Goal: Information Seeking & Learning: Find specific page/section

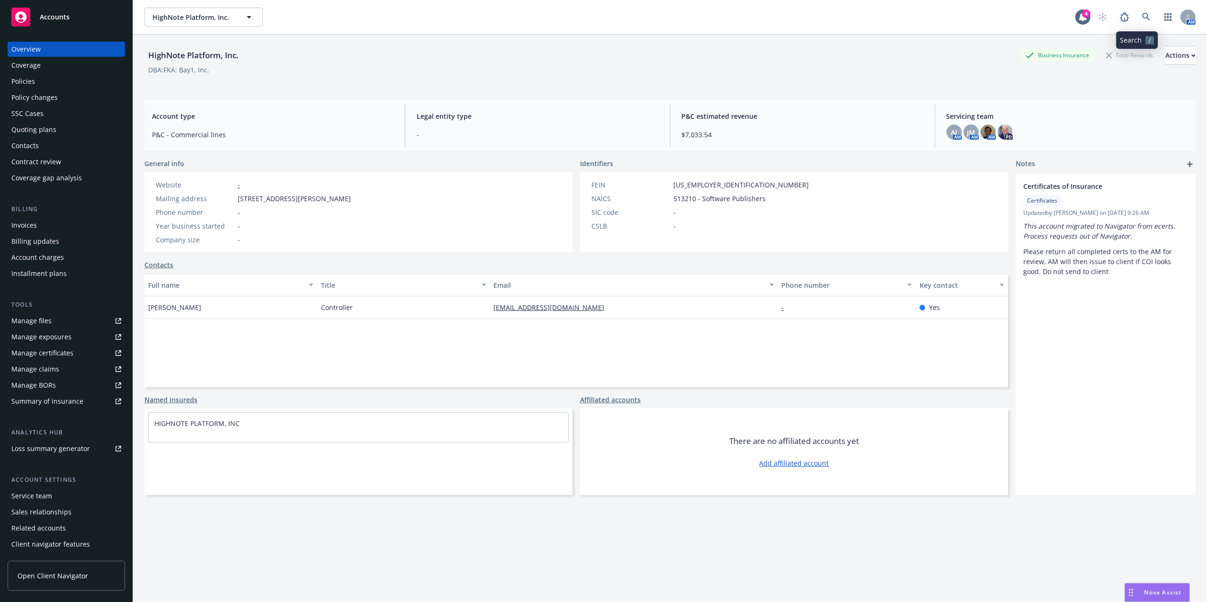
click at [1143, 19] on link at bounding box center [1146, 17] width 19 height 19
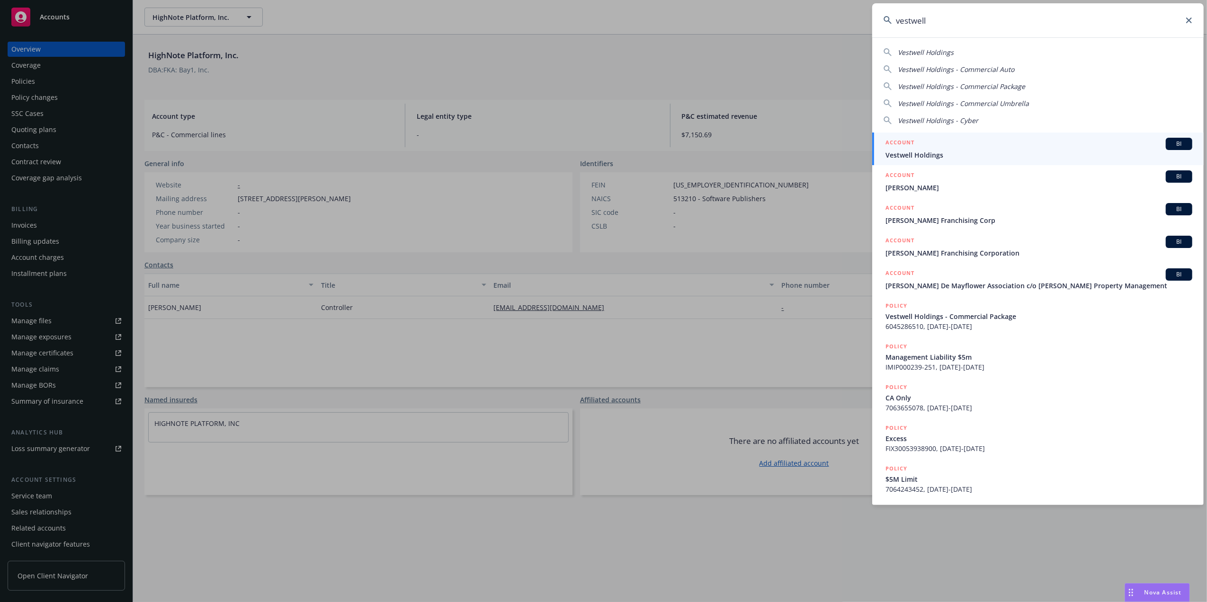
type input "vestwell"
click at [955, 156] on span "Vestwell Holdings" at bounding box center [1039, 155] width 307 height 10
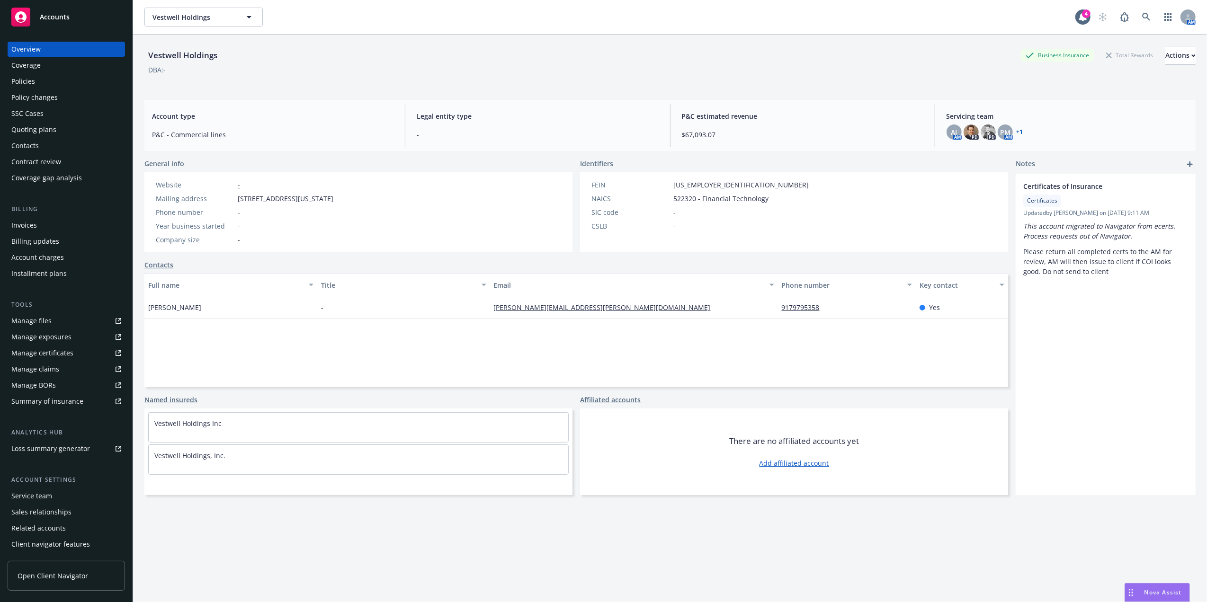
click at [27, 89] on div "Overview Coverage Policies Policy changes SSC Cases Quoting plans Contacts Cont…" at bounding box center [66, 114] width 117 height 144
click at [29, 86] on div "Policies" at bounding box center [23, 81] width 24 height 15
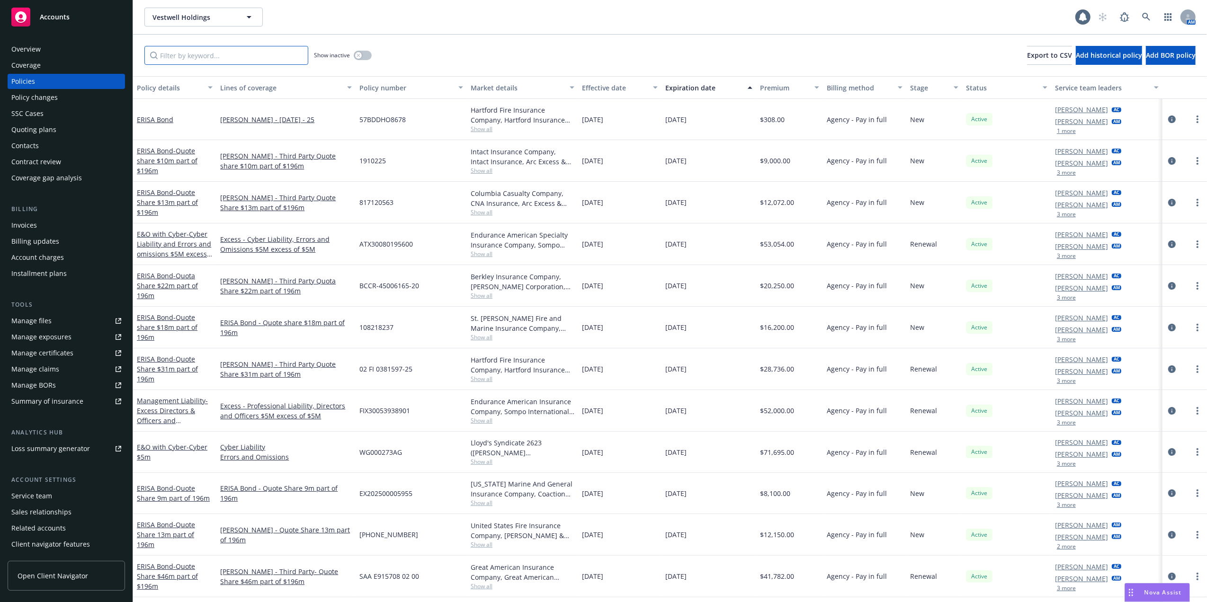
click at [192, 59] on input "Filter by keyword..." at bounding box center [226, 55] width 164 height 19
paste input "WC 8 18425916"
type input "WC 8 18425916"
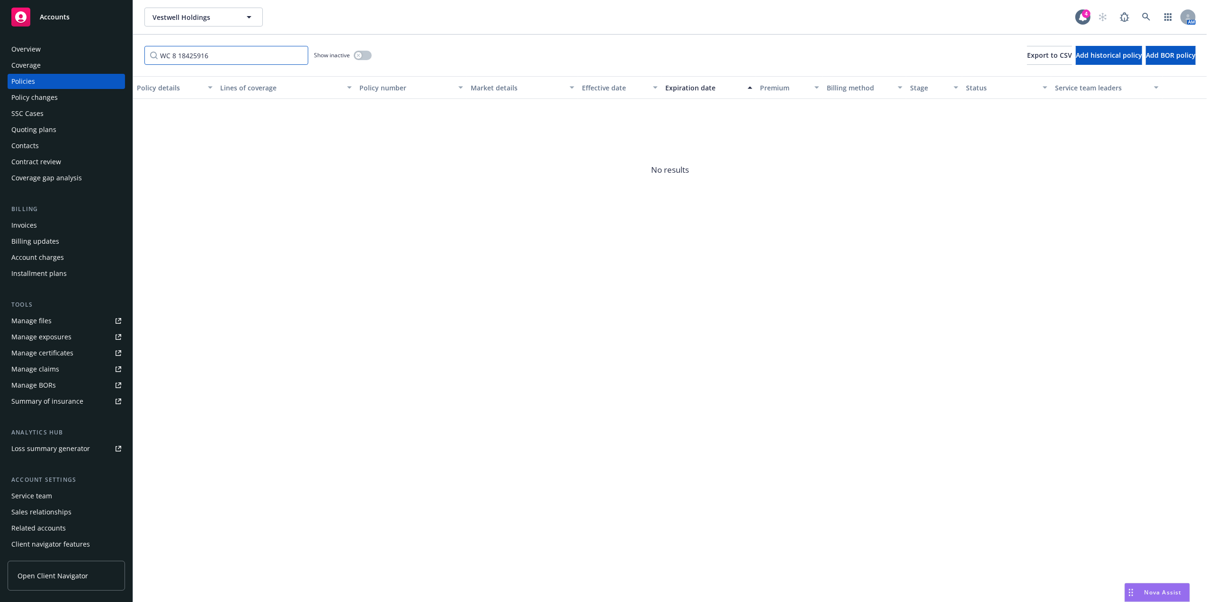
drag, startPoint x: 226, startPoint y: 57, endPoint x: -3, endPoint y: 64, distance: 229.4
click at [0, 64] on html "Accounts Overview Coverage Policies Policy changes SSC Cases Quoting plans Cont…" at bounding box center [603, 301] width 1207 height 602
type input "WC"
click at [310, 326] on div "Policy details Lines of coverage Policy number Market details Effective date Ex…" at bounding box center [670, 339] width 1074 height 526
click at [41, 78] on div "Policies" at bounding box center [66, 81] width 110 height 15
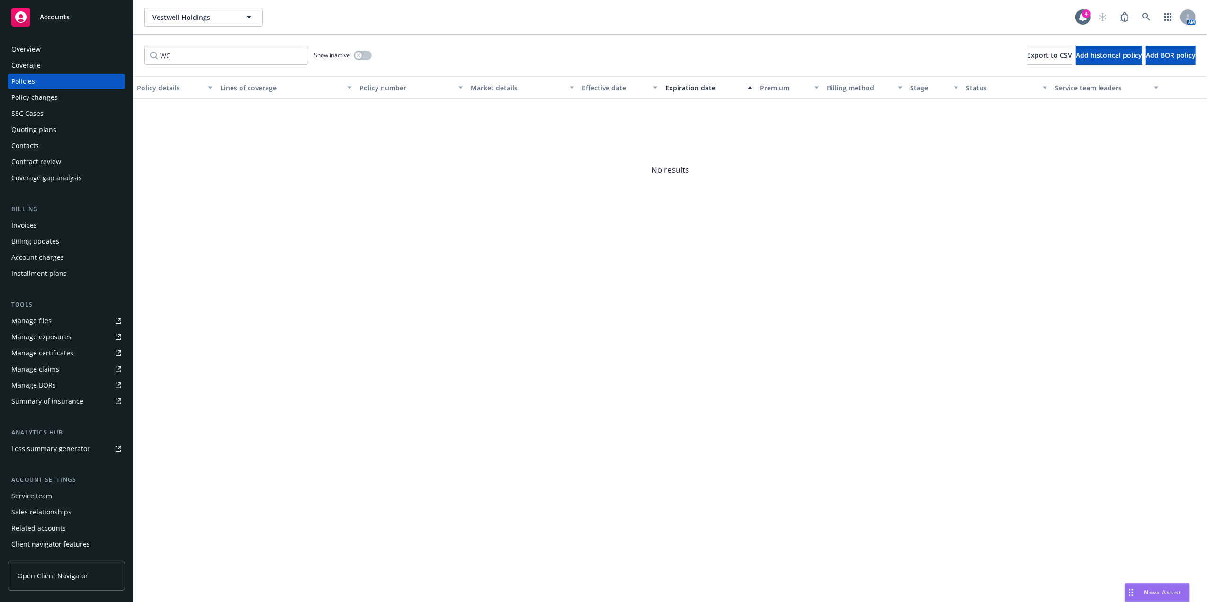
drag, startPoint x: 372, startPoint y: 55, endPoint x: 364, endPoint y: 55, distance: 8.5
click at [372, 55] on div "WC Show inactive Export to CSV Add historical policy Add BOR policy" at bounding box center [670, 56] width 1074 height 42
click at [364, 56] on button "button" at bounding box center [363, 55] width 18 height 9
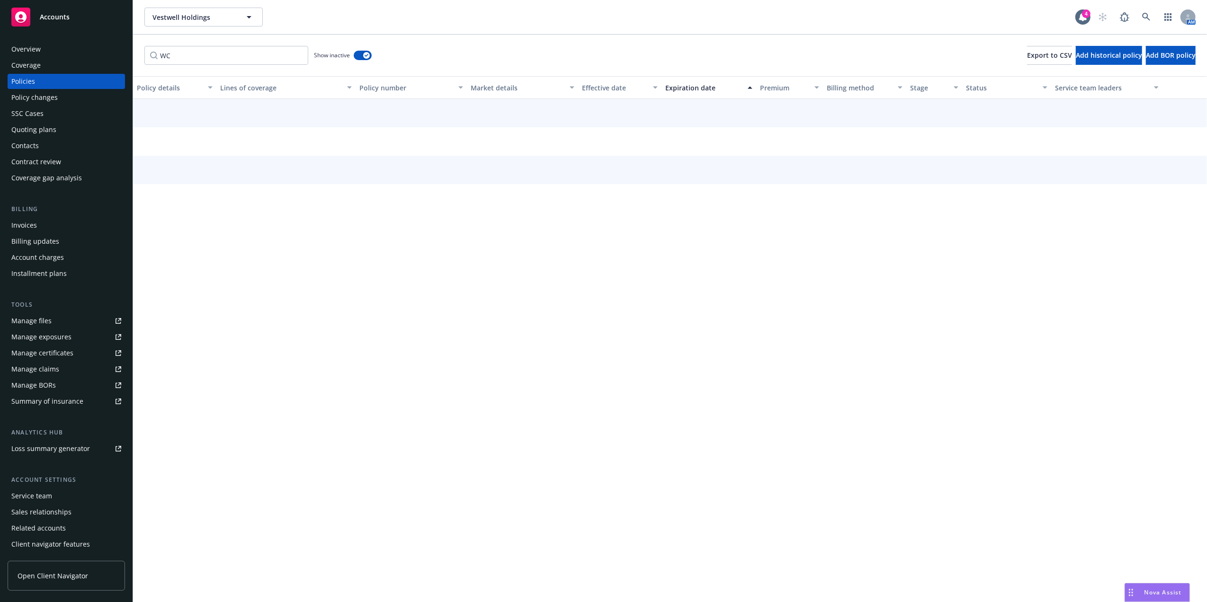
click at [472, 55] on div "WC Show inactive Export to CSV Add historical policy Add BOR policy" at bounding box center [670, 56] width 1074 height 42
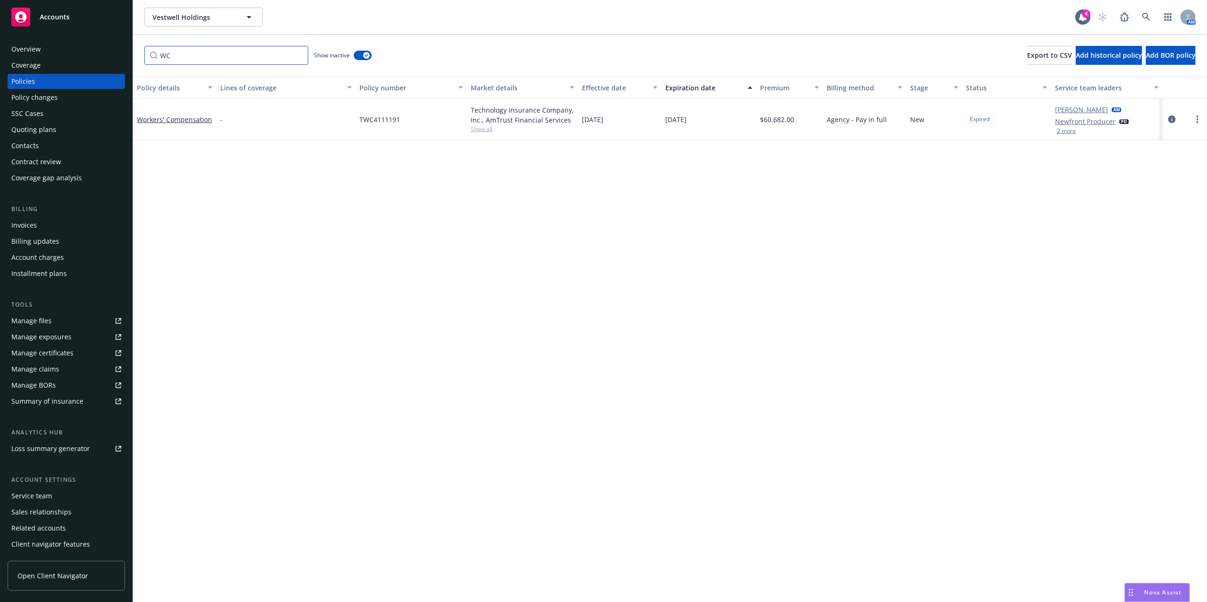
click at [297, 54] on input "WC" at bounding box center [226, 55] width 164 height 19
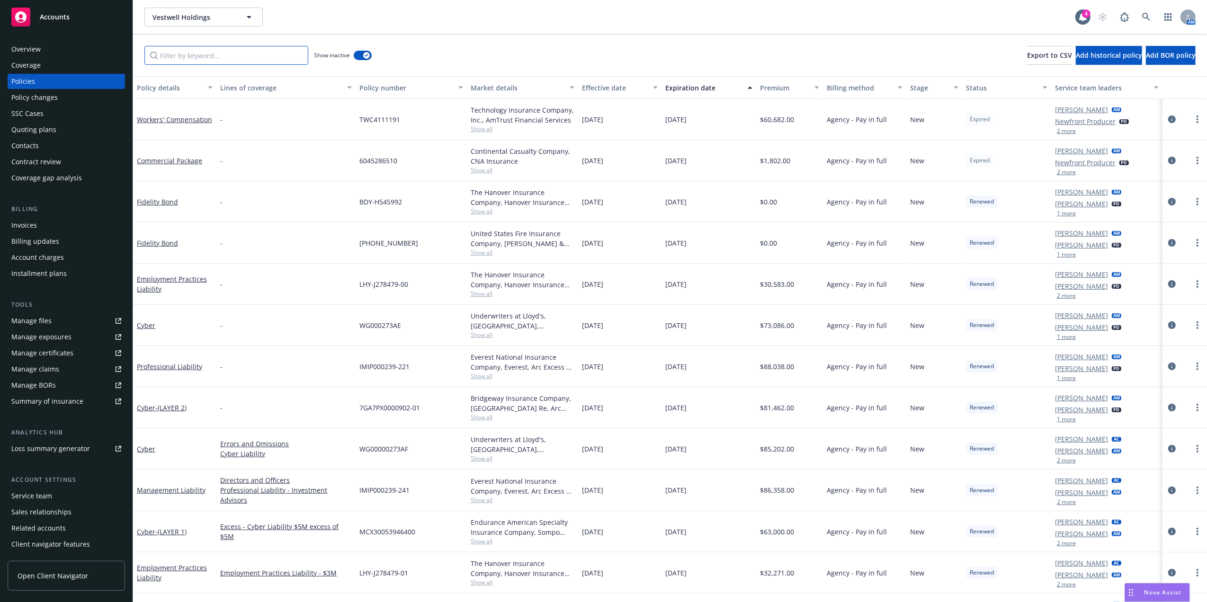
click at [196, 51] on input "Filter by keyword..." at bounding box center [226, 55] width 164 height 19
click at [1147, 15] on icon at bounding box center [1146, 17] width 9 height 9
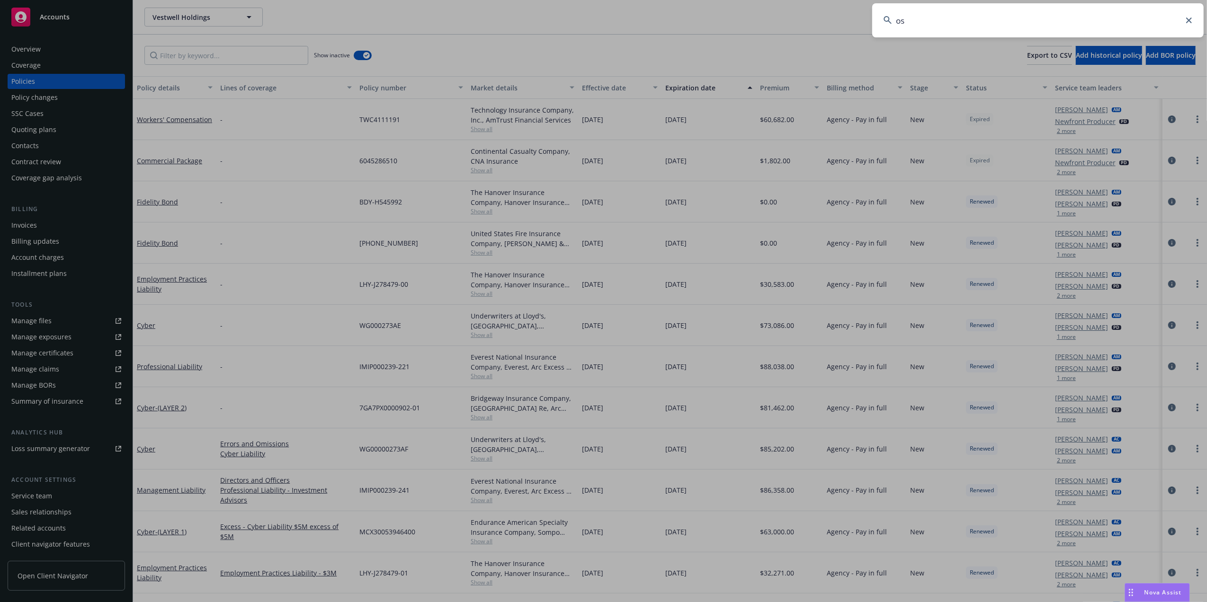
type input "o"
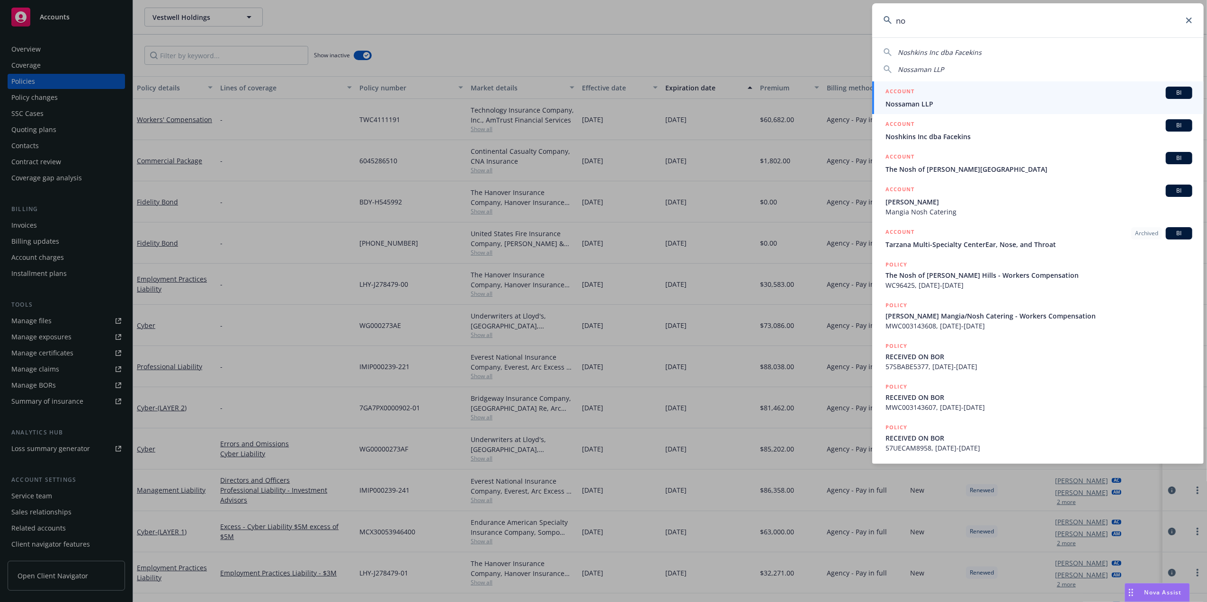
type input "n"
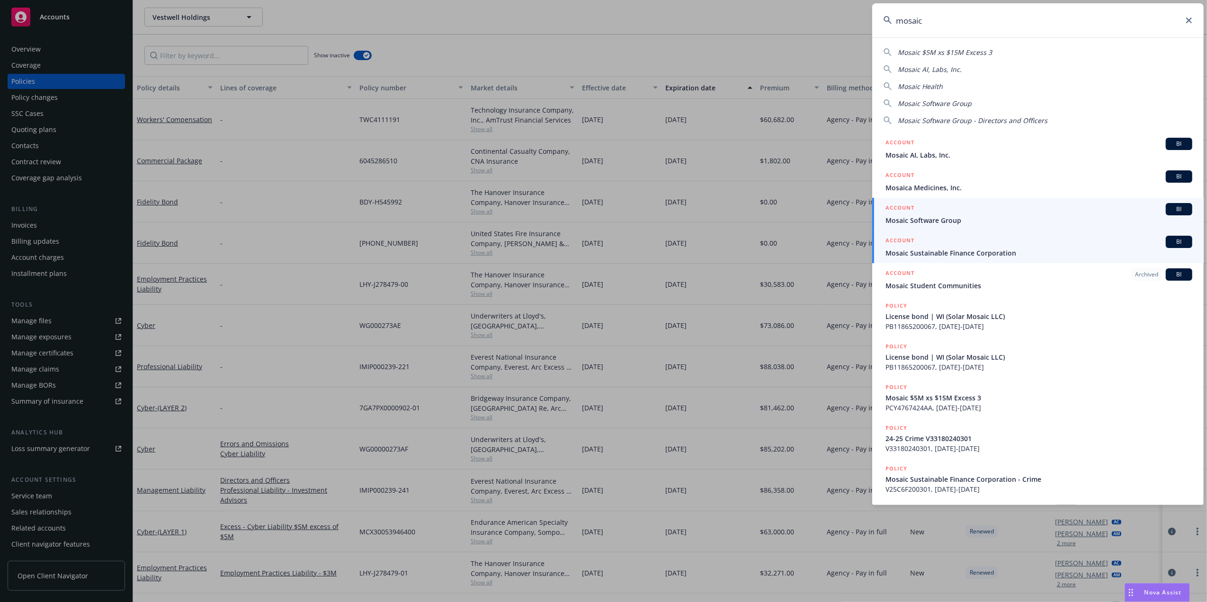
type input "mosaic"
click at [938, 250] on span "Mosaic Sustainable Finance Corporation" at bounding box center [1039, 253] width 307 height 10
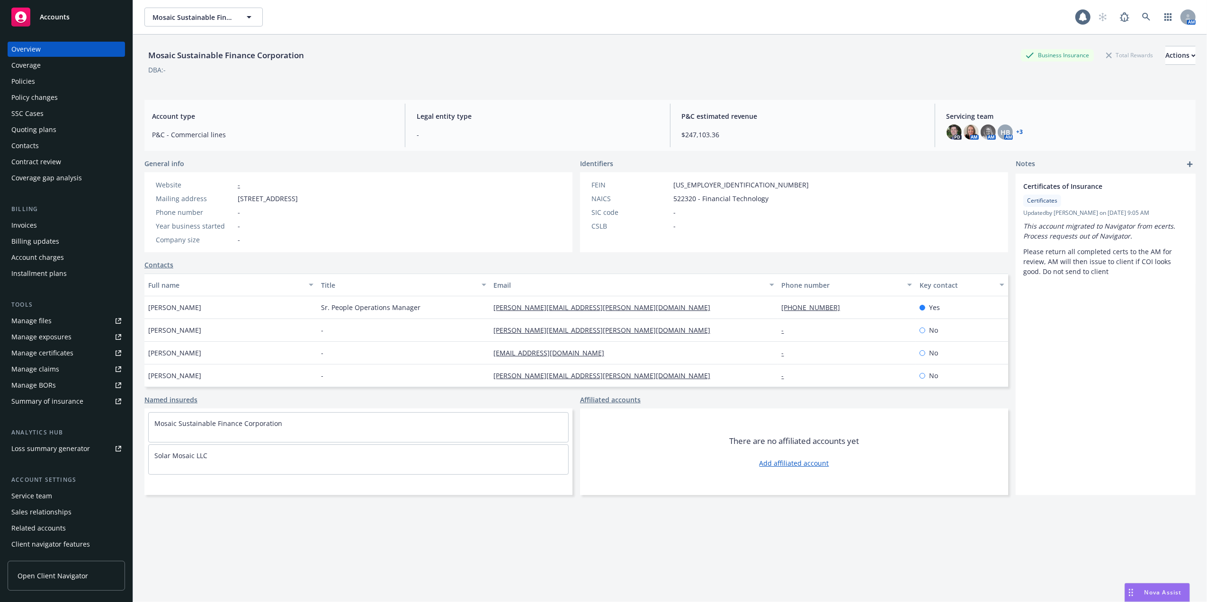
click at [45, 86] on div "Policies" at bounding box center [66, 81] width 110 height 15
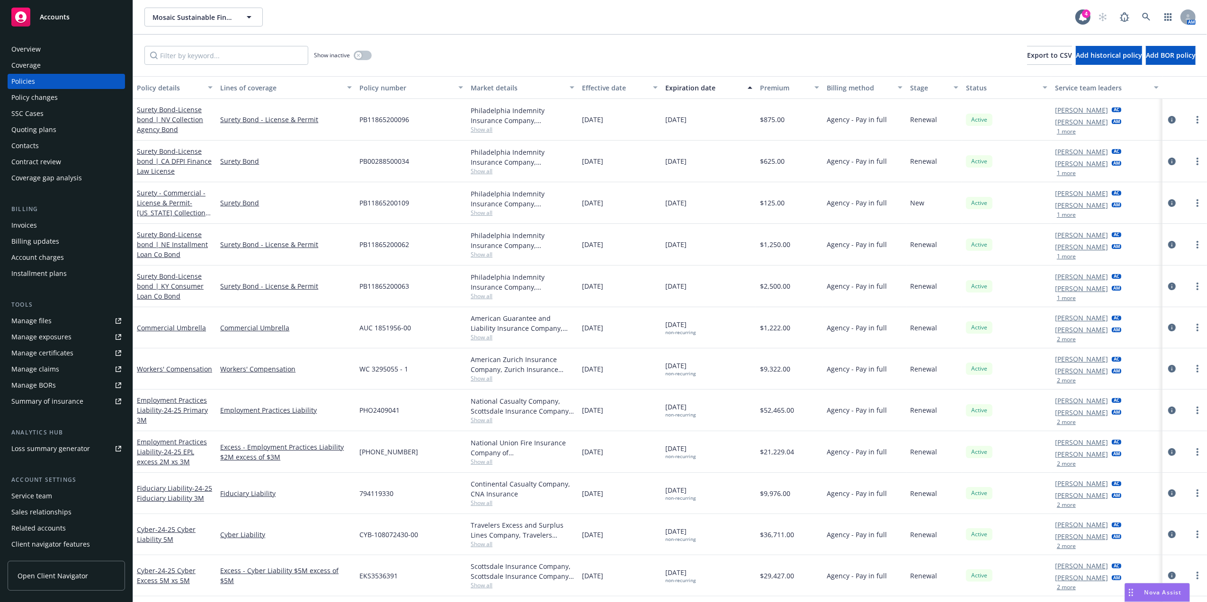
click at [691, 90] on div "Expiration date" at bounding box center [703, 88] width 77 height 10
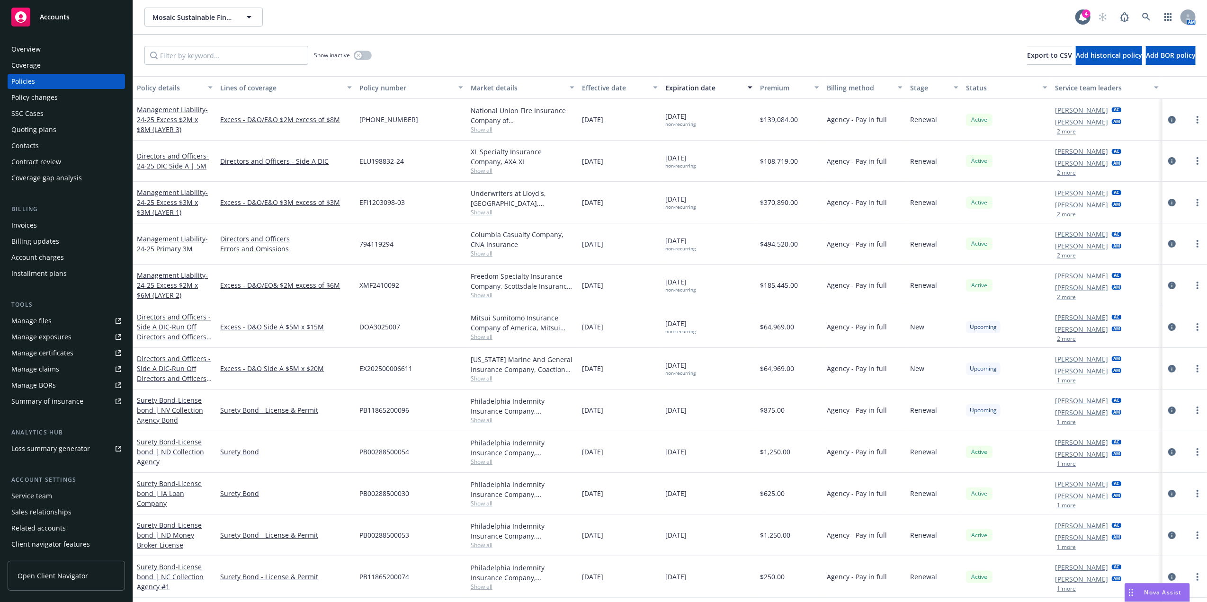
click at [691, 90] on div "Expiration date" at bounding box center [703, 88] width 77 height 10
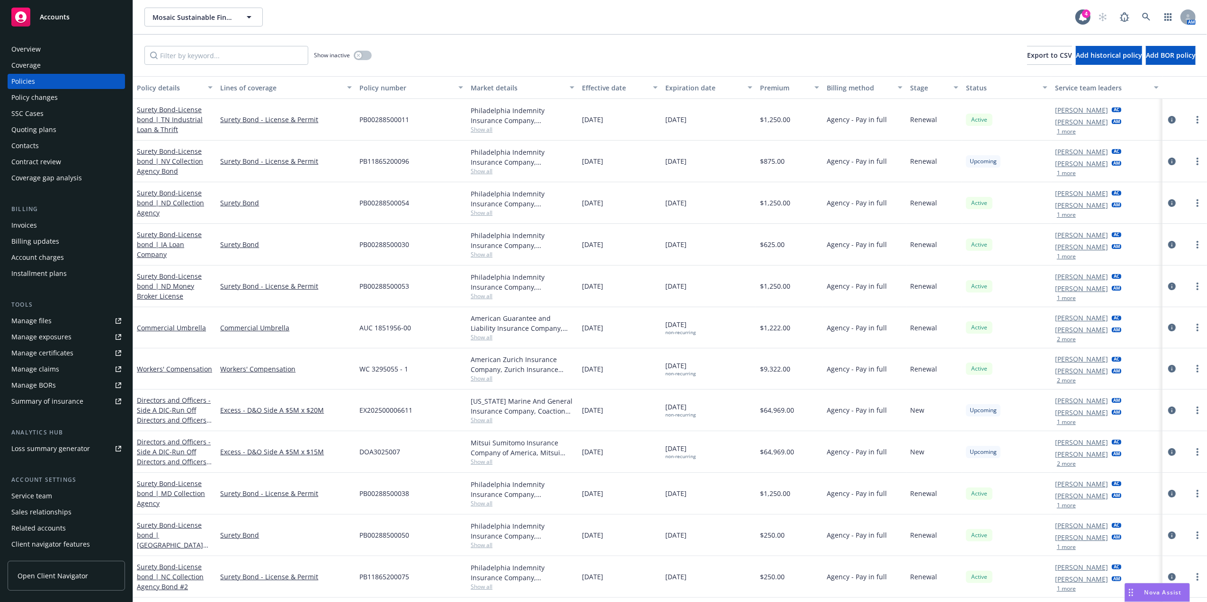
click at [691, 90] on div "Expiration date" at bounding box center [703, 88] width 77 height 10
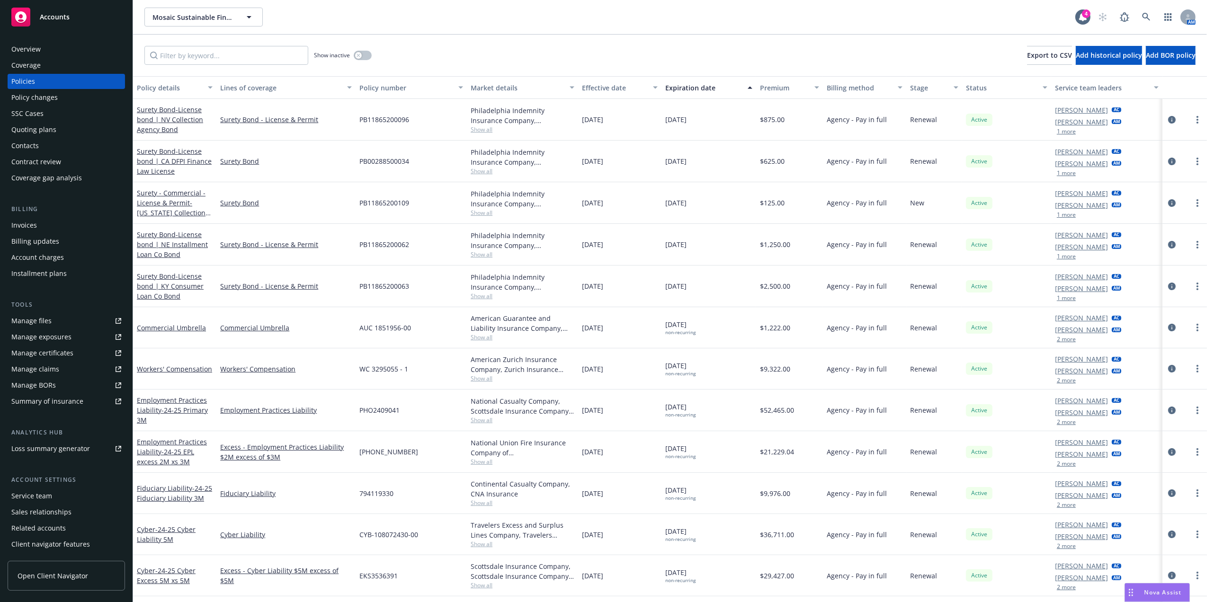
click at [691, 90] on div "Expiration date" at bounding box center [703, 88] width 77 height 10
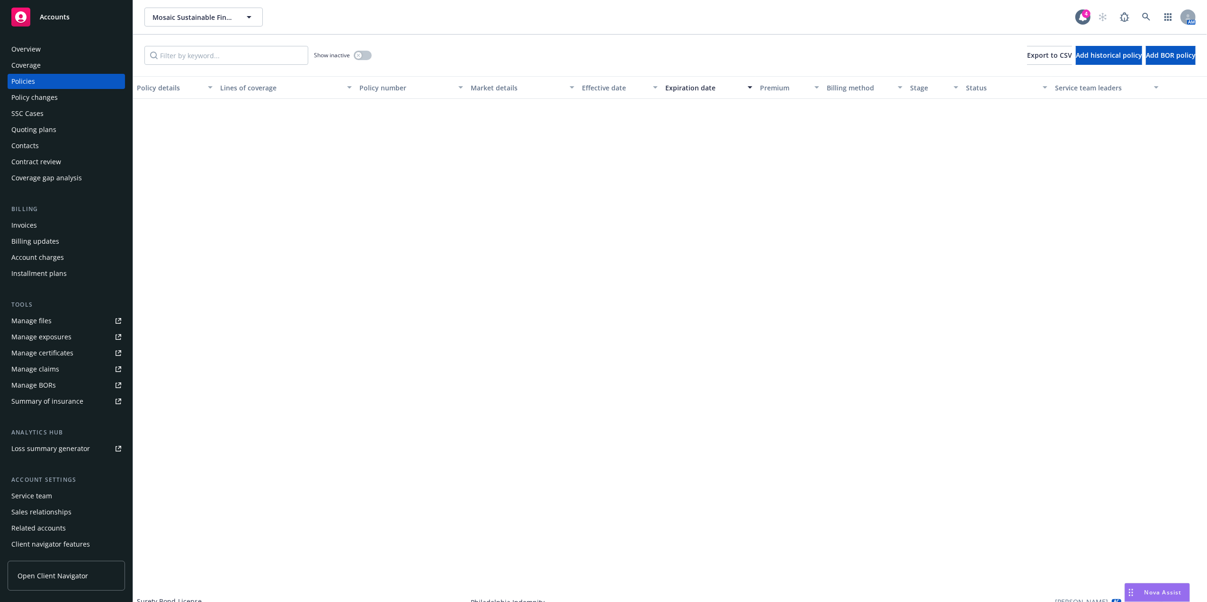
scroll to position [1149, 0]
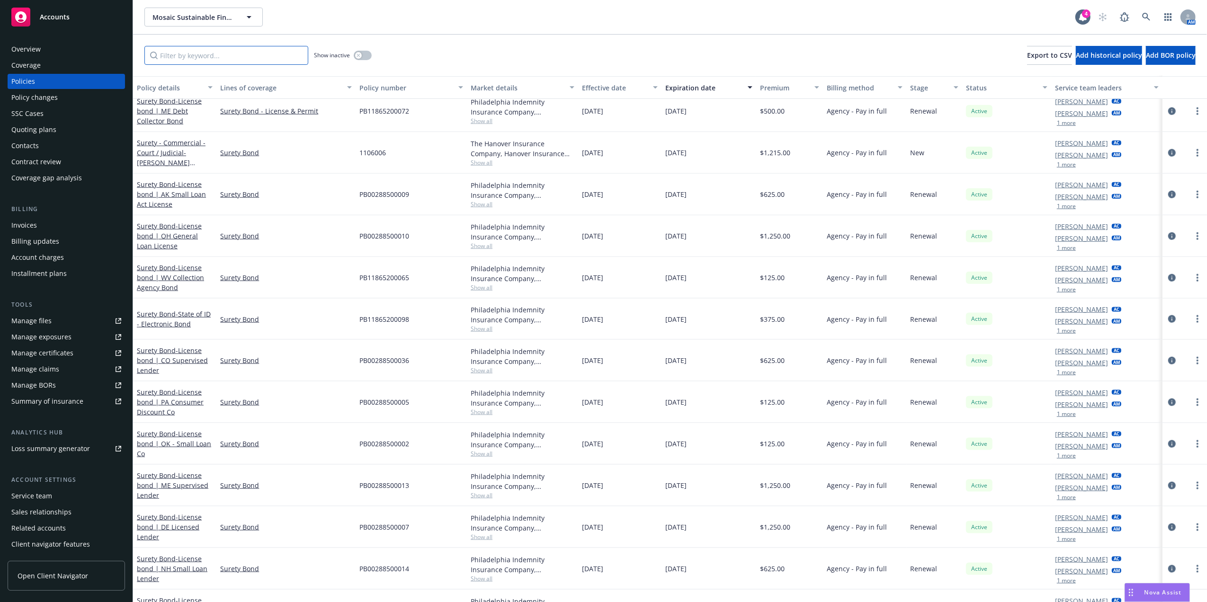
click at [244, 61] on input "Filter by keyword..." at bounding box center [226, 55] width 164 height 19
paste input "794119330"
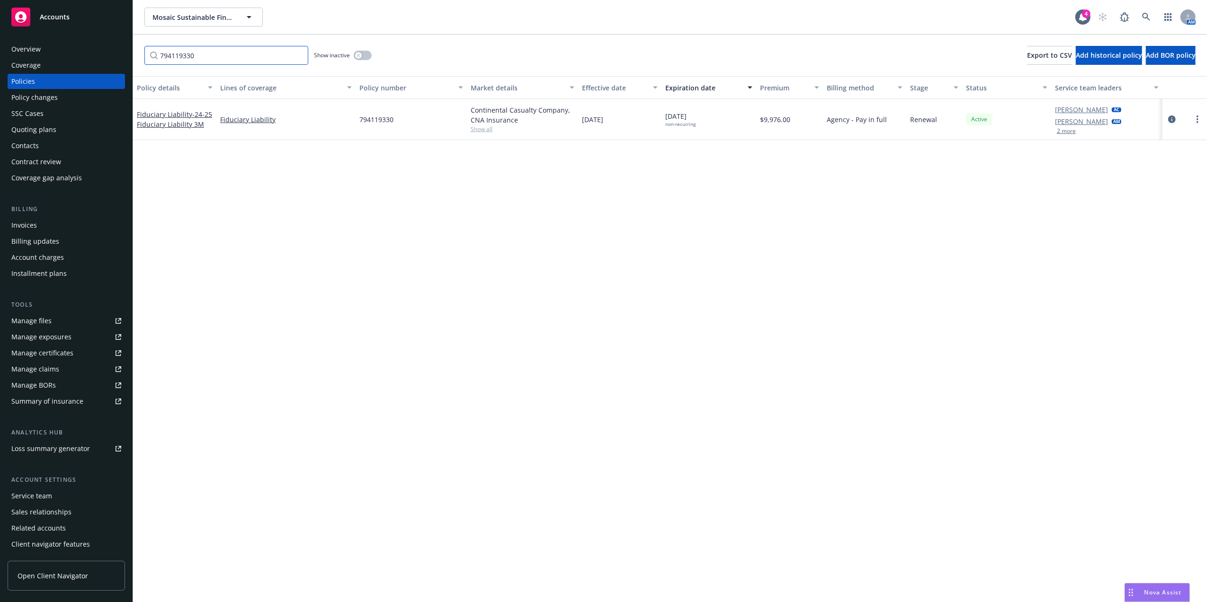
scroll to position [0, 0]
type input "794119330"
click at [186, 122] on span "- 24-25 Fiduciary Liability 3M" at bounding box center [174, 119] width 75 height 19
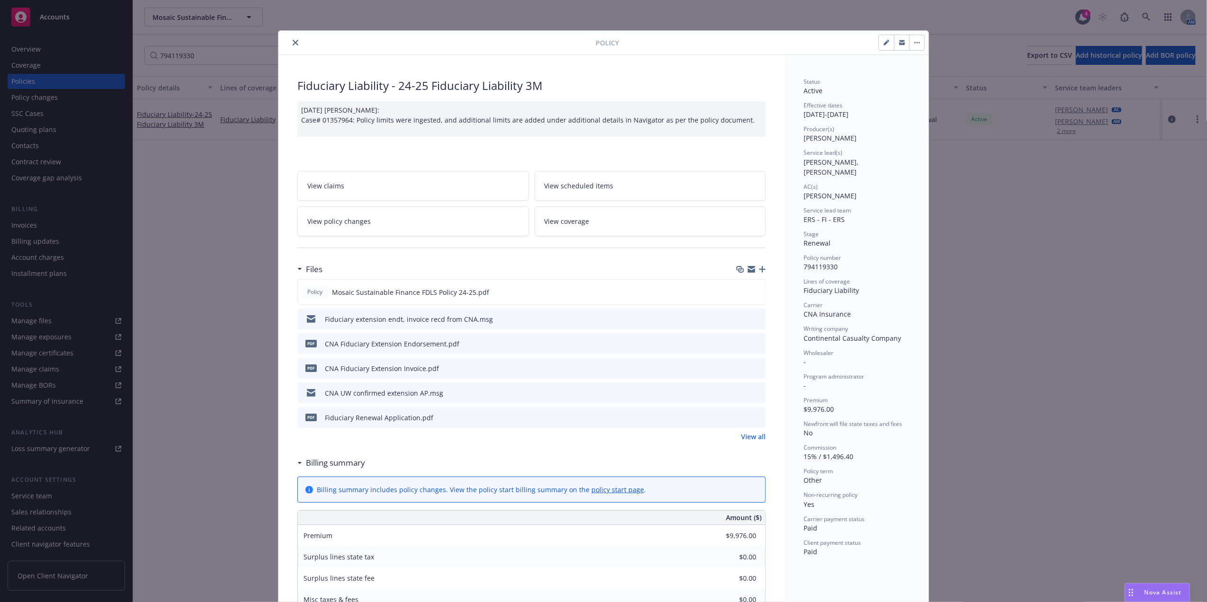
click at [293, 44] on icon "close" at bounding box center [296, 43] width 6 height 6
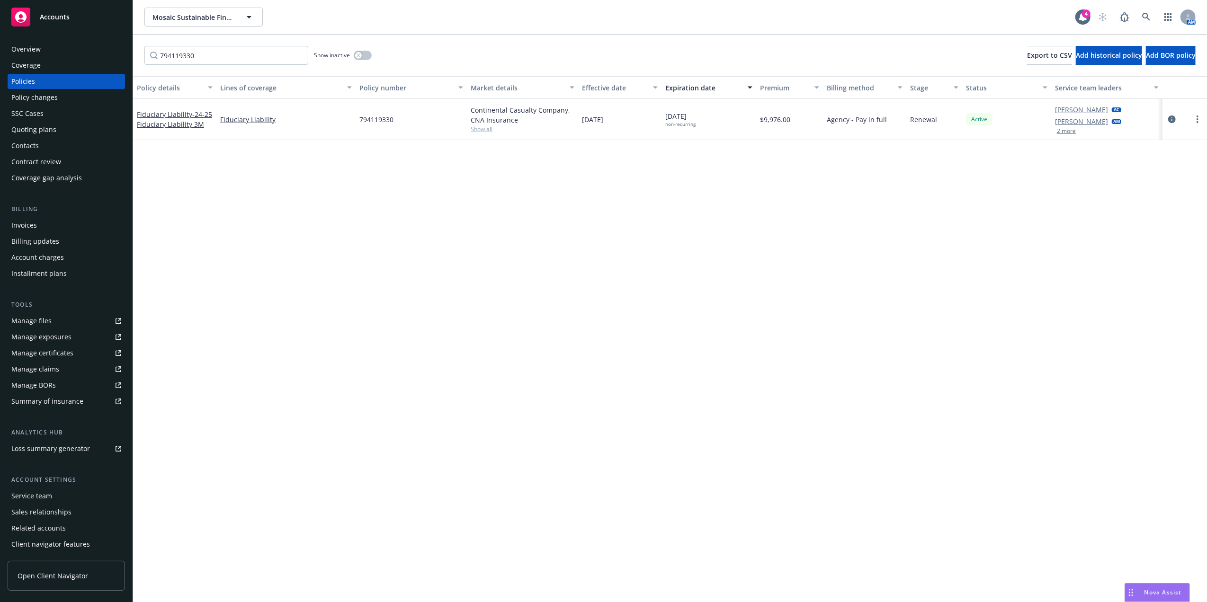
click at [50, 95] on div "Policy changes" at bounding box center [34, 97] width 46 height 15
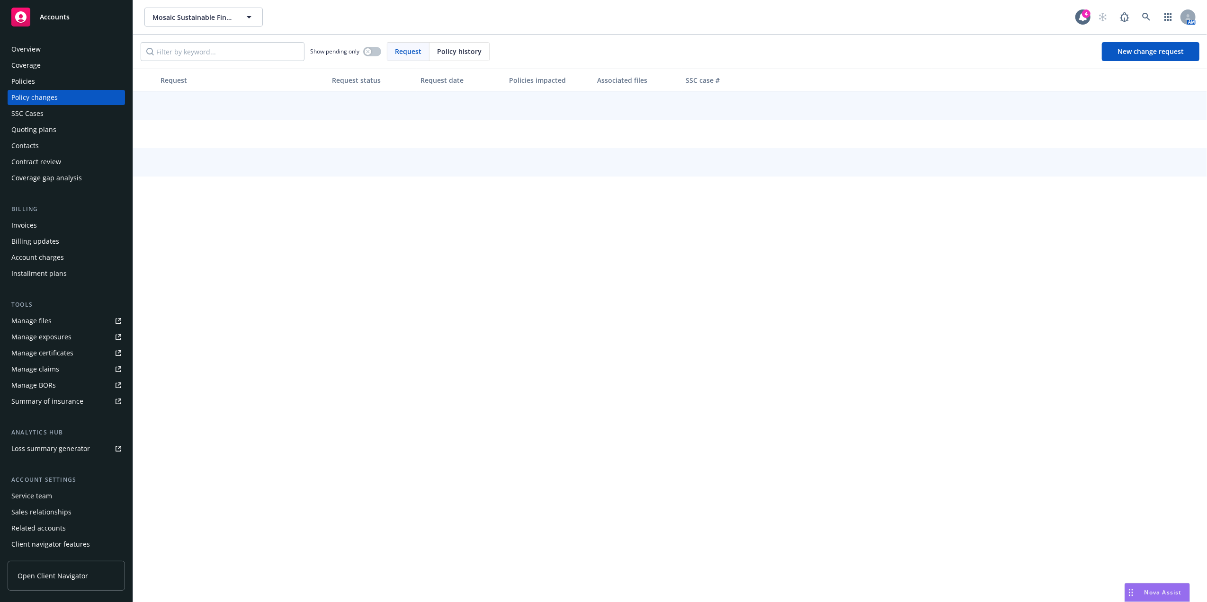
click at [34, 220] on div "Invoices" at bounding box center [24, 225] width 26 height 15
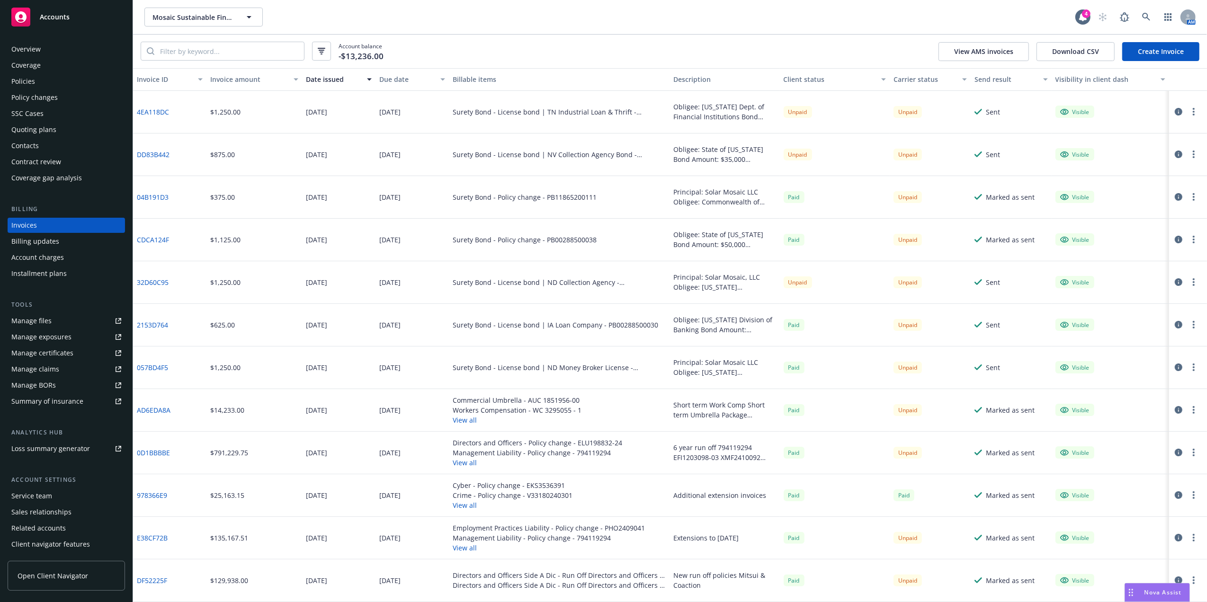
click at [468, 415] on button "View all" at bounding box center [517, 420] width 129 height 10
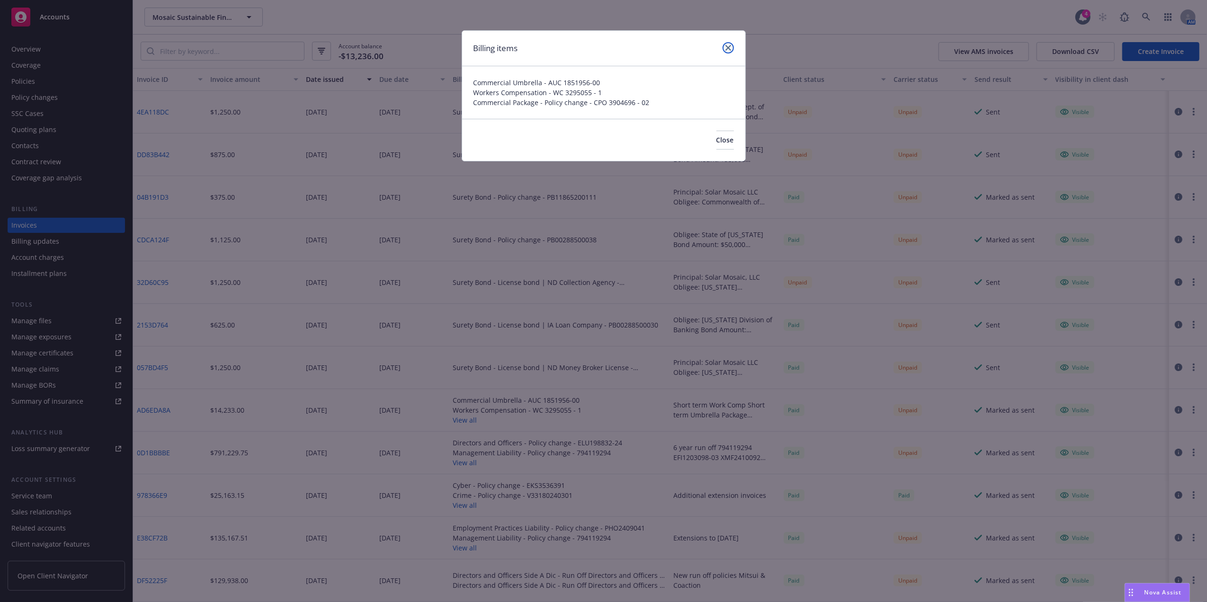
click at [730, 48] on icon "close" at bounding box center [729, 48] width 6 height 6
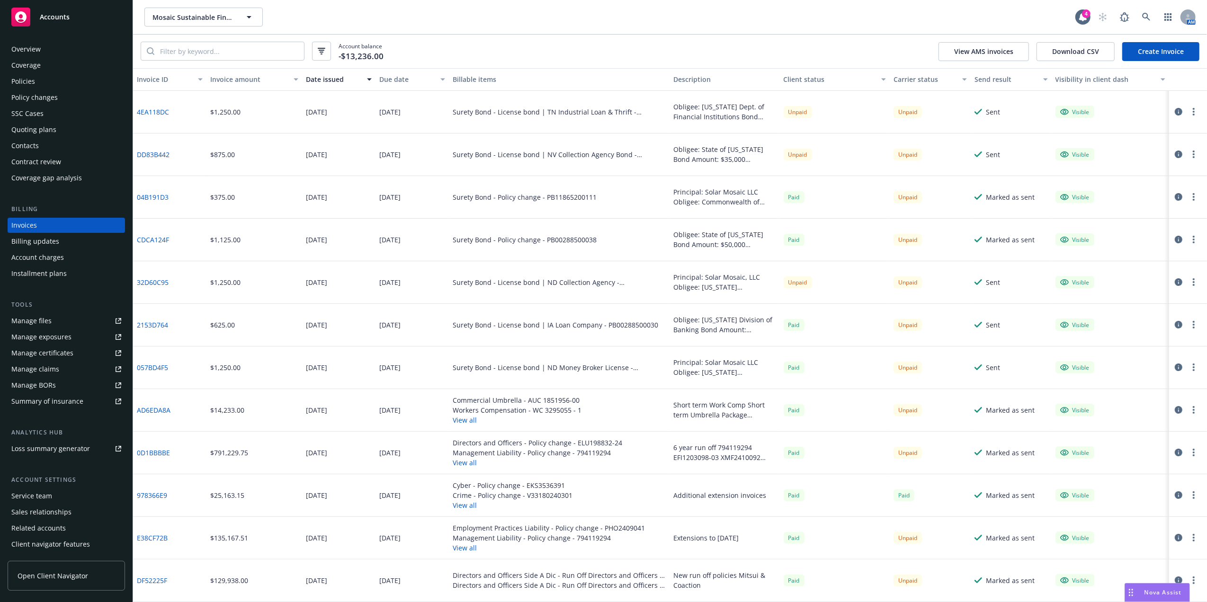
click at [459, 461] on button "View all" at bounding box center [538, 463] width 170 height 10
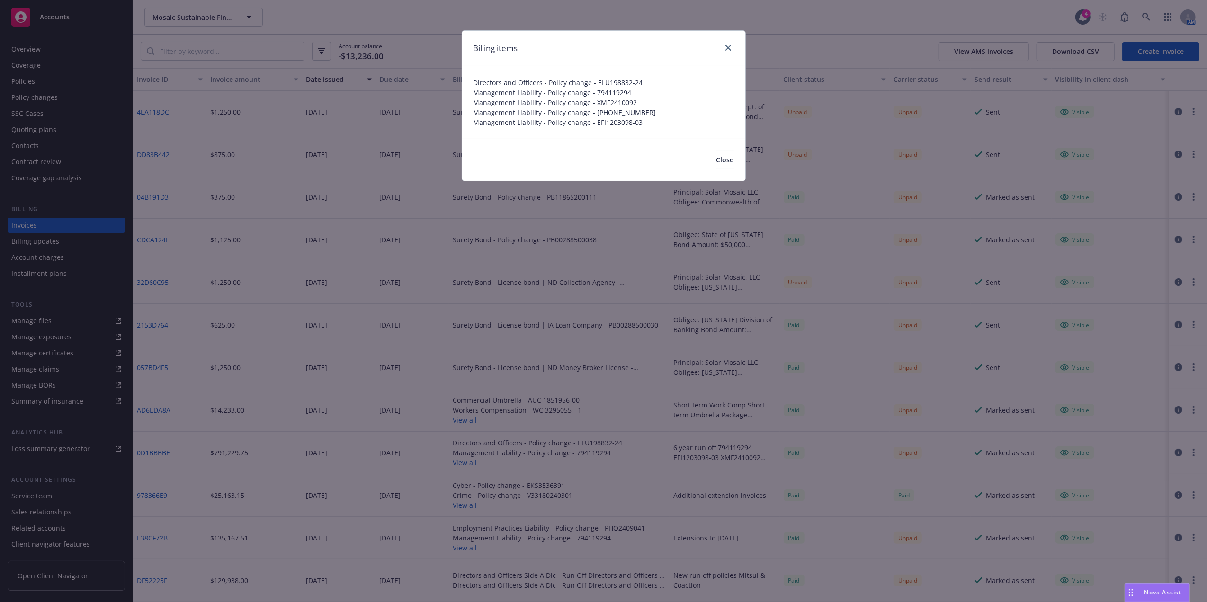
click at [613, 81] on span "Directors and Officers - Policy change - ELU198832-24" at bounding box center [604, 83] width 260 height 10
click at [633, 81] on span "Directors and Officers - Policy change - ELU198832-24" at bounding box center [604, 83] width 260 height 10
drag, startPoint x: 641, startPoint y: 80, endPoint x: 593, endPoint y: 86, distance: 47.7
click at [593, 86] on span "Directors and Officers - Policy change - ELU198832-24" at bounding box center [604, 83] width 260 height 10
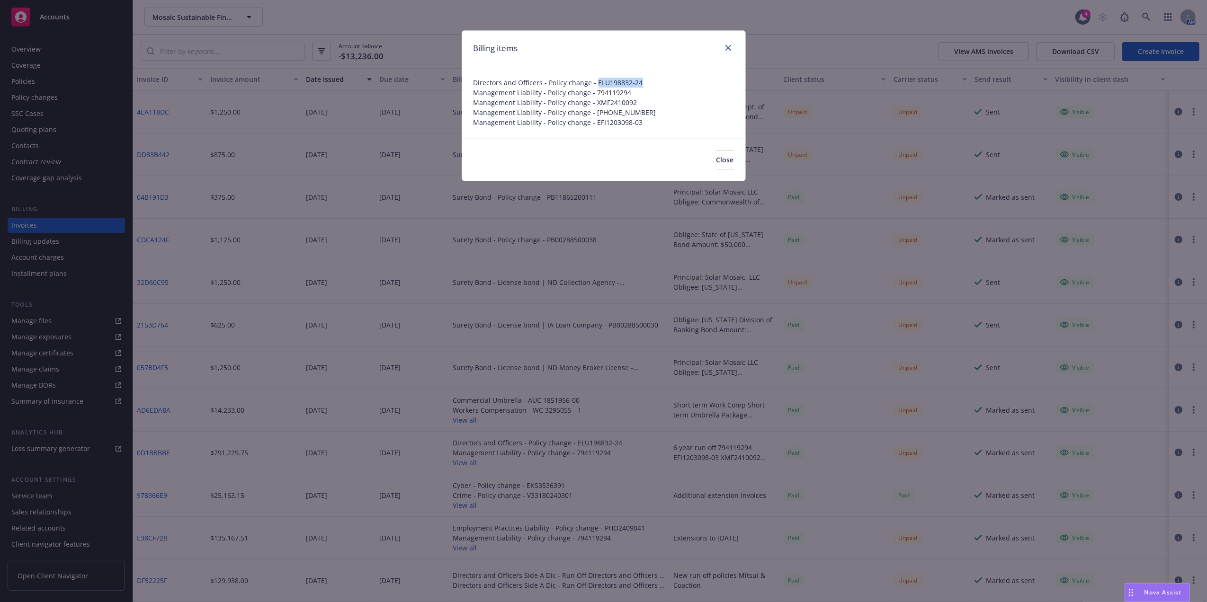
copy span "ELU198832-24"
click at [22, 83] on div "Billing items Directors and Officers - Policy change - ELU198832-24 Management …" at bounding box center [603, 301] width 1207 height 602
click at [27, 81] on div "Billing items Directors and Officers - Policy change - ELU198832-24 Management …" at bounding box center [603, 301] width 1207 height 602
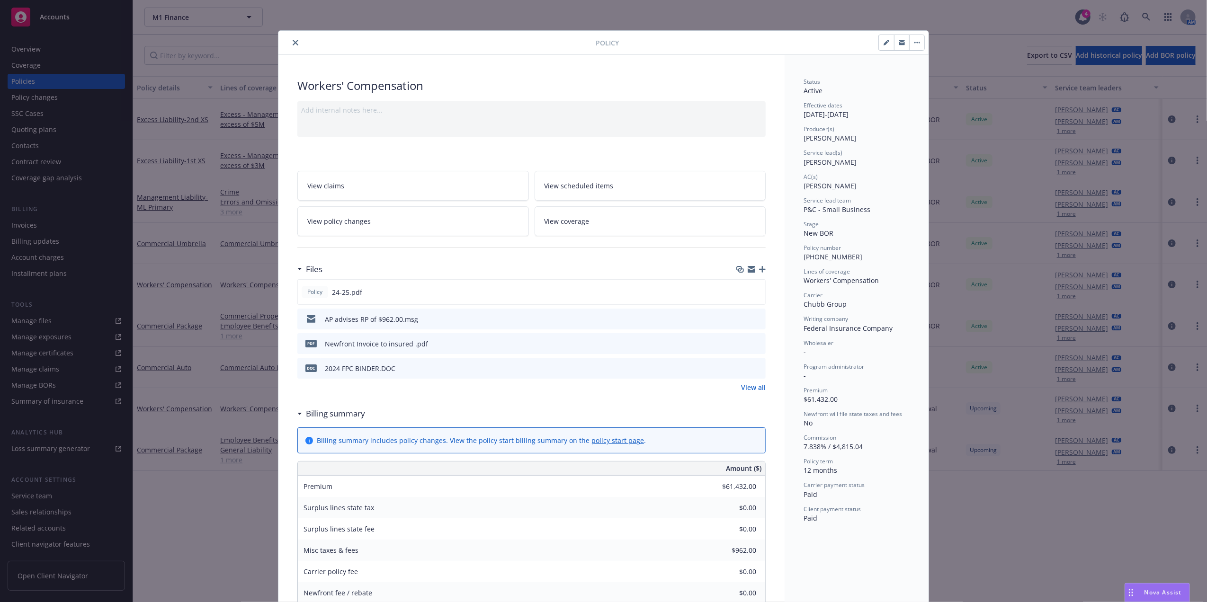
click at [290, 44] on button "close" at bounding box center [295, 42] width 11 height 11
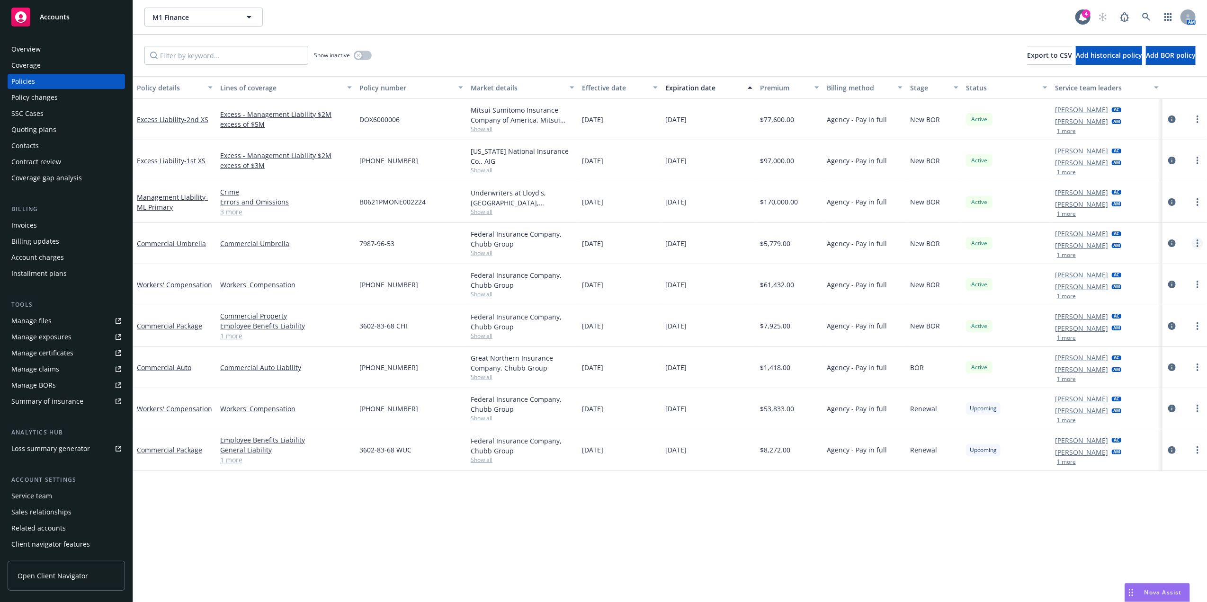
click at [1195, 242] on link "more" at bounding box center [1197, 243] width 11 height 11
click at [1138, 287] on link "Renew with incumbent" at bounding box center [1147, 282] width 111 height 19
select select "12"
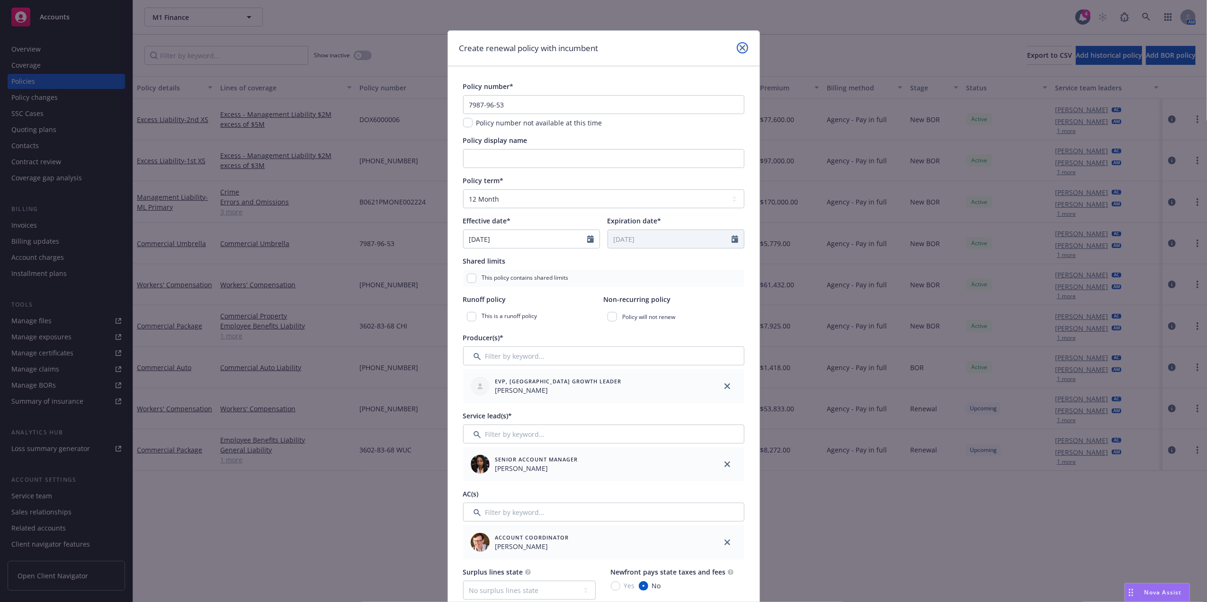
click at [740, 46] on icon "close" at bounding box center [743, 48] width 6 height 6
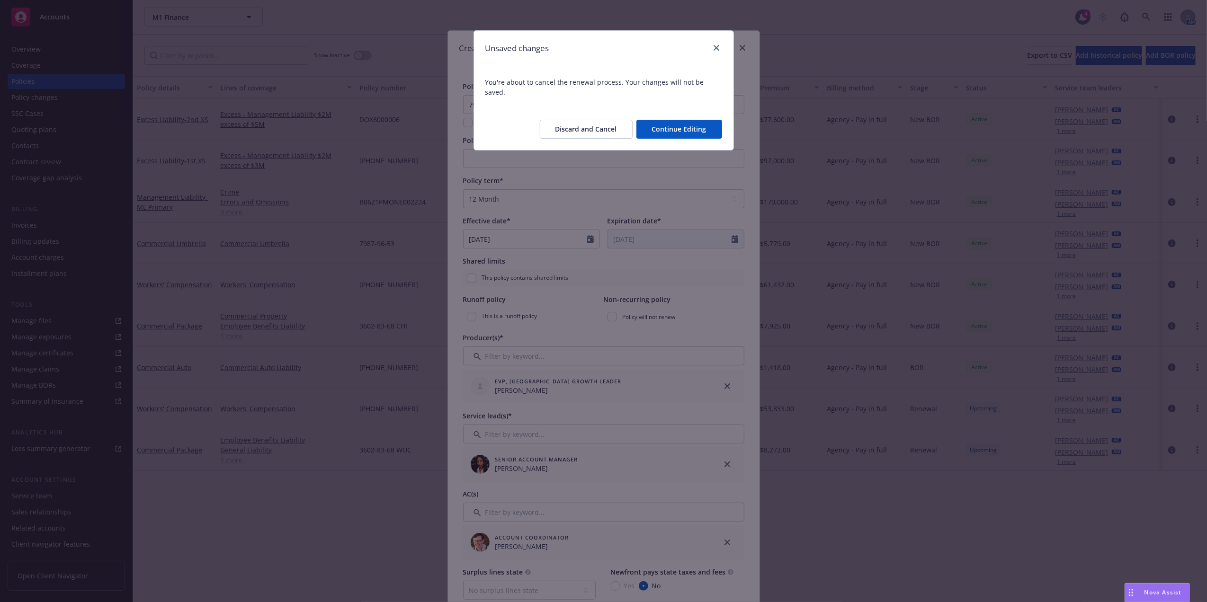
click at [606, 124] on button "Discard and Cancel" at bounding box center [586, 129] width 93 height 19
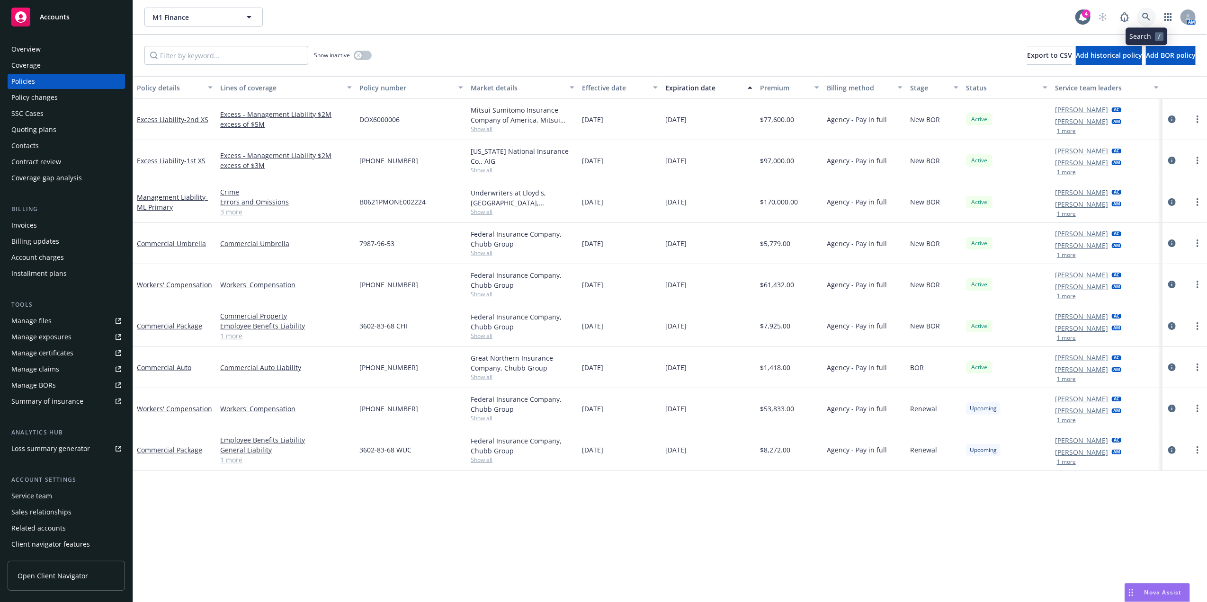
click at [1141, 21] on link at bounding box center [1146, 17] width 19 height 19
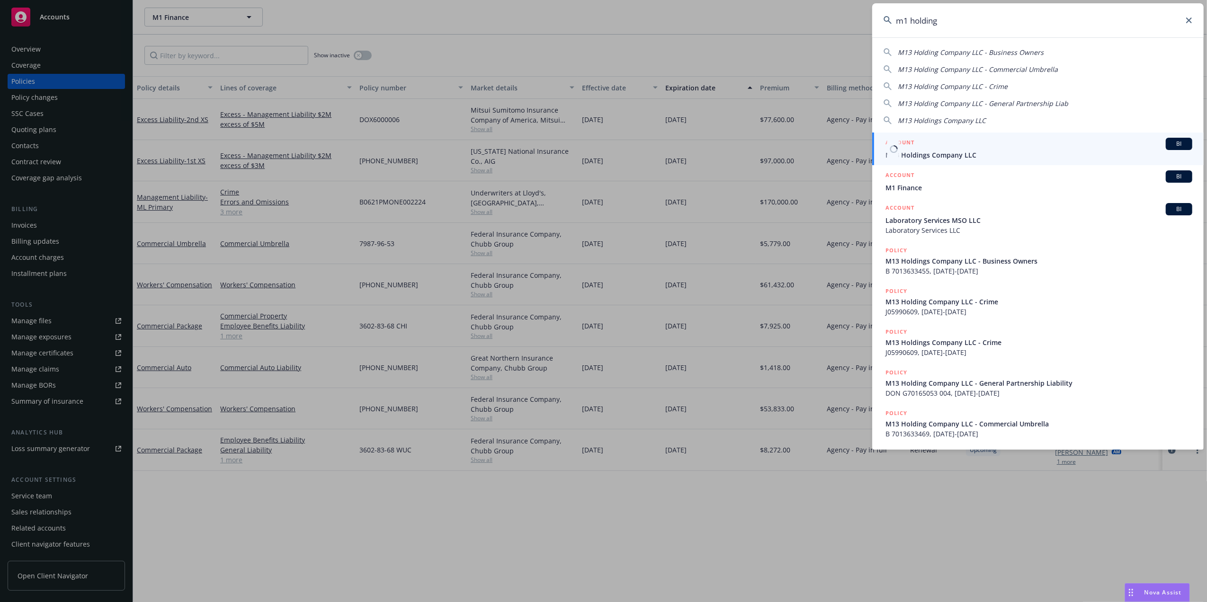
type input "m1 holding"
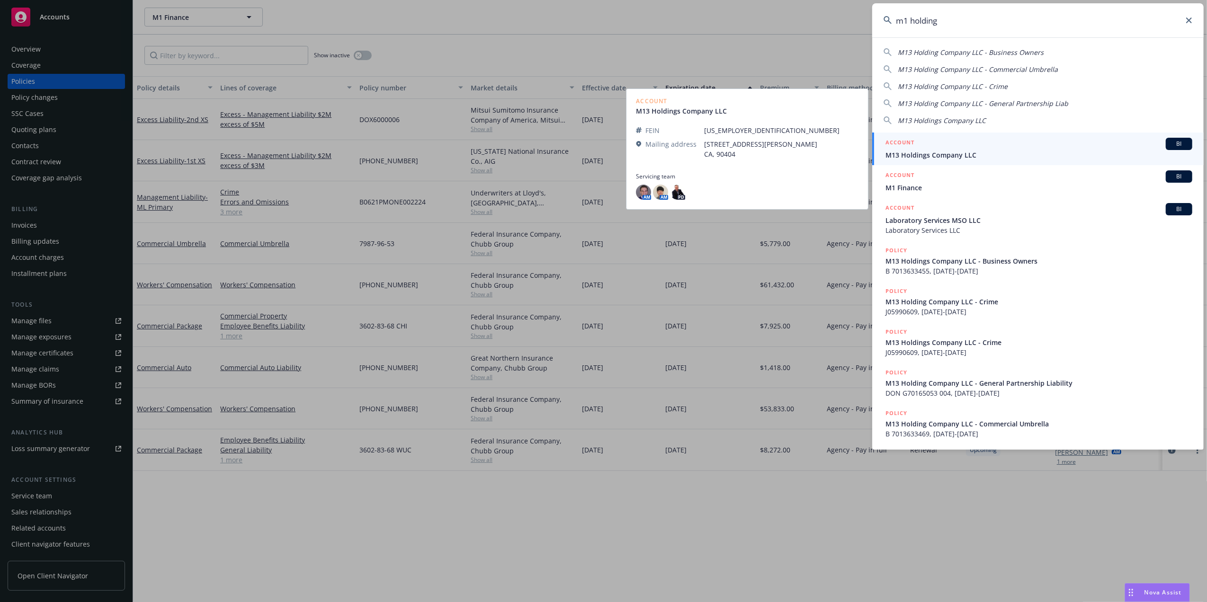
click at [1030, 158] on span "M13 Holdings Company LLC" at bounding box center [1039, 155] width 307 height 10
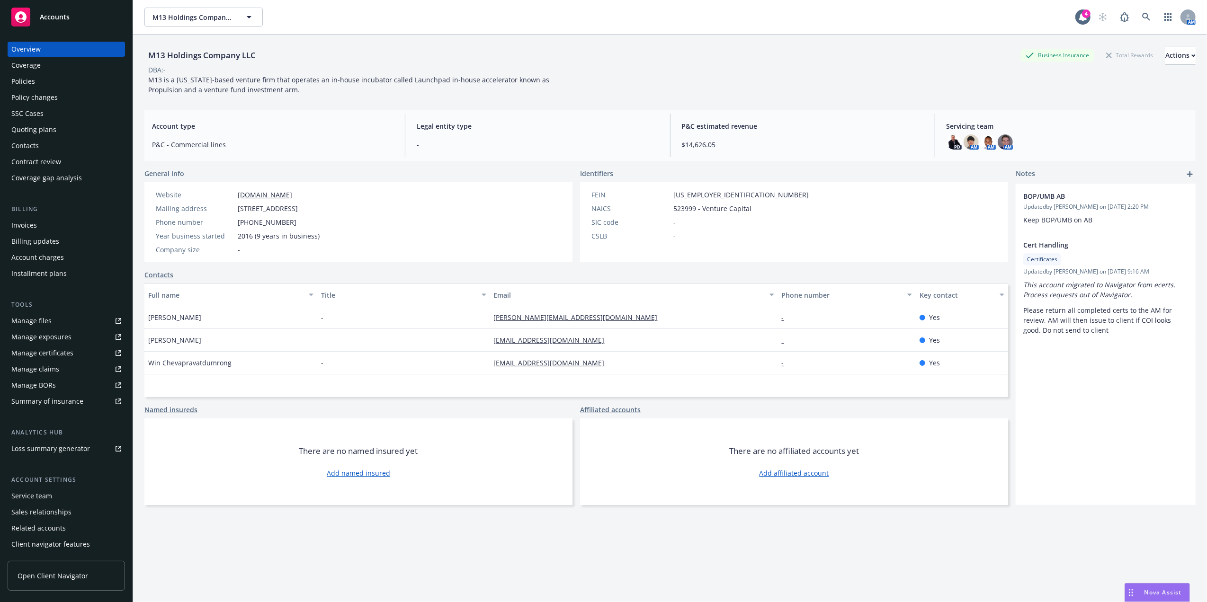
click at [58, 88] on div "Policies" at bounding box center [66, 81] width 110 height 15
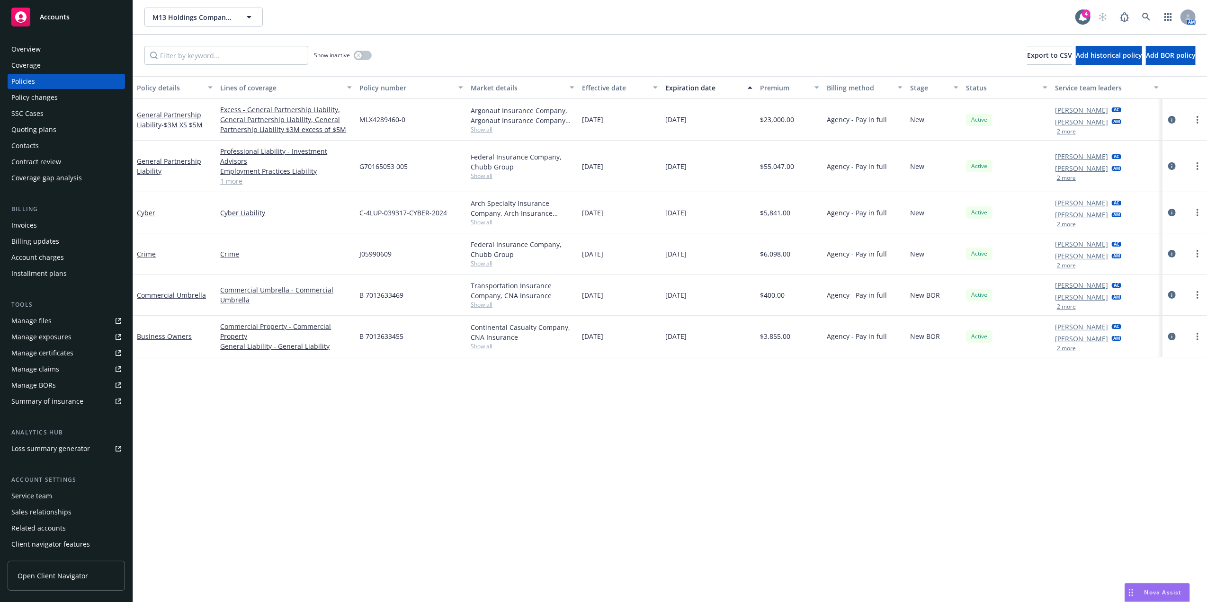
click at [385, 296] on span "B 7013633469" at bounding box center [381, 295] width 44 height 10
click at [603, 294] on span "[DATE]" at bounding box center [592, 295] width 21 height 10
click at [1141, 17] on link at bounding box center [1146, 17] width 19 height 19
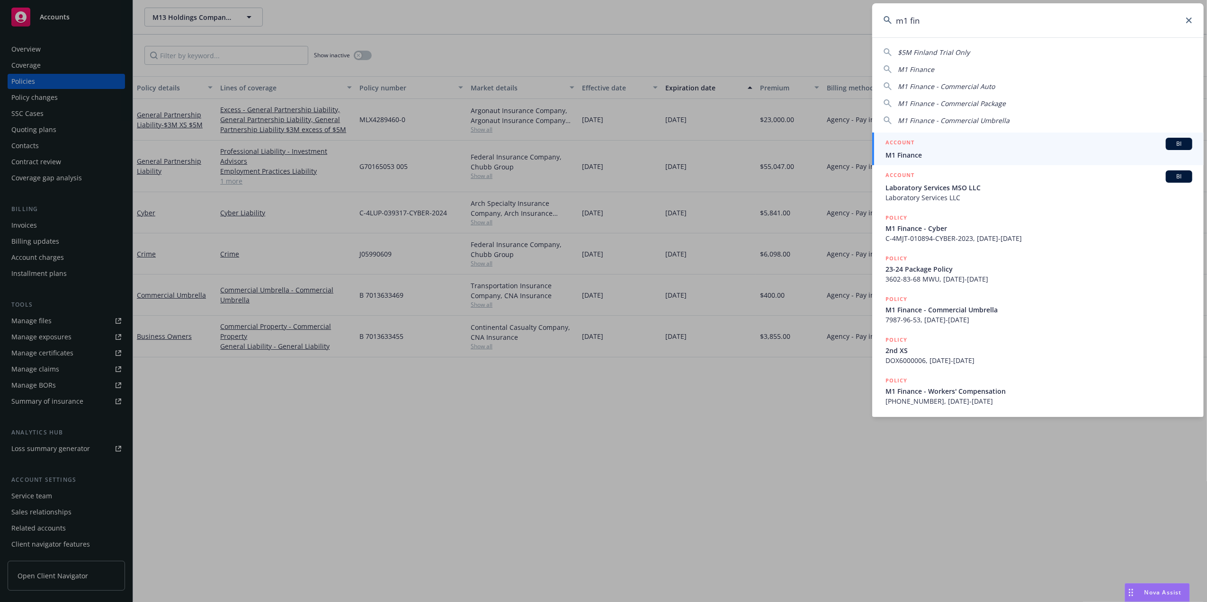
type input "m1 fin"
click at [980, 148] on div "ACCOUNT BI" at bounding box center [1039, 144] width 307 height 12
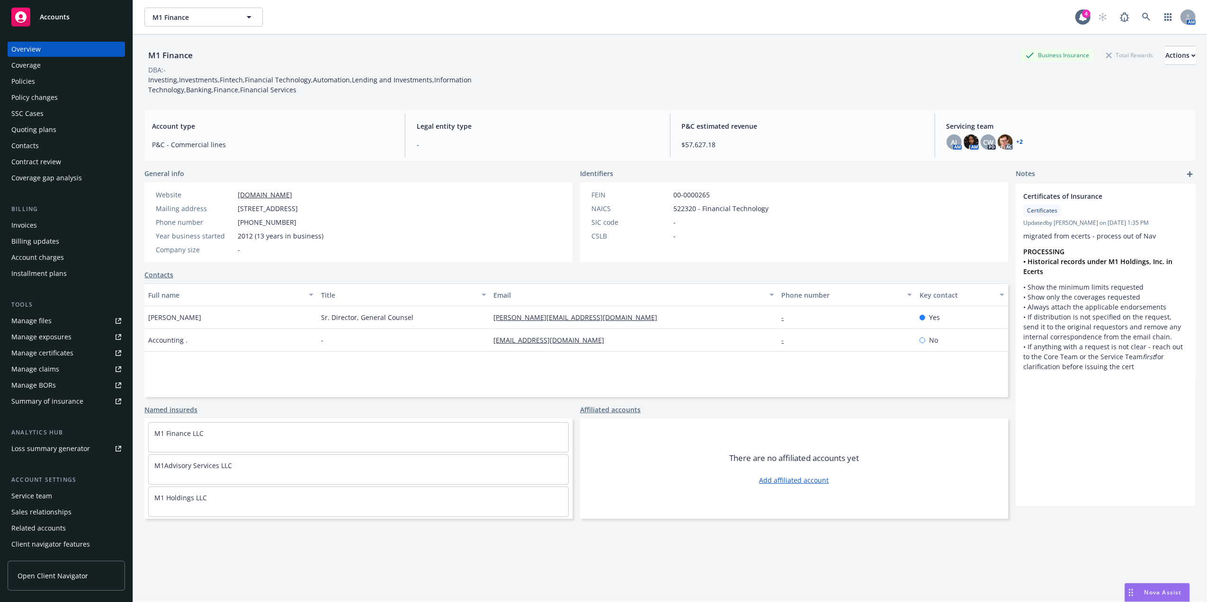
click at [40, 81] on div "Policies" at bounding box center [66, 81] width 110 height 15
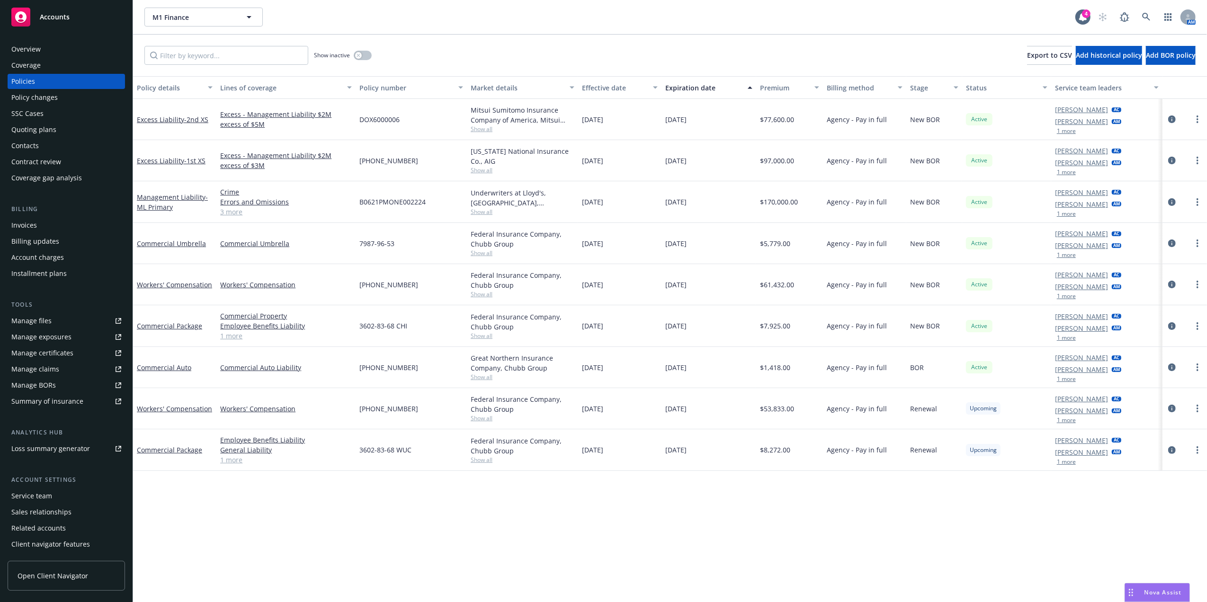
click at [28, 83] on div "Policies" at bounding box center [23, 81] width 24 height 15
click at [175, 242] on link "Commercial Umbrella" at bounding box center [171, 243] width 69 height 9
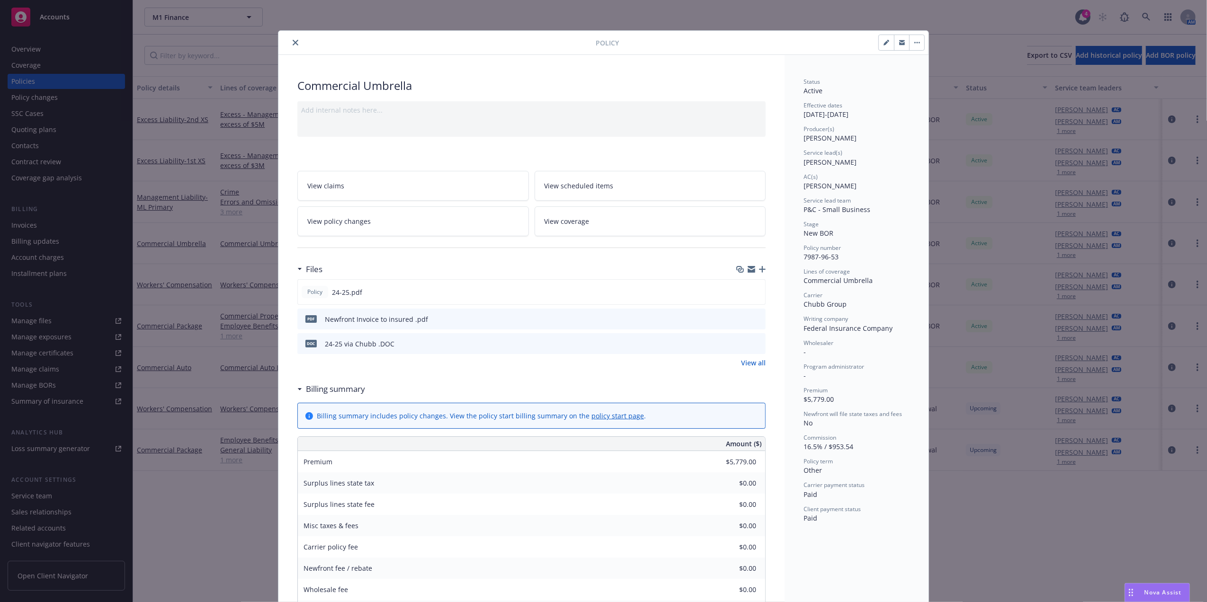
click at [754, 341] on div at bounding box center [749, 344] width 26 height 10
click at [755, 290] on icon "preview file" at bounding box center [756, 291] width 9 height 7
click at [909, 38] on button "button" at bounding box center [916, 42] width 15 height 15
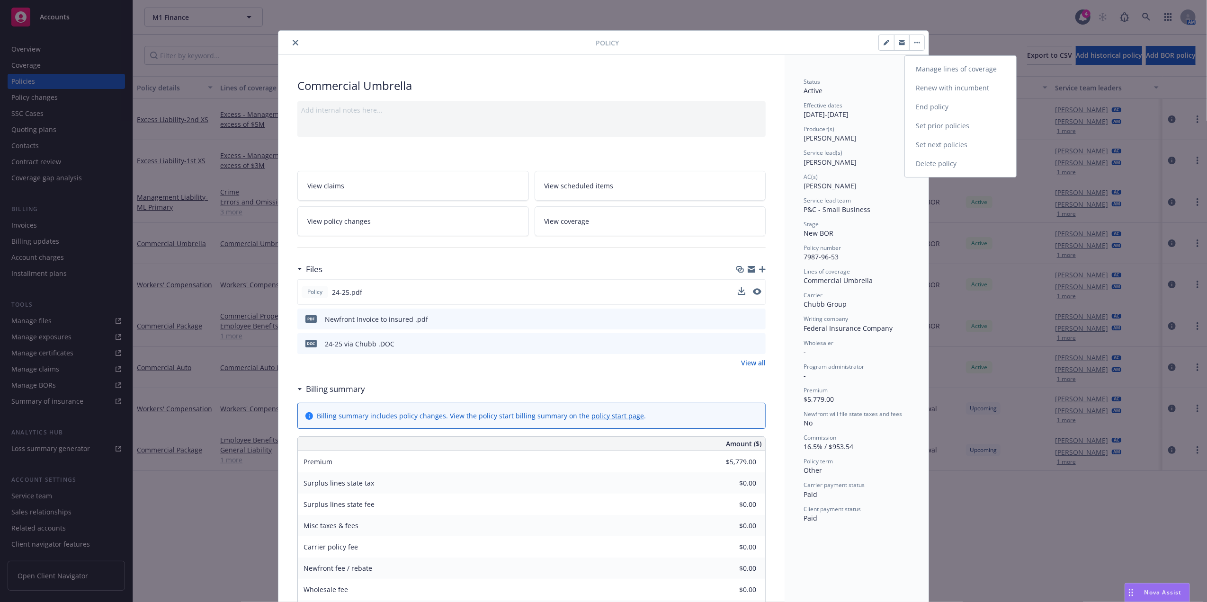
click at [950, 88] on link "Renew with incumbent" at bounding box center [960, 88] width 111 height 19
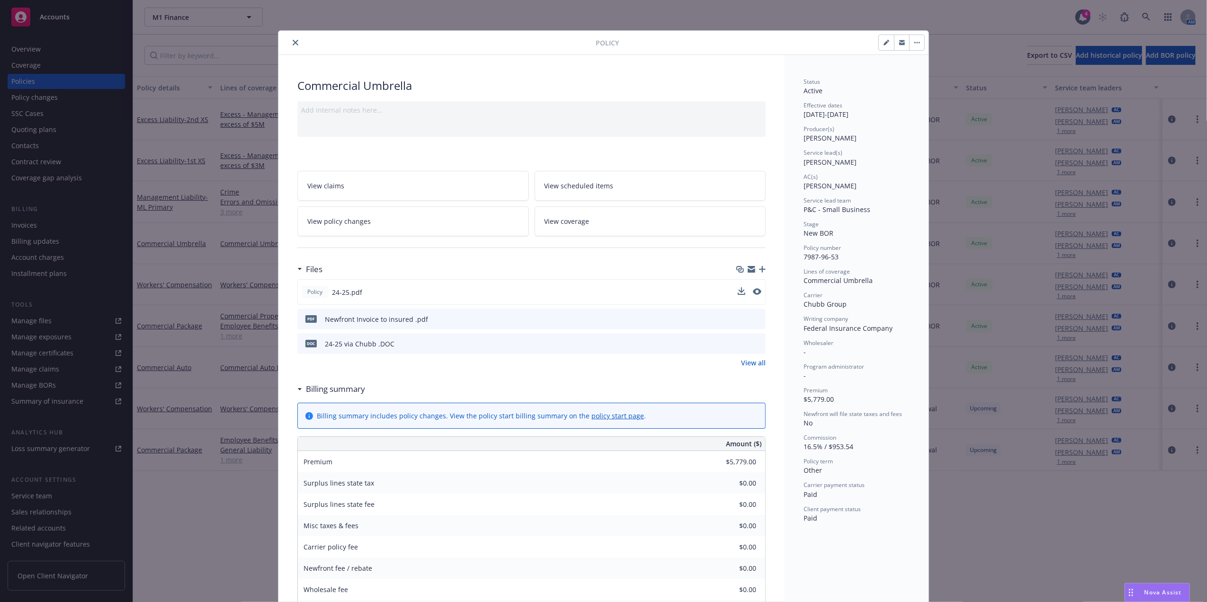
select select "12"
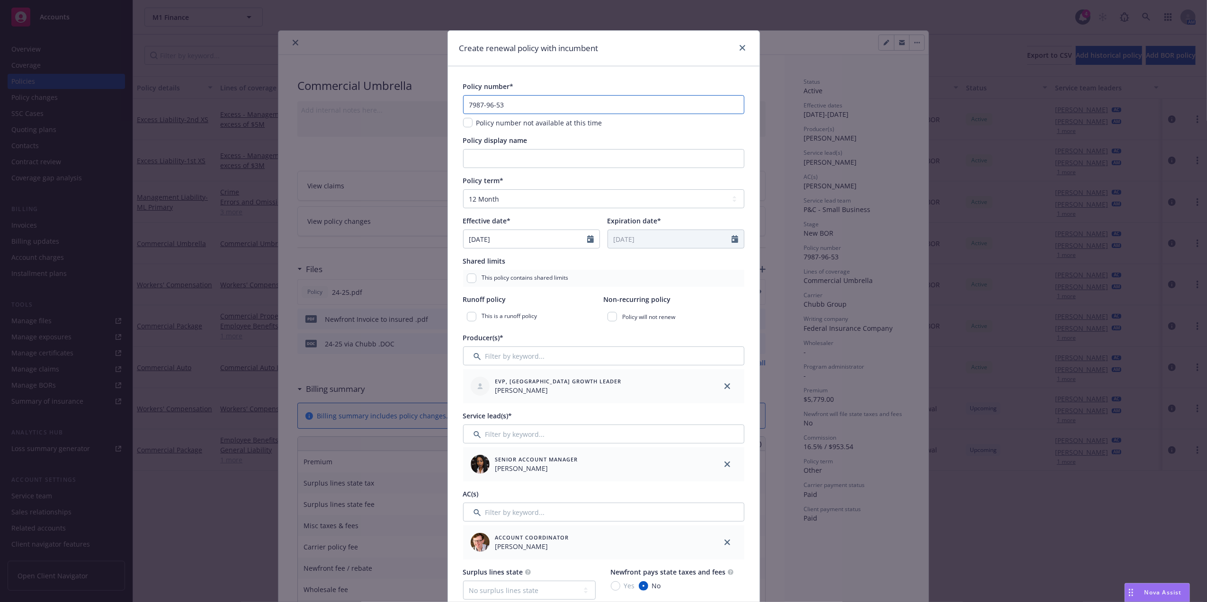
drag, startPoint x: 495, startPoint y: 107, endPoint x: 286, endPoint y: 99, distance: 209.0
click at [286, 99] on div "Create renewal policy with incumbent Policy number* 7987-96-53 Policy number no…" at bounding box center [603, 301] width 1207 height 602
click at [496, 162] on input "Policy display name" at bounding box center [603, 158] width 281 height 19
type input "Comm Umbrella"
click at [587, 242] on icon "Calendar" at bounding box center [590, 239] width 7 height 8
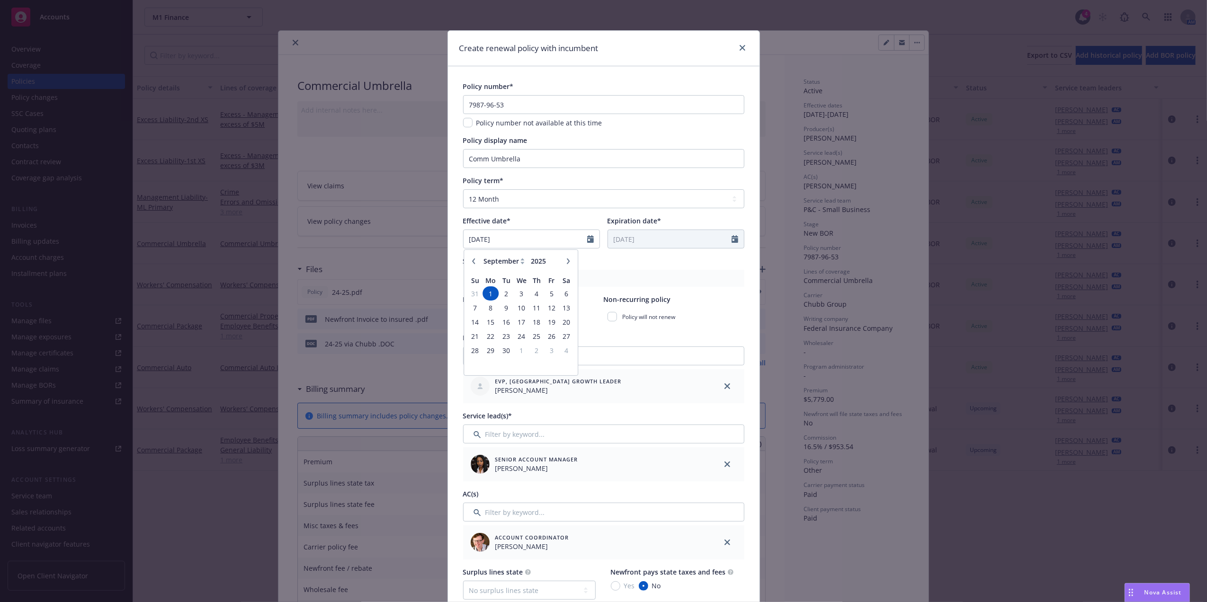
click at [471, 261] on icon "button" at bounding box center [474, 262] width 6 height 6
select select "8"
click at [530, 336] on span "21" at bounding box center [536, 337] width 13 height 12
type input "[DATE]"
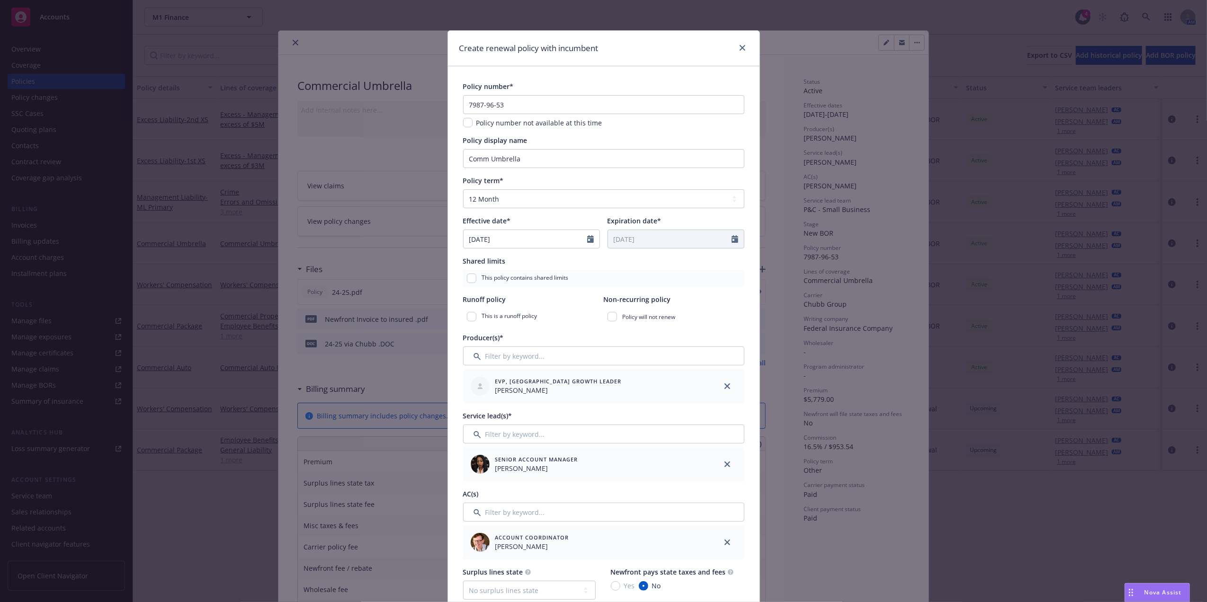
click at [652, 217] on span "Expiration date*" at bounding box center [635, 220] width 54 height 9
click at [587, 241] on icon "Calendar" at bounding box center [590, 239] width 7 height 8
click at [567, 264] on icon "button" at bounding box center [568, 262] width 3 height 6
select select "9"
click at [484, 292] on span "1" at bounding box center [491, 294] width 14 height 12
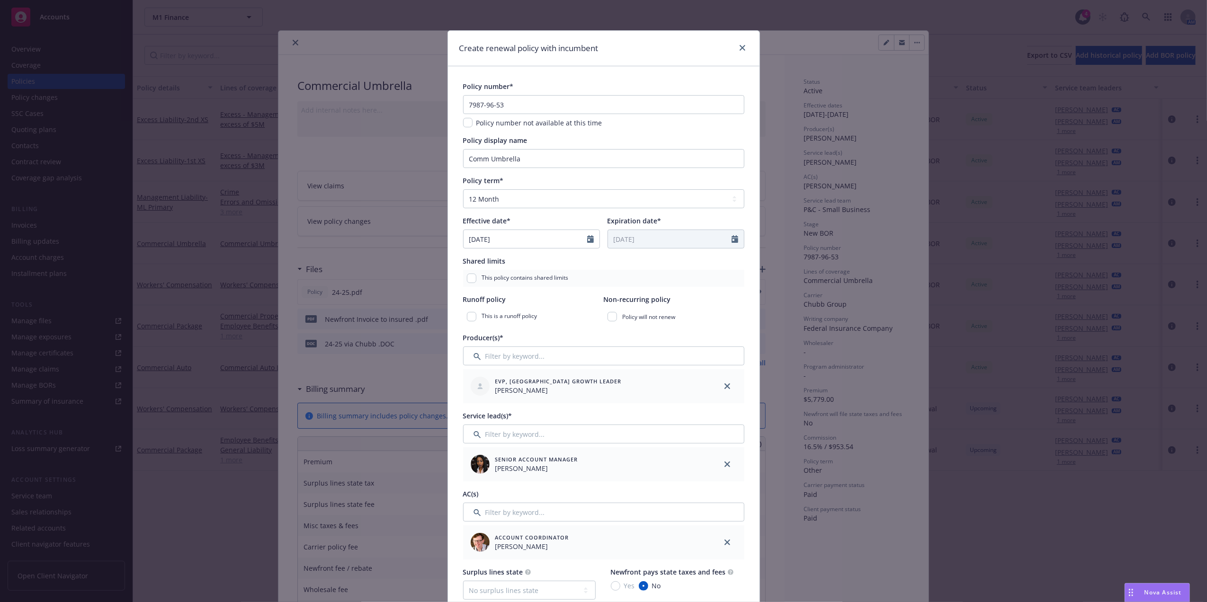
type input "[DATE]"
click at [665, 260] on div "Shared limits" at bounding box center [603, 261] width 281 height 10
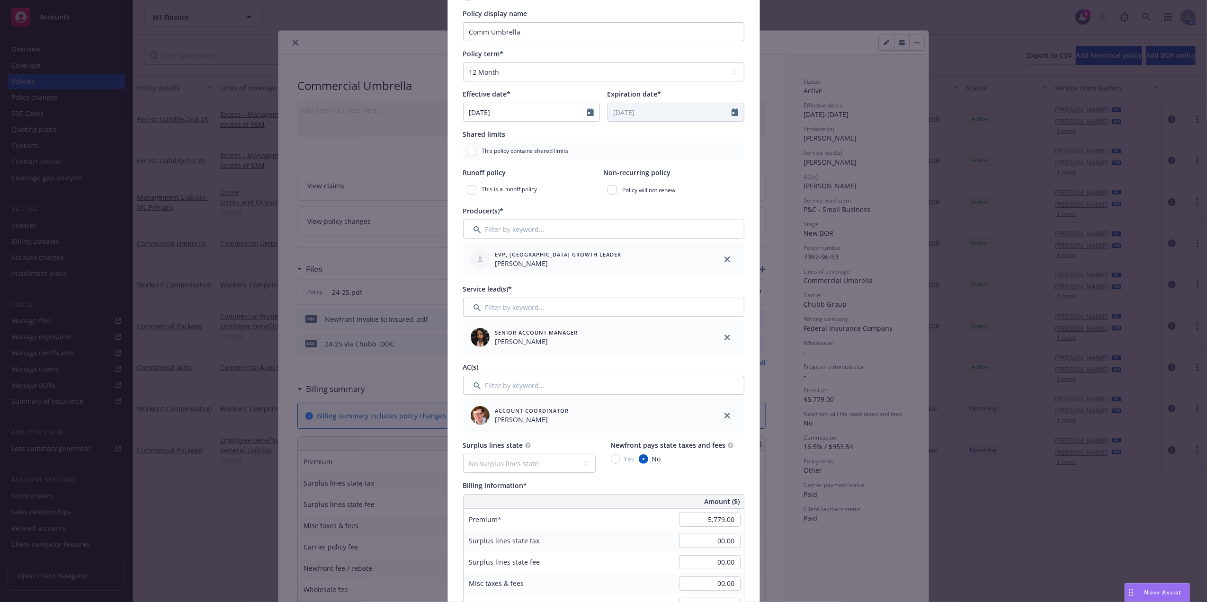
scroll to position [218, 0]
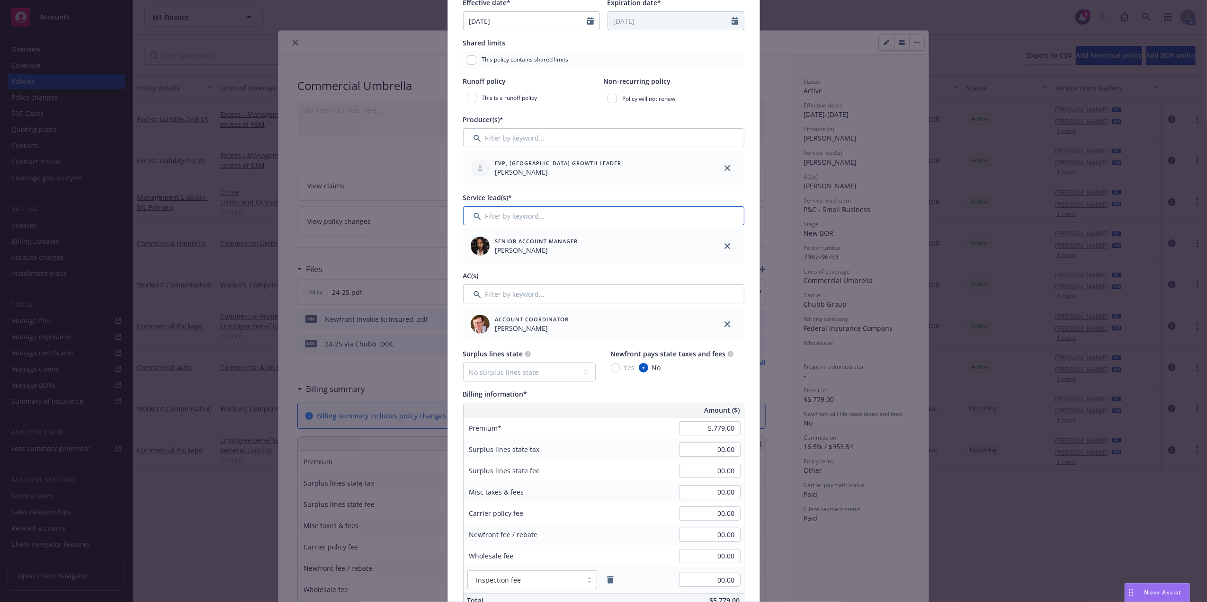
click at [565, 213] on input "Filter by keyword..." at bounding box center [603, 215] width 281 height 19
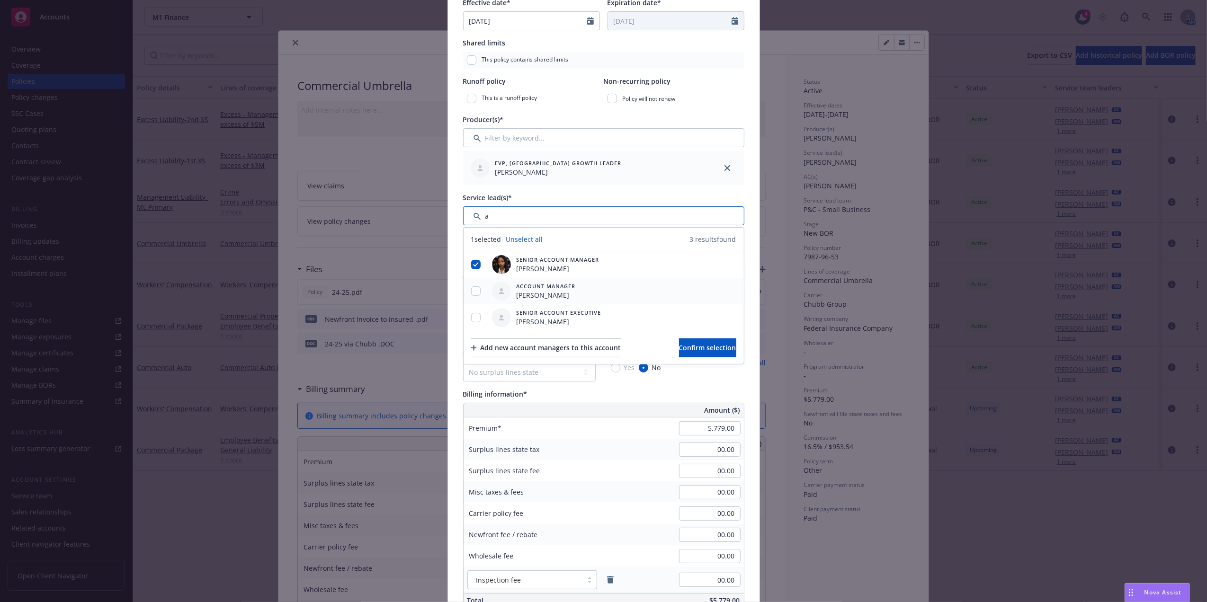
type input "a"
click at [471, 292] on input "checkbox" at bounding box center [475, 291] width 9 height 9
checkbox input "true"
click at [473, 320] on input "checkbox" at bounding box center [475, 317] width 9 height 9
checkbox input "true"
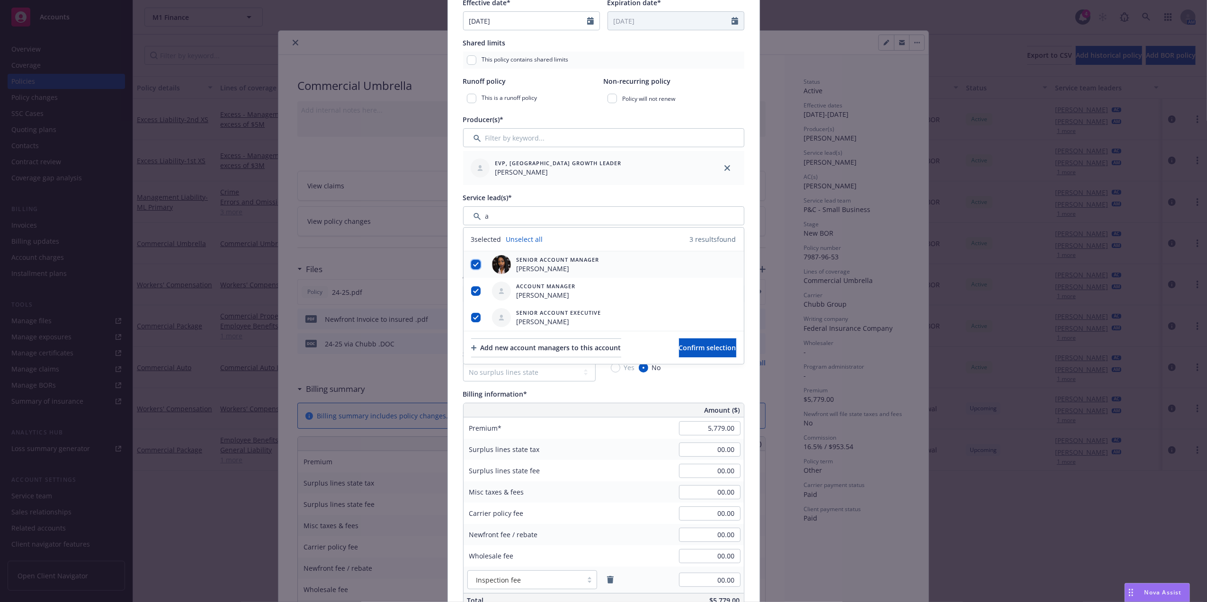
click at [473, 264] on input "checkbox" at bounding box center [475, 264] width 9 height 9
checkbox input "false"
click at [697, 347] on span "Confirm selection" at bounding box center [707, 347] width 57 height 9
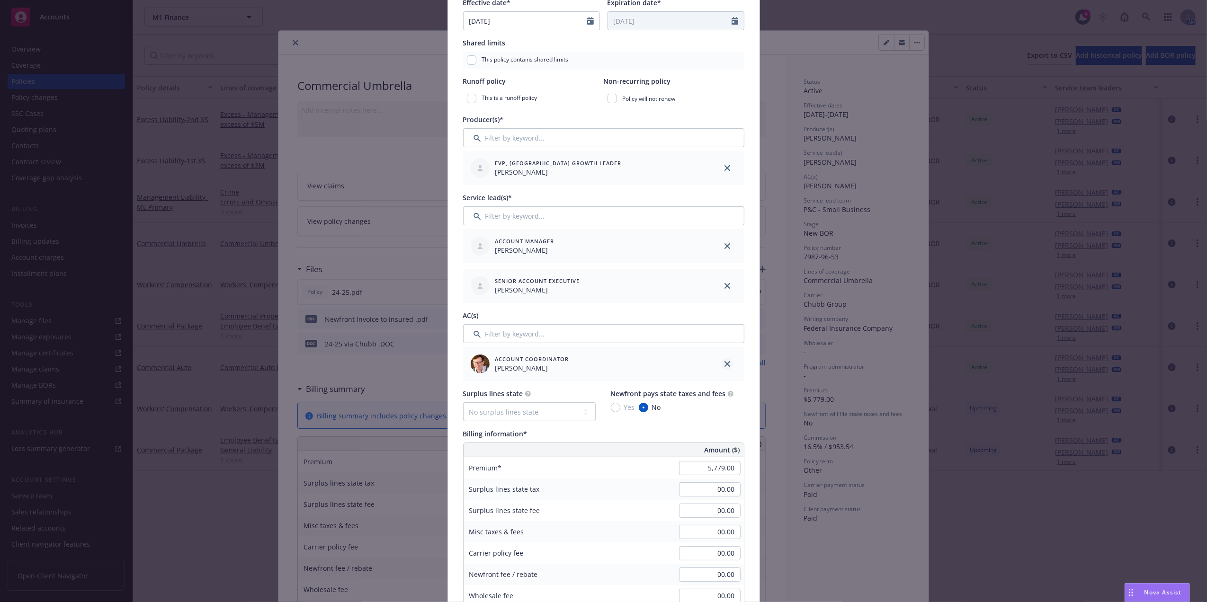
click at [725, 365] on icon "close" at bounding box center [728, 364] width 6 height 6
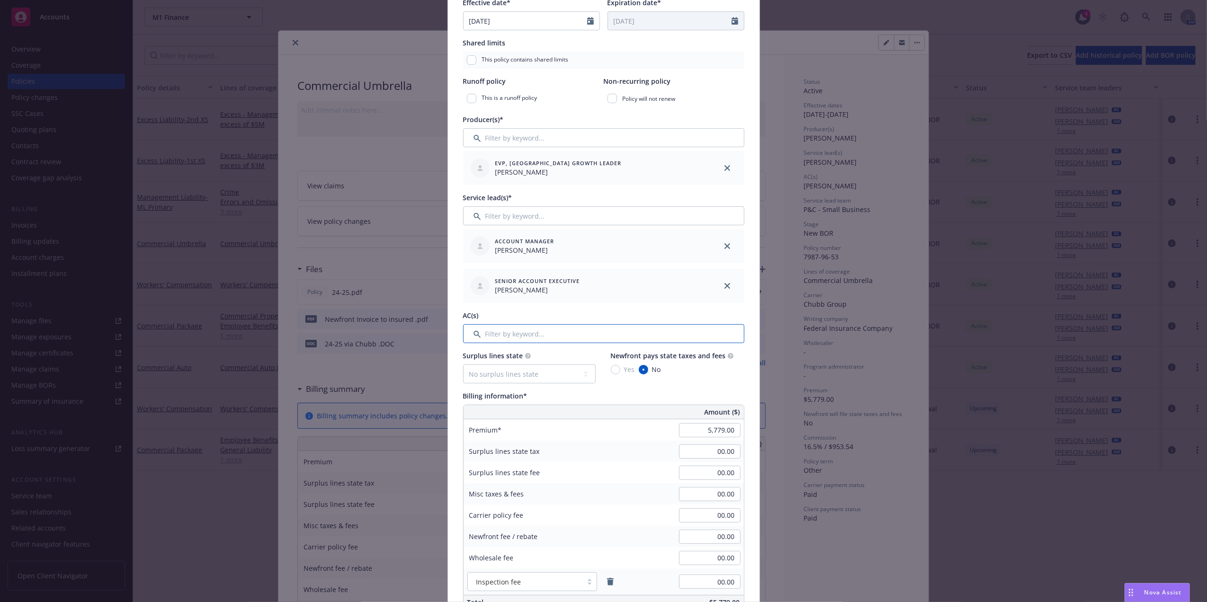
click at [637, 340] on input "Filter by keyword..." at bounding box center [603, 333] width 281 height 19
type input "sa"
click at [471, 383] on input "checkbox" at bounding box center [475, 382] width 9 height 9
checkbox input "true"
click at [714, 412] on span "Confirm selection" at bounding box center [707, 412] width 57 height 9
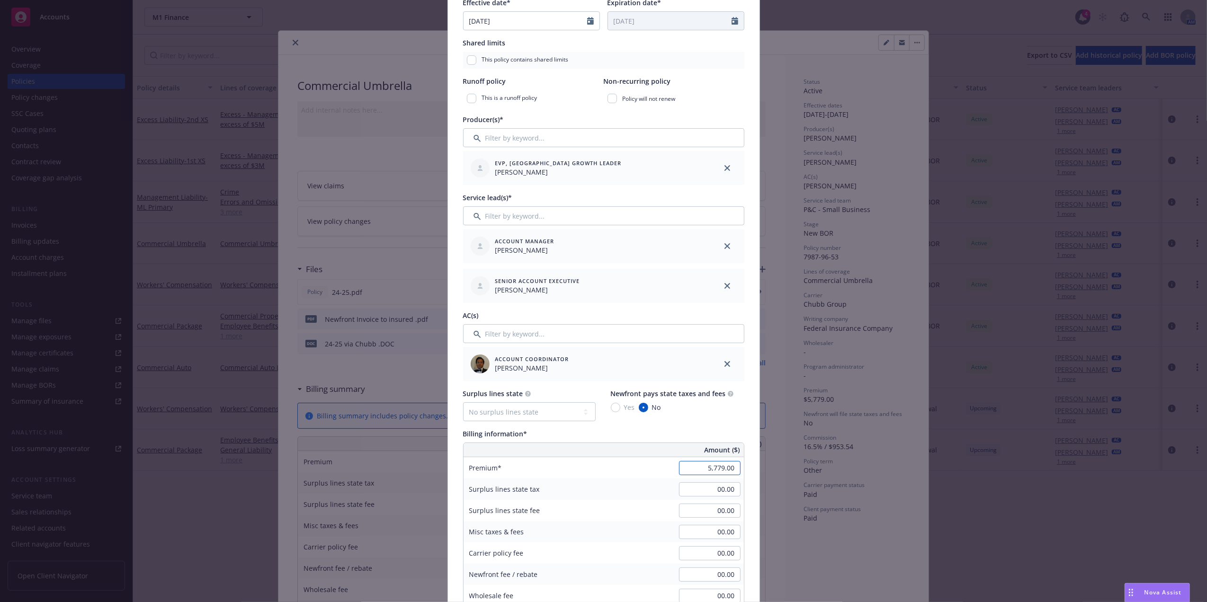
click at [716, 474] on input "5,779.00" at bounding box center [710, 468] width 62 height 14
click at [714, 473] on input "5,779.00" at bounding box center [710, 468] width 62 height 14
click at [713, 472] on input "5,779.00" at bounding box center [710, 468] width 62 height 14
paste input "6,040"
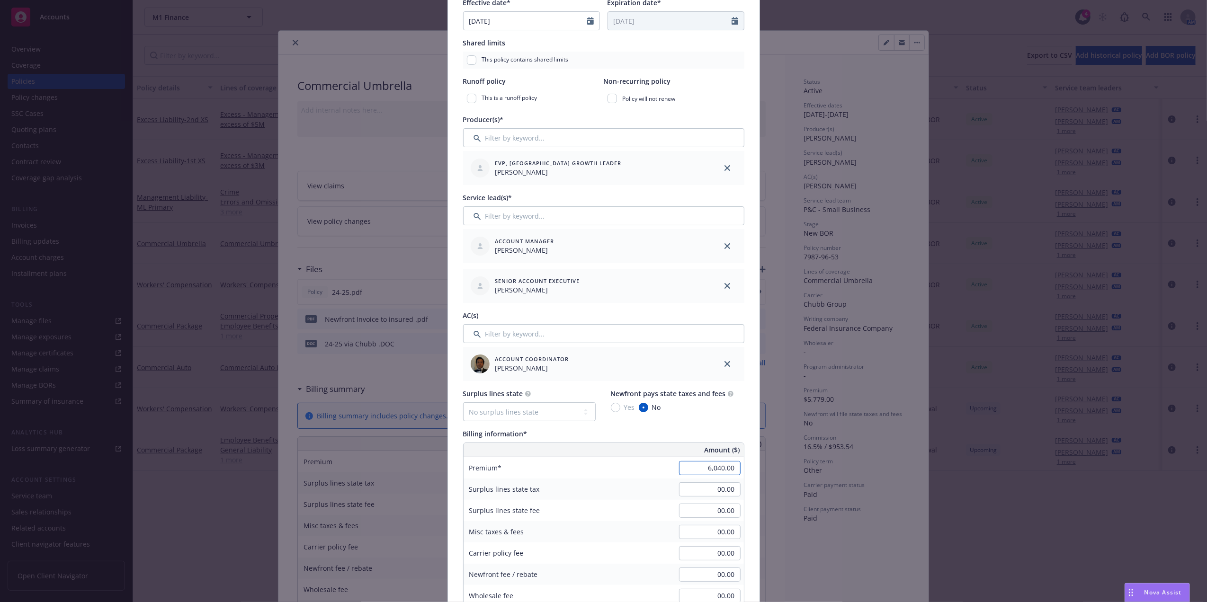
type input "6,040.00"
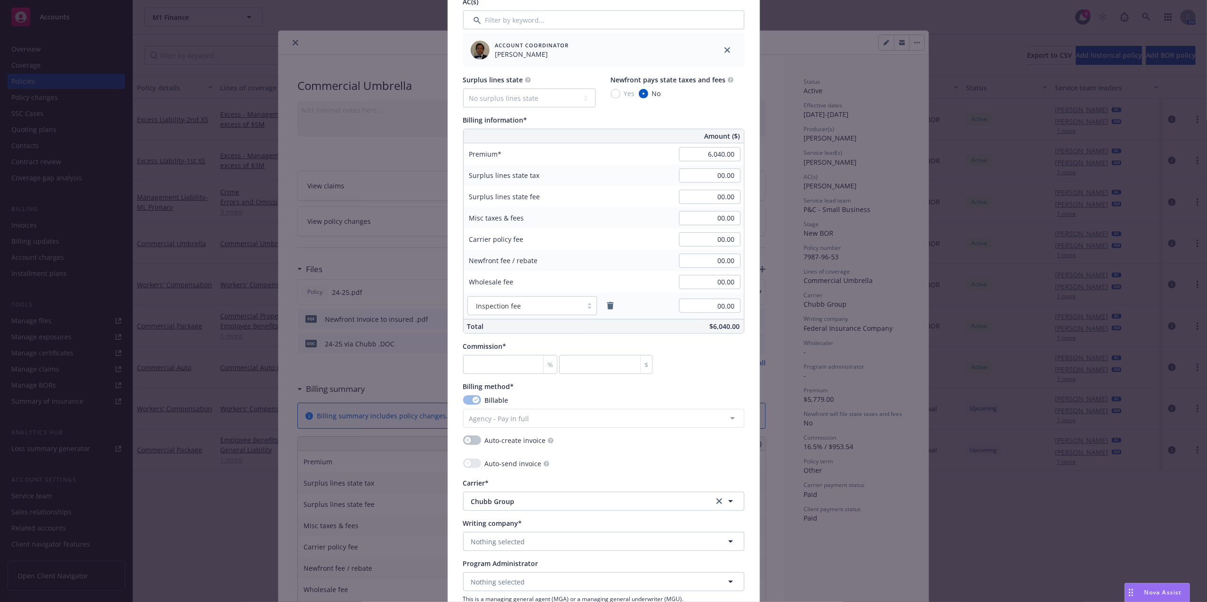
scroll to position [586, 0]
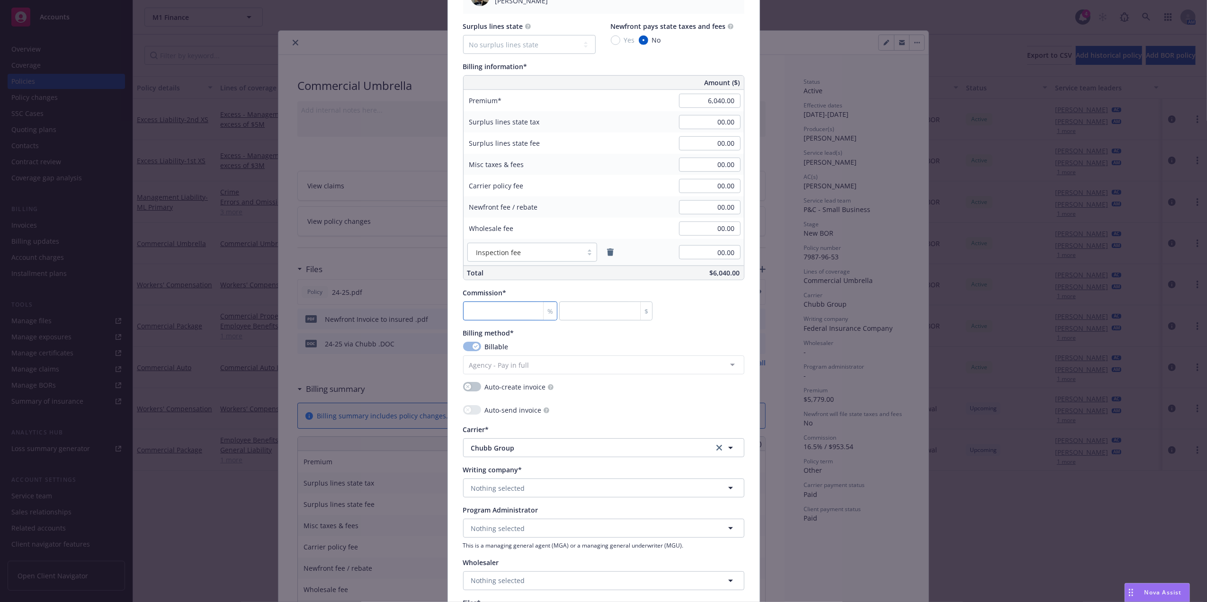
click at [500, 317] on input "number" at bounding box center [510, 311] width 95 height 19
type input "9"
type input "543.6"
type input "9"
click at [736, 300] on div "Commission* 9 % 543.6 $" at bounding box center [603, 304] width 281 height 33
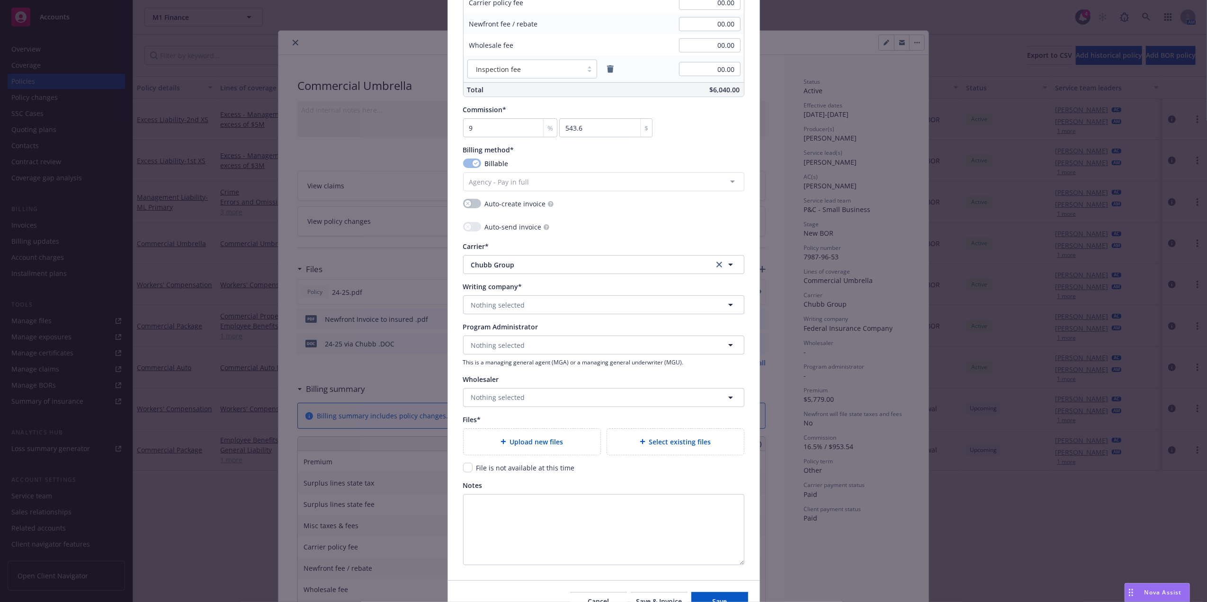
scroll to position [823, 0]
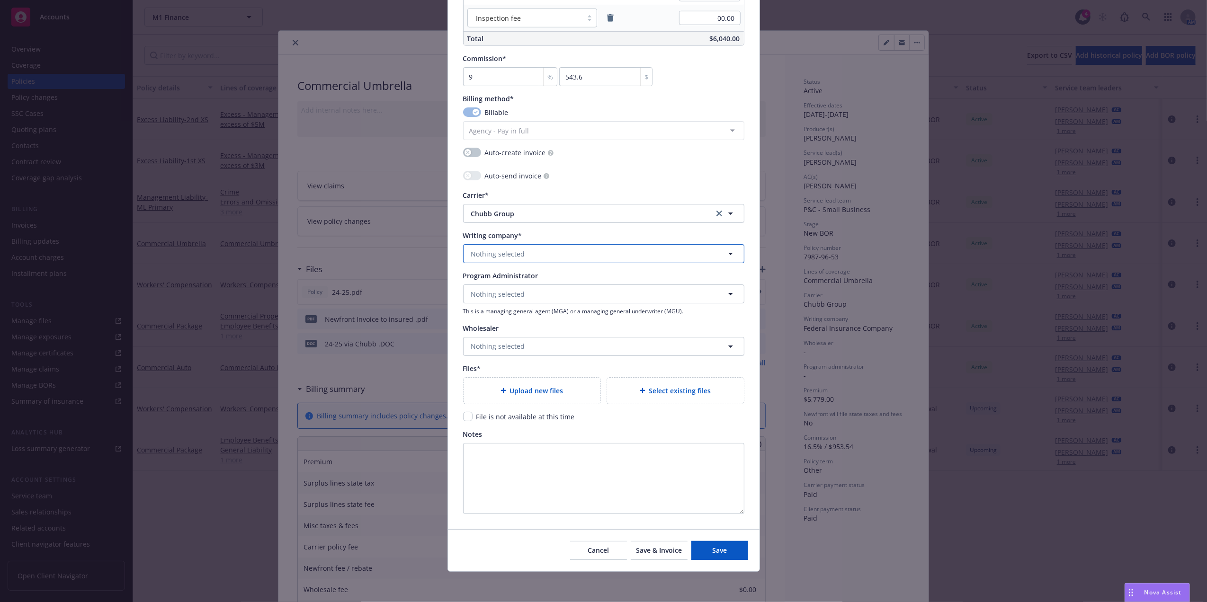
click at [521, 248] on button "Nothing selected" at bounding box center [603, 253] width 281 height 19
type input "fed"
click at [512, 280] on strong "Federal Insurance Company" at bounding box center [519, 280] width 90 height 9
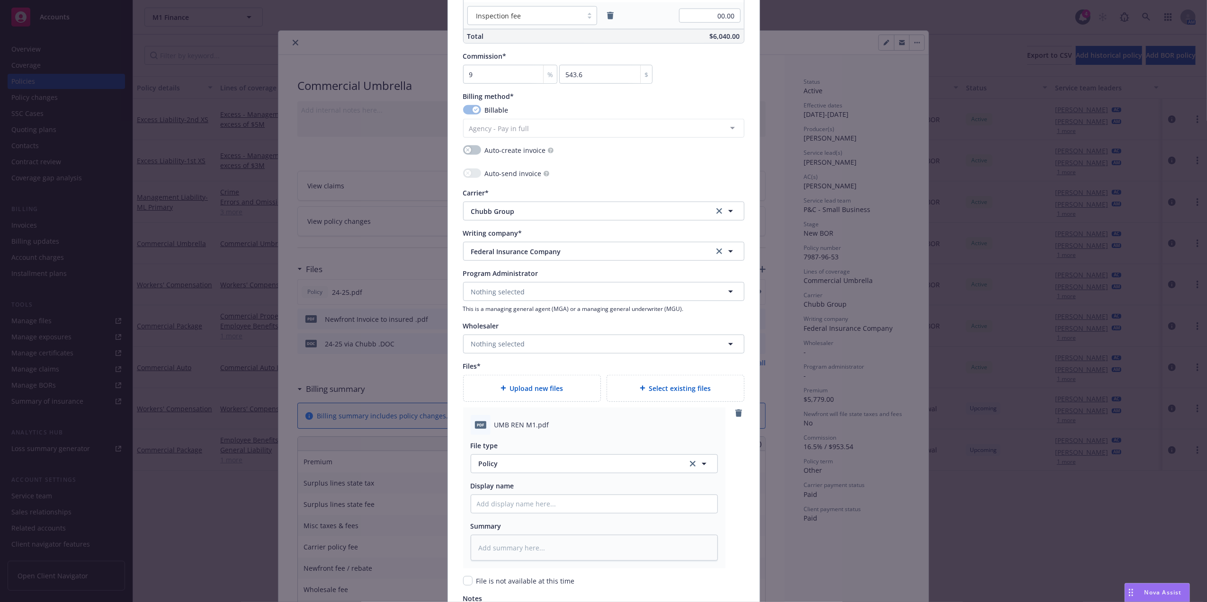
type textarea "x"
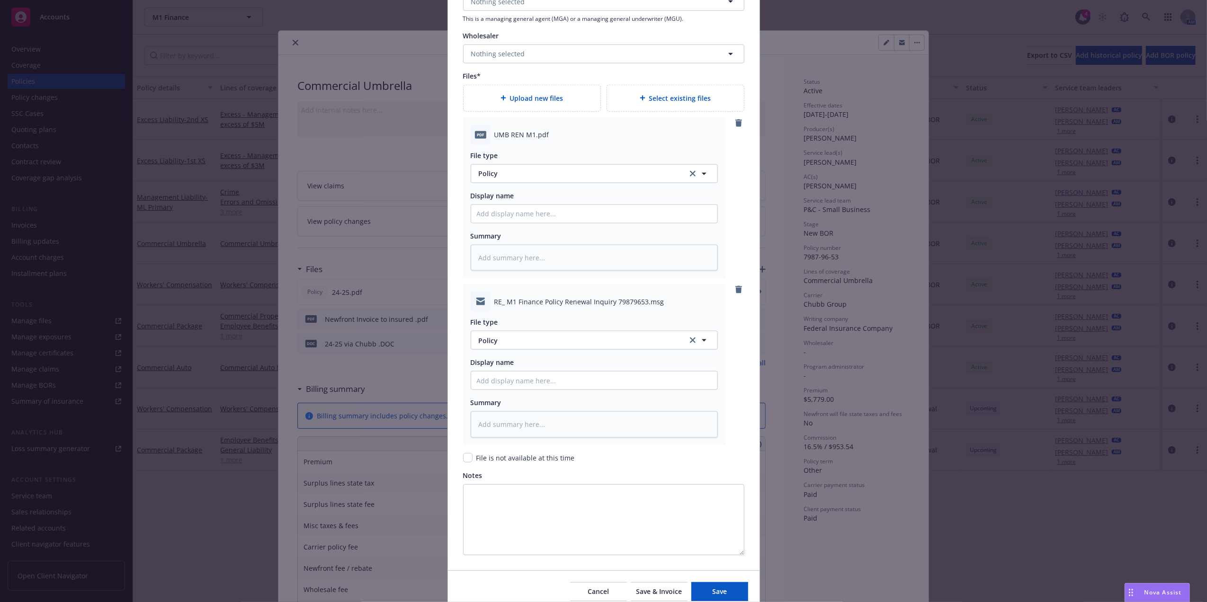
scroll to position [1131, 0]
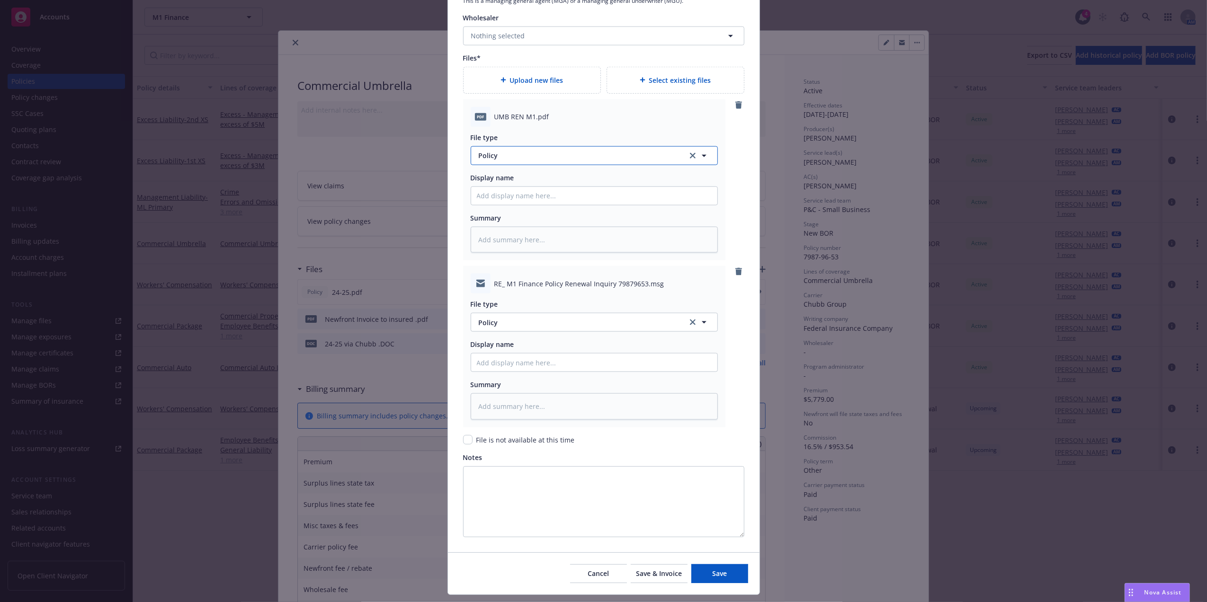
click at [544, 156] on span "Policy" at bounding box center [578, 156] width 198 height 10
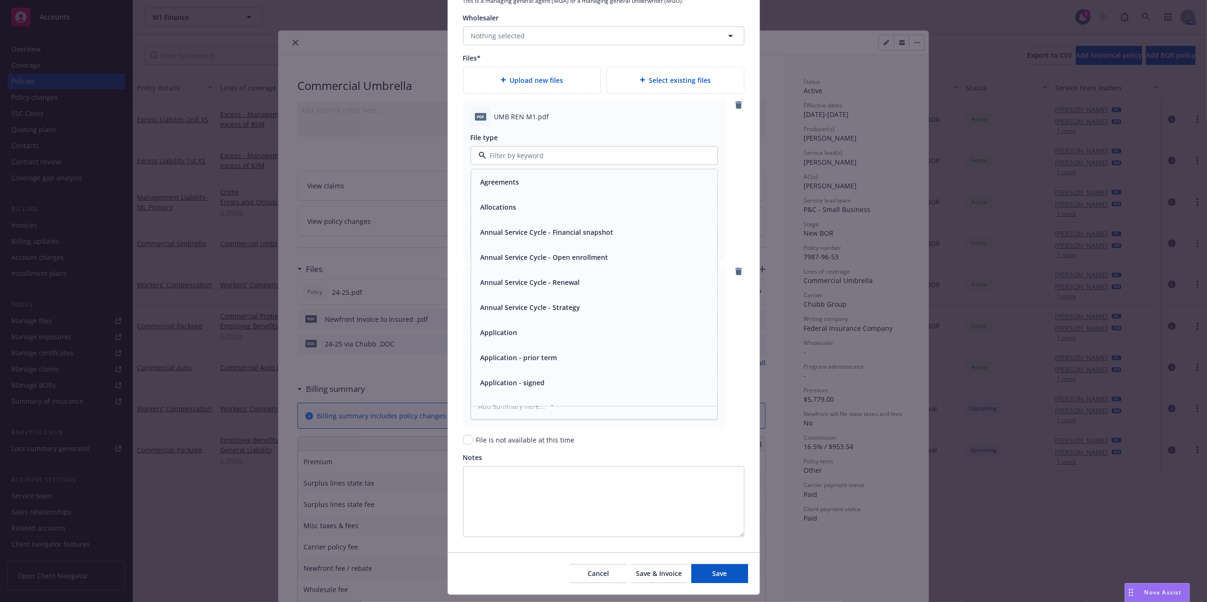
click at [733, 135] on div "pdf UMB REN M1.pdf File type Agreements Allocations Annual Service Cycle - Fina…" at bounding box center [603, 180] width 281 height 162
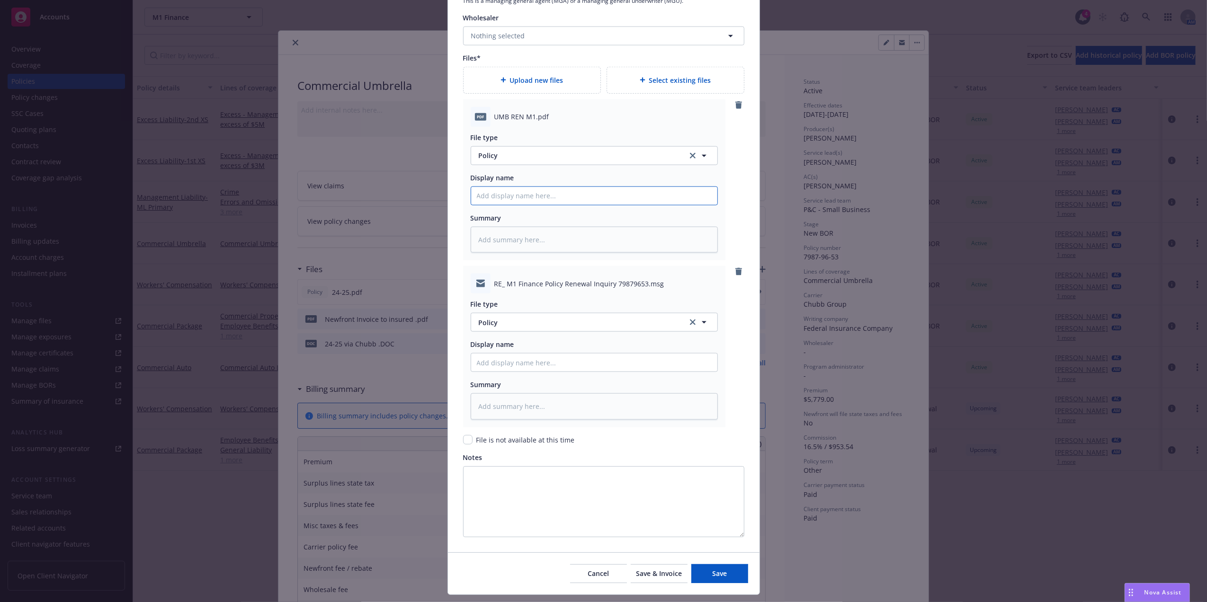
click at [556, 203] on input "Policy display name" at bounding box center [594, 196] width 246 height 18
type textarea "x"
type input "2"
type textarea "x"
type input "25"
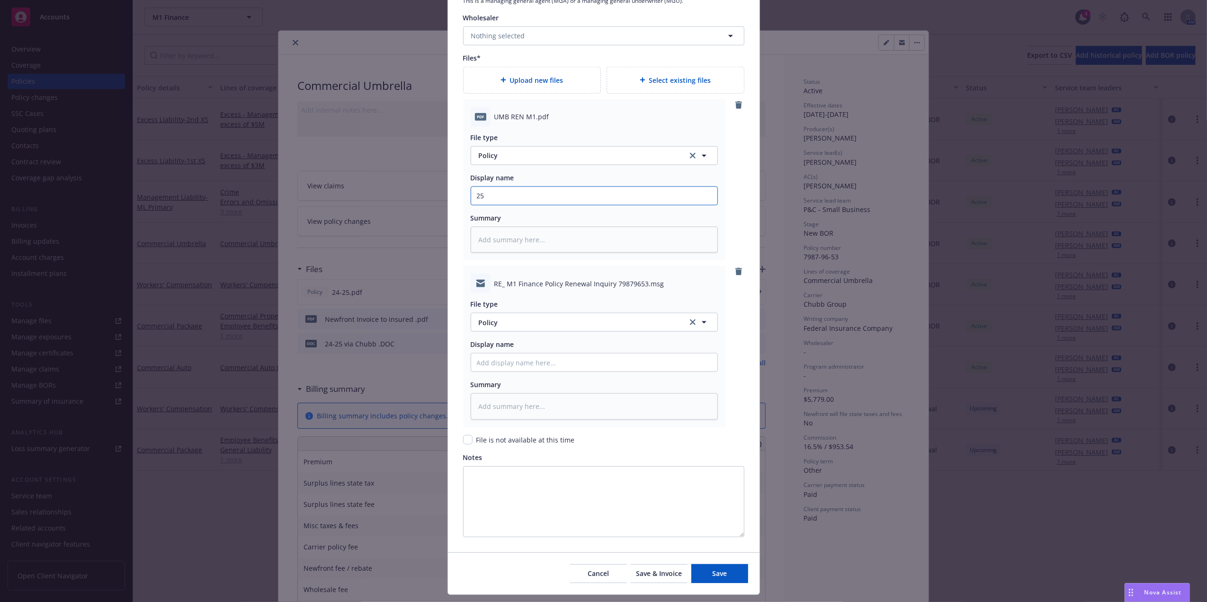
type textarea "x"
type input "25-"
type textarea "x"
type input "25-2"
type textarea "x"
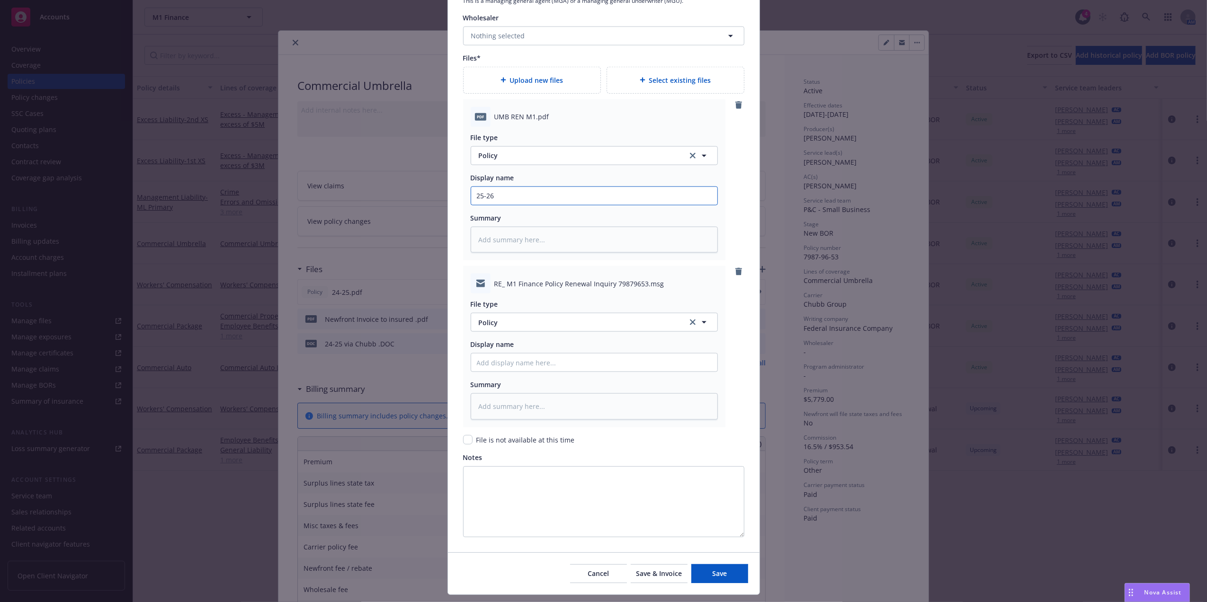
type input "25-26"
type textarea "x"
type input "25-26 Y"
type textarea "x"
type input "25-26"
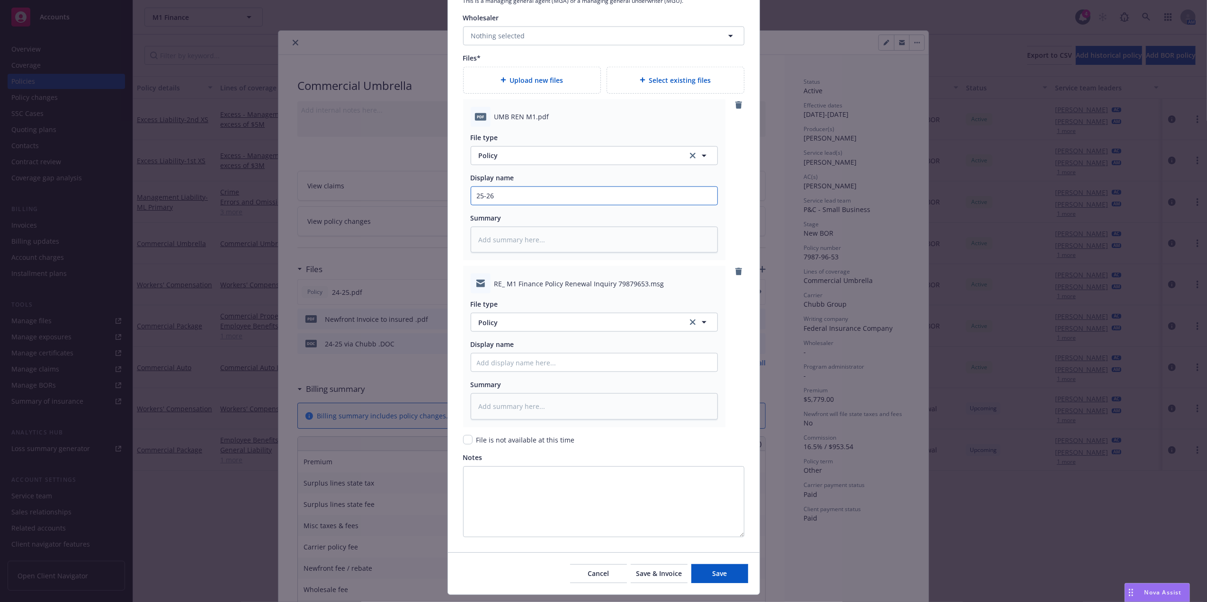
type textarea "x"
type input "25-26 Co"
type textarea "x"
type input "25-26 Com"
type textarea "x"
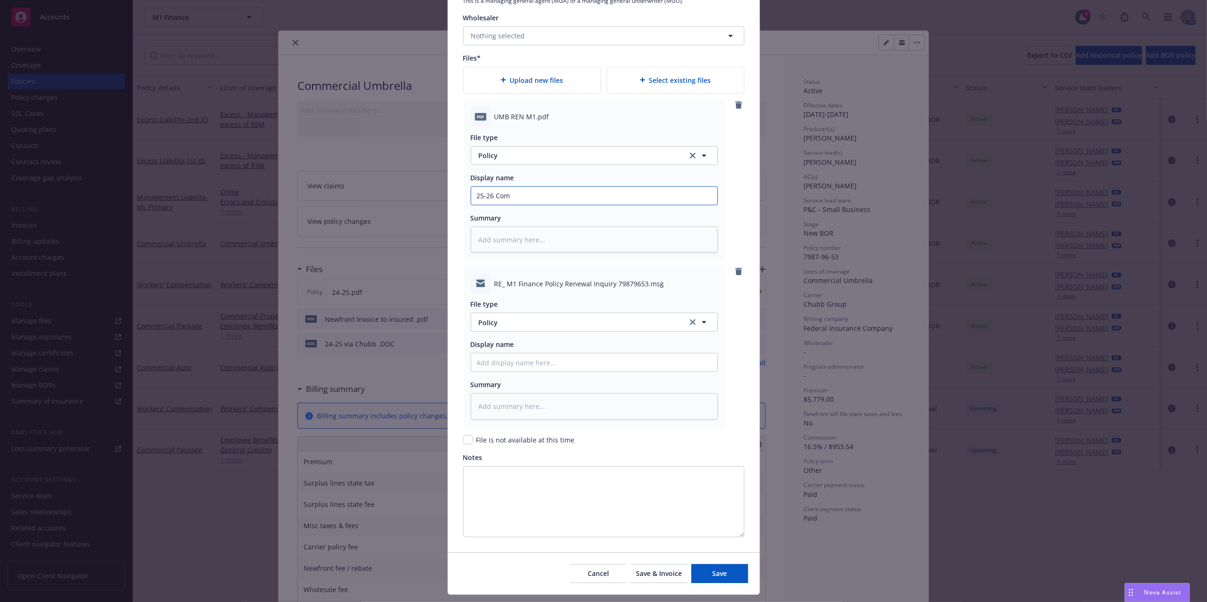
type input "25-26 Comm"
type textarea "x"
type input "25-26 Comm"
type textarea "x"
type input "25-26 Comm U"
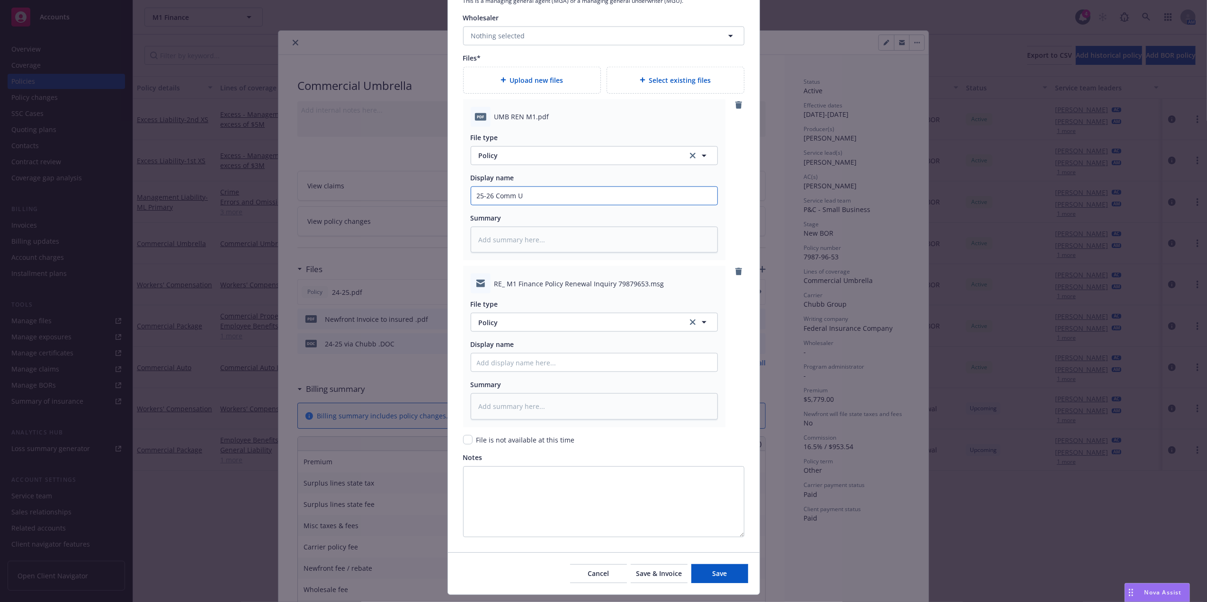
type textarea "x"
type input "25-26 Comm Um"
type textarea "x"
type input "25-26 Comm Umb"
type textarea "x"
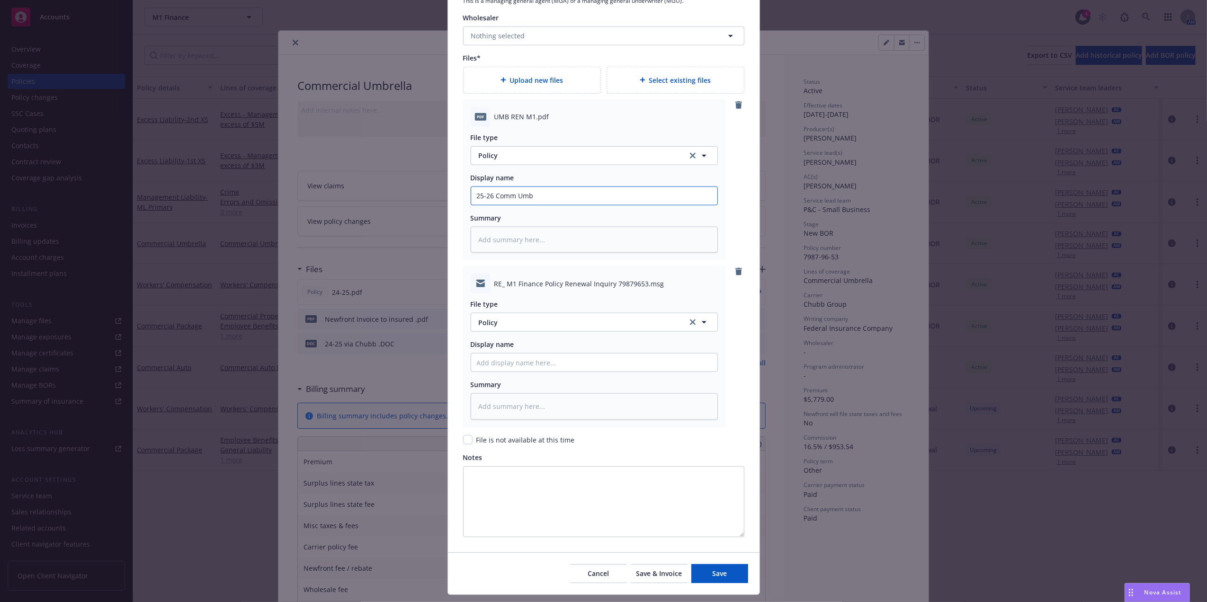
type input "25-26 Comm Umbr"
type textarea "x"
type input "25-26 Comm Umbre"
type textarea "x"
type input "25-26 Comm Umbrel"
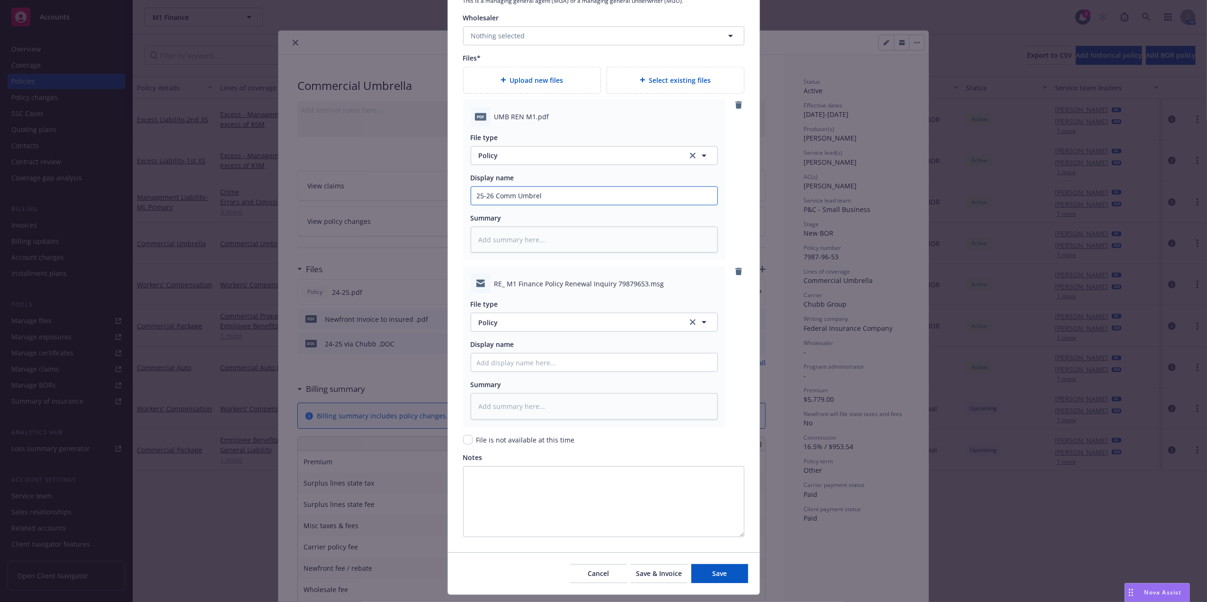
type textarea "x"
type input "25-26 Comm [PERSON_NAME]"
type textarea "x"
type input "25-26 Comm Umbrella"
type textarea "x"
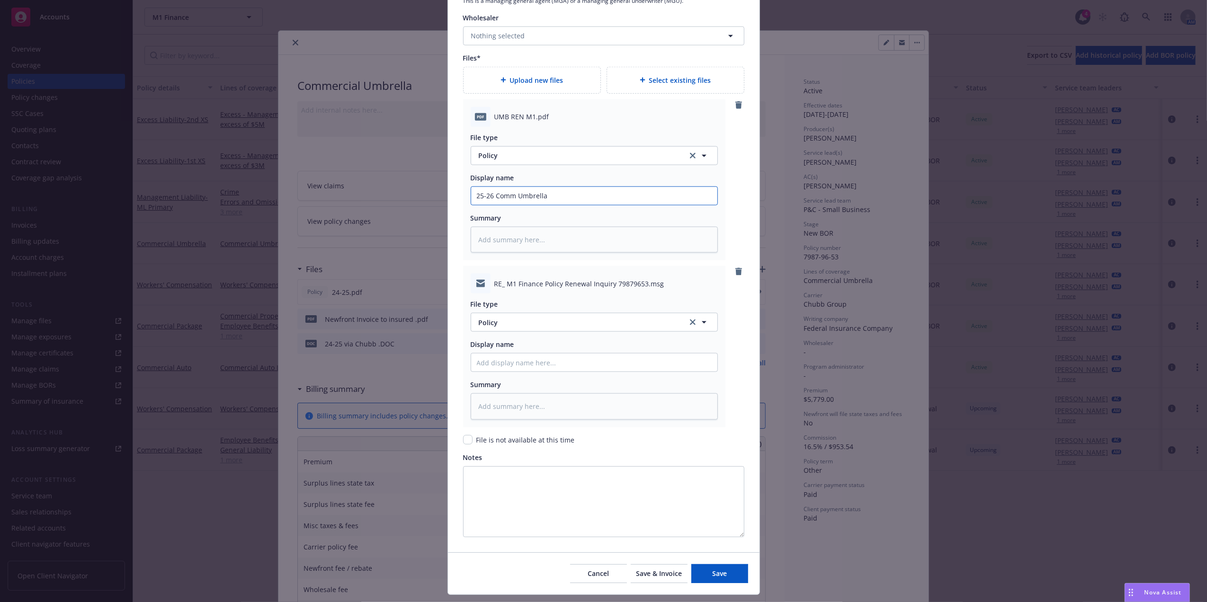
type input "25-26 Comm Umbrella"
click at [576, 319] on button "Policy" at bounding box center [594, 322] width 247 height 19
type input "email"
click at [693, 346] on div "Email" at bounding box center [594, 349] width 235 height 14
click at [649, 205] on input "Policy display name" at bounding box center [594, 196] width 246 height 18
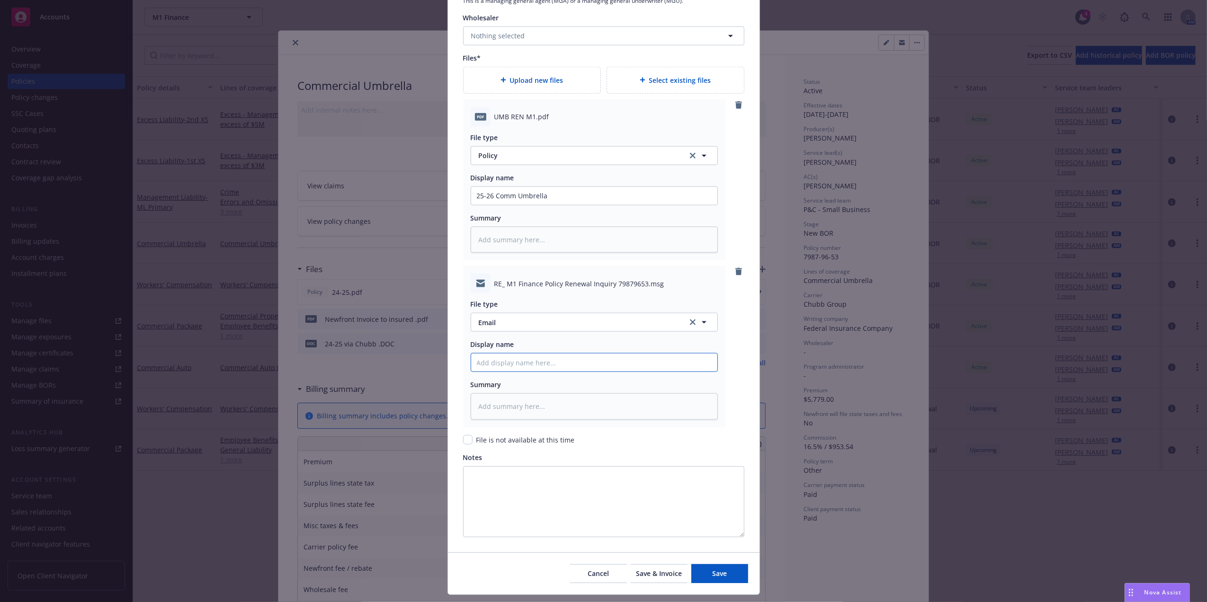
type textarea "x"
type input "2"
type textarea "x"
type input "25"
type textarea "x"
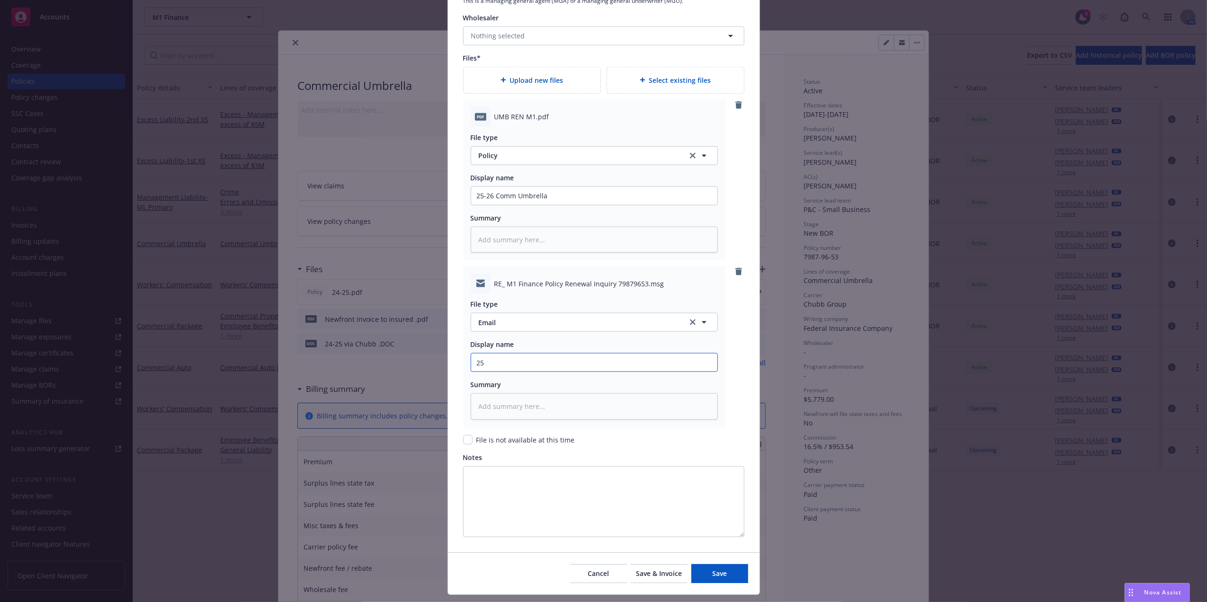
type input "25-"
type textarea "x"
type input "25-2"
type textarea "x"
type input "25-26"
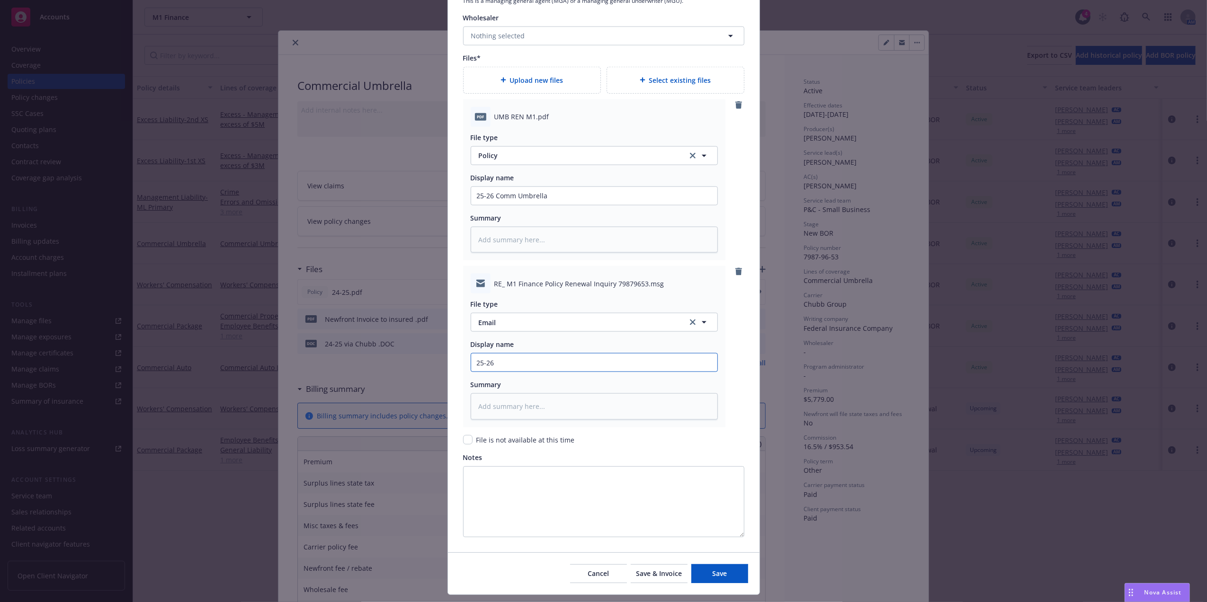
type textarea "x"
type input "25-26 Co"
type textarea "x"
type input "25-26 Com"
type textarea "x"
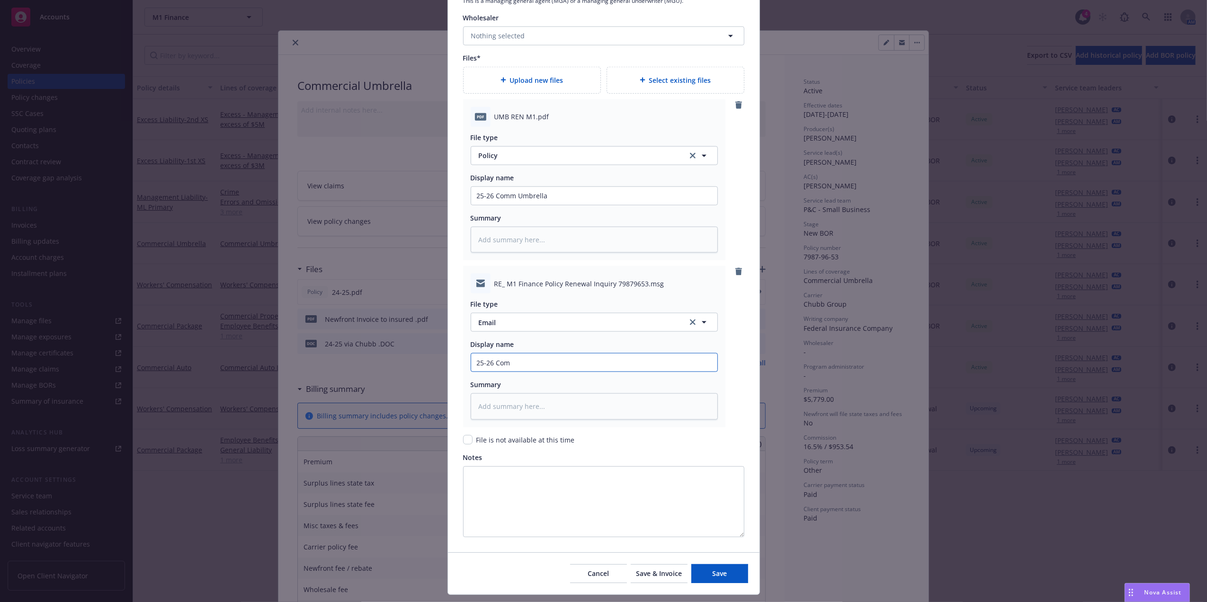
type input "25-26 Comm"
type textarea "x"
type input "25-26 Comm"
type textarea "x"
type input "25-26 Comm U"
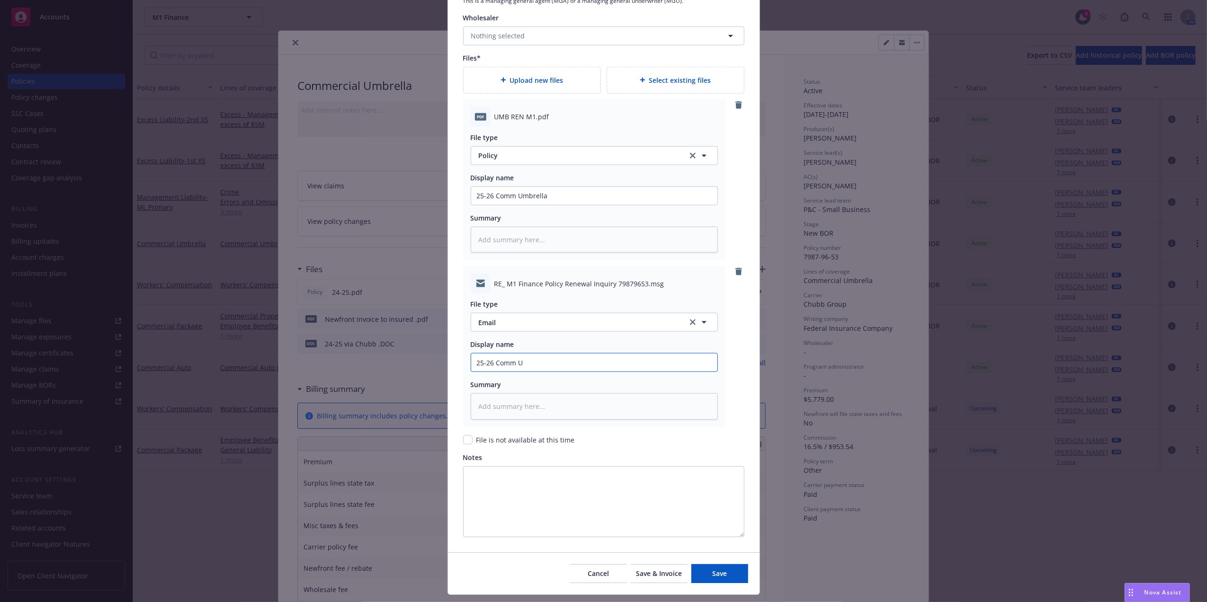
type textarea "x"
type input "25-26 Comm Um"
type textarea "x"
type input "25-26 Comm Umb"
type textarea "x"
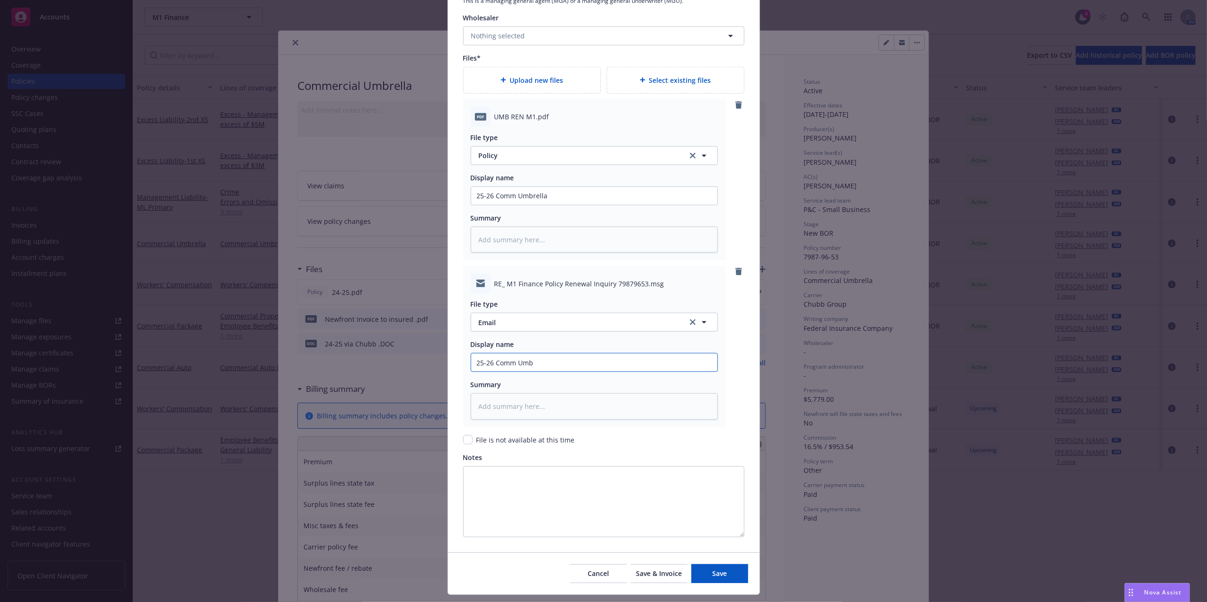
type input "25-26 Comm Umbr"
type textarea "x"
type input "25-26 Comm Umbre"
type textarea "x"
type input "25-26 Comm Umbrel"
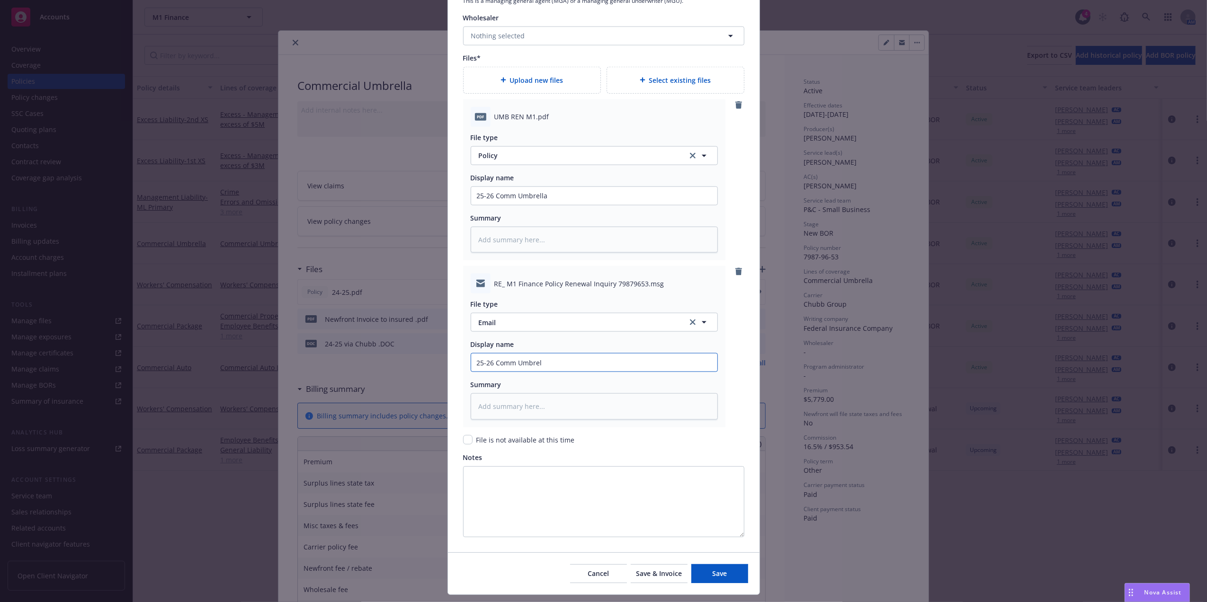
type textarea "x"
type input "25-26 Comm [PERSON_NAME]"
type textarea "x"
type input "25-26 Comm Umbrella"
type textarea "x"
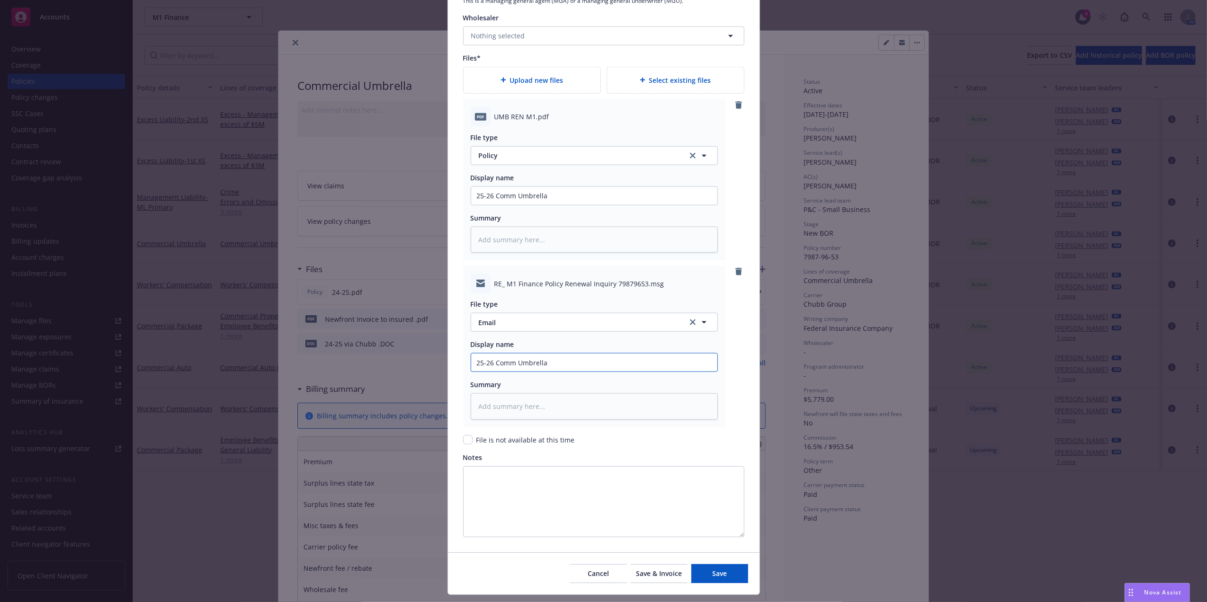
type input "25-26 Comm Umbrella"
type textarea "x"
type input "25-26 Comm Umbrella P"
type textarea "x"
type input "25-26 Comm Umbrella Po"
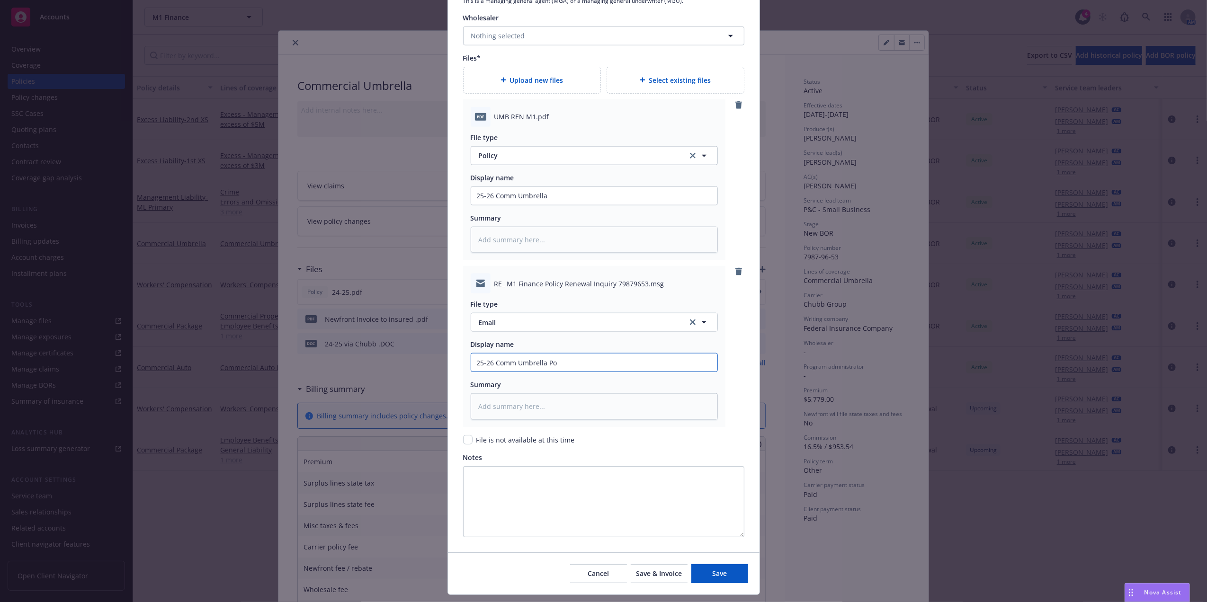
type textarea "x"
type input "25-26 Comm Umbrella Pol"
type textarea "x"
type input "25-26 Comm Umbrella Poli"
type textarea "x"
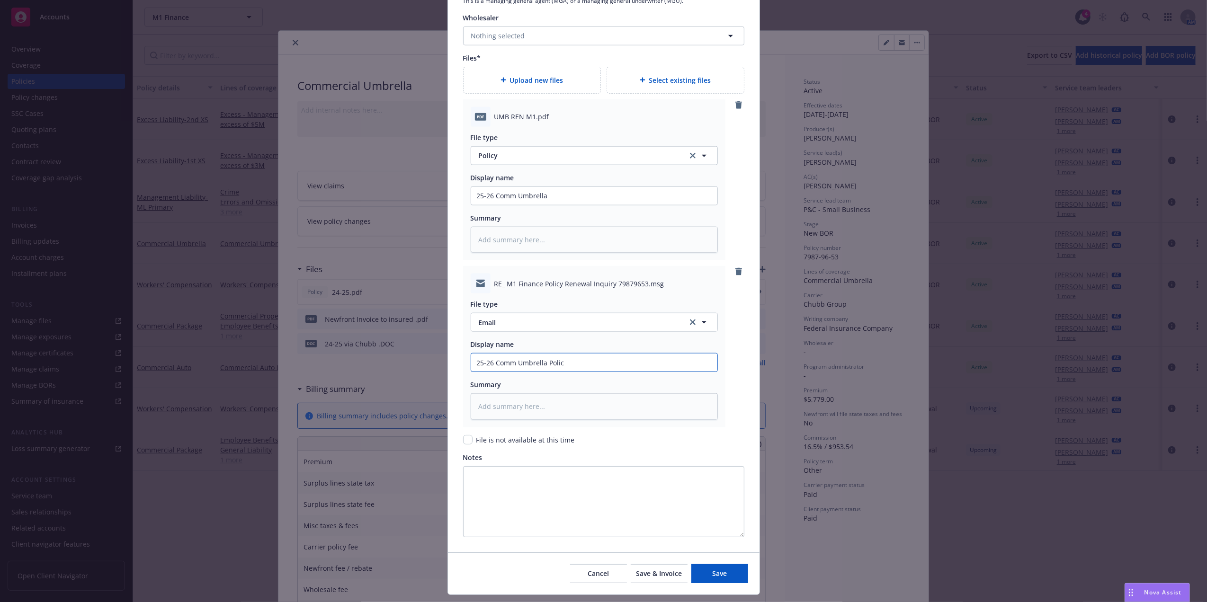
type input "25-26 Comm Umbrella Policy"
type textarea "x"
type input "25-26 Comm Umbrella Policy"
type textarea "x"
type input "25-26 Comm Umbrella Policy E"
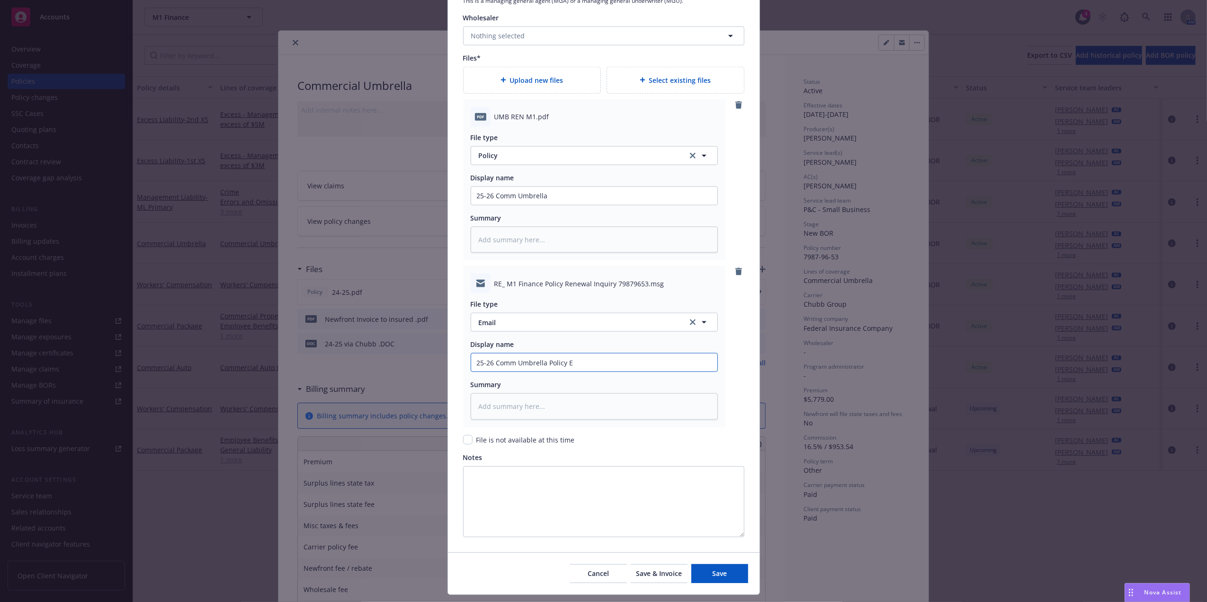
type textarea "x"
type input "25-26 Comm Umbrella Policy Em"
type textarea "x"
type input "25-26 Comm Umbrella Policy Ema"
type textarea "x"
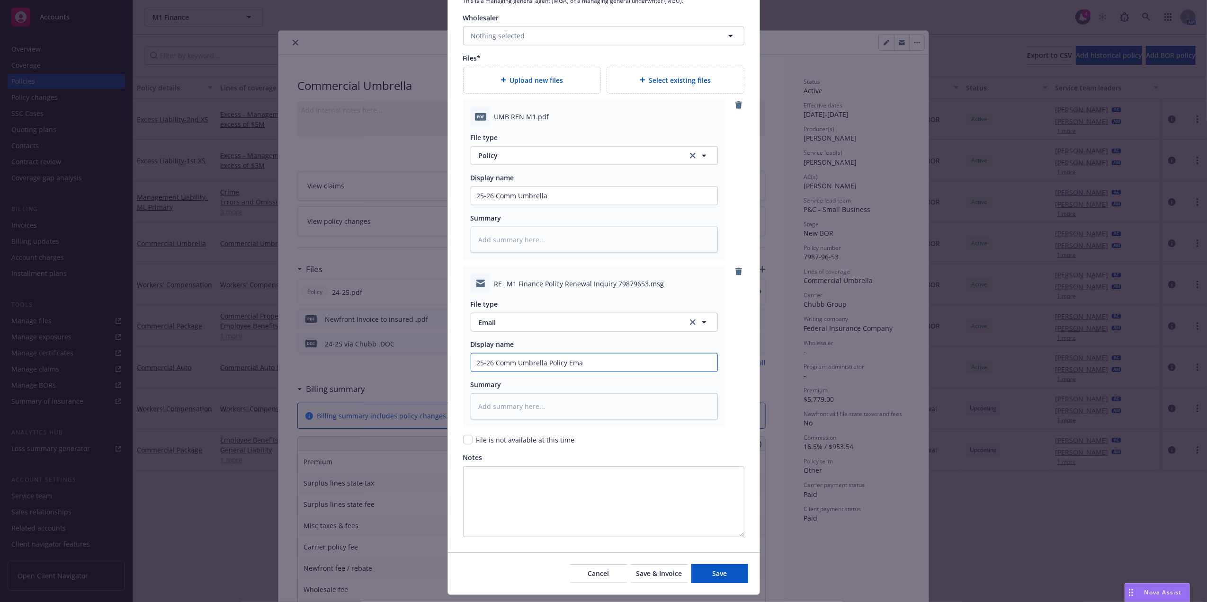
type input "25-26 Comm Umbrella Policy Emai"
type textarea "x"
type input "25-26 Comm Umbrella Policy Email"
click at [734, 581] on button "Save" at bounding box center [719, 574] width 57 height 19
type textarea "x"
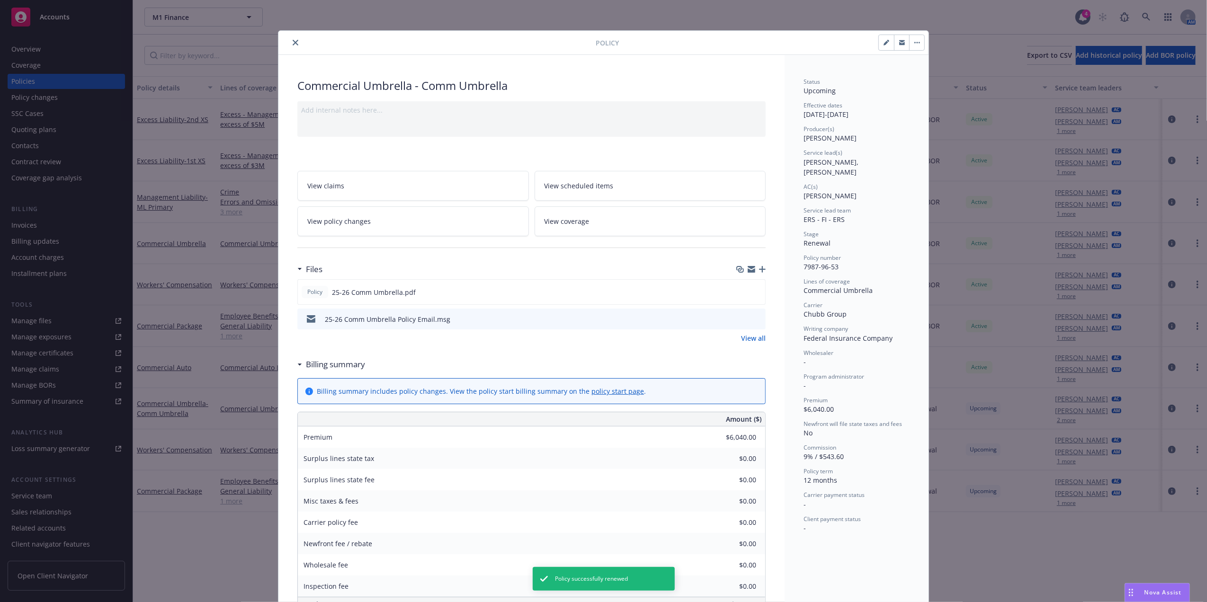
click at [290, 40] on button "close" at bounding box center [295, 42] width 11 height 11
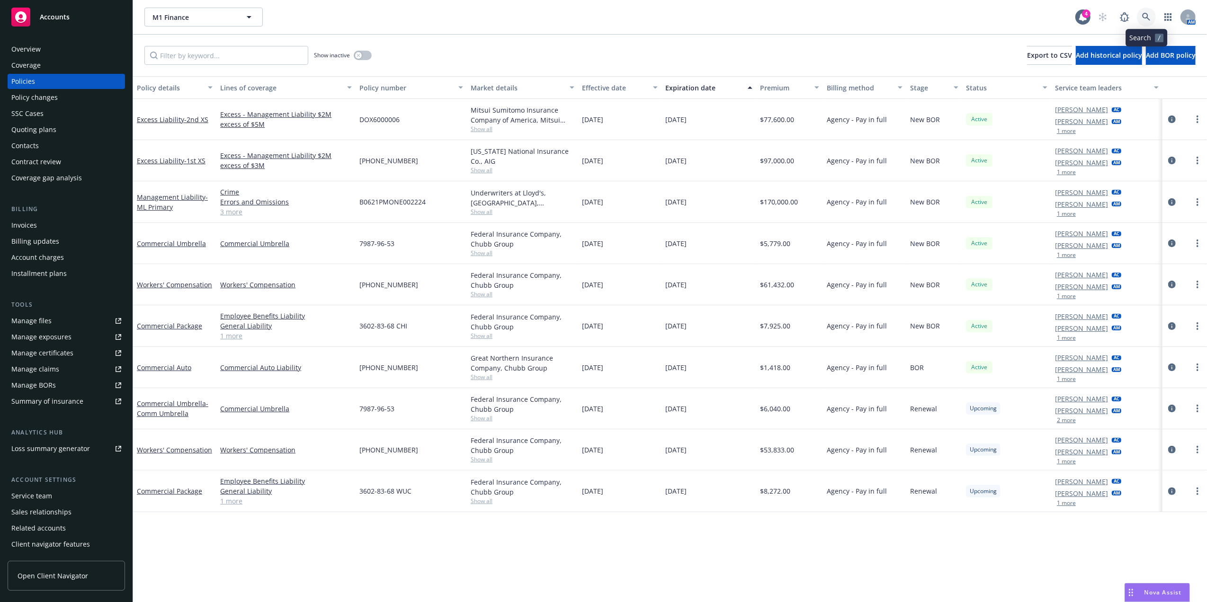
click at [1139, 14] on link at bounding box center [1146, 17] width 19 height 19
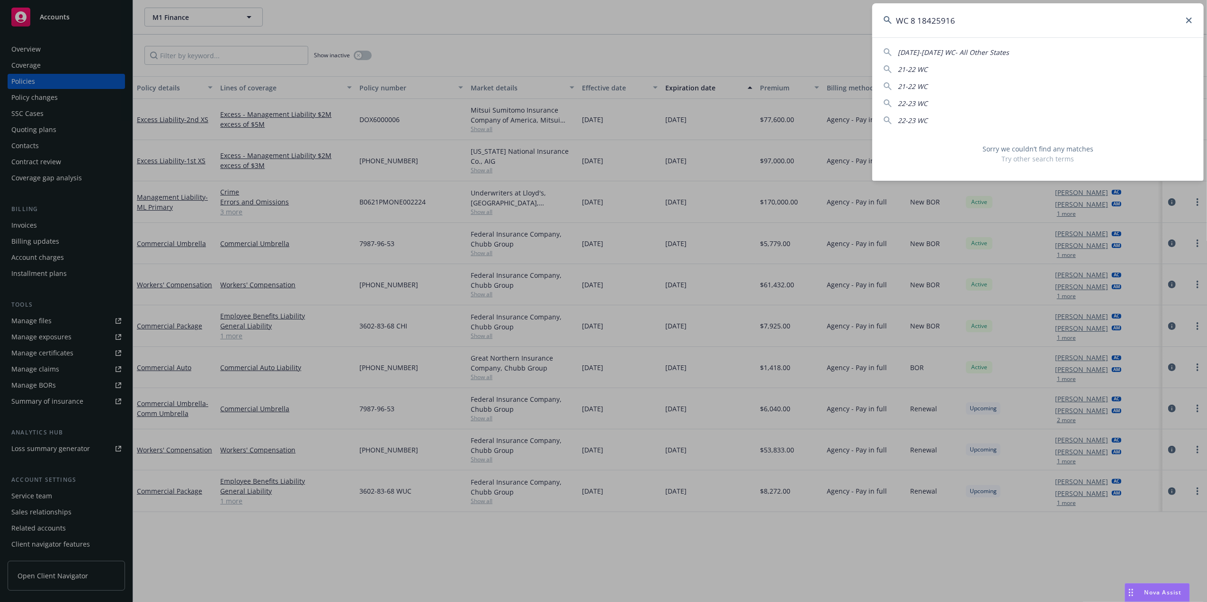
drag, startPoint x: 982, startPoint y: 23, endPoint x: 692, endPoint y: -13, distance: 292.1
click at [692, 0] on html "Accounts Overview Coverage Policies Policy changes SSC Cases Quoting plans Cont…" at bounding box center [603, 301] width 1207 height 602
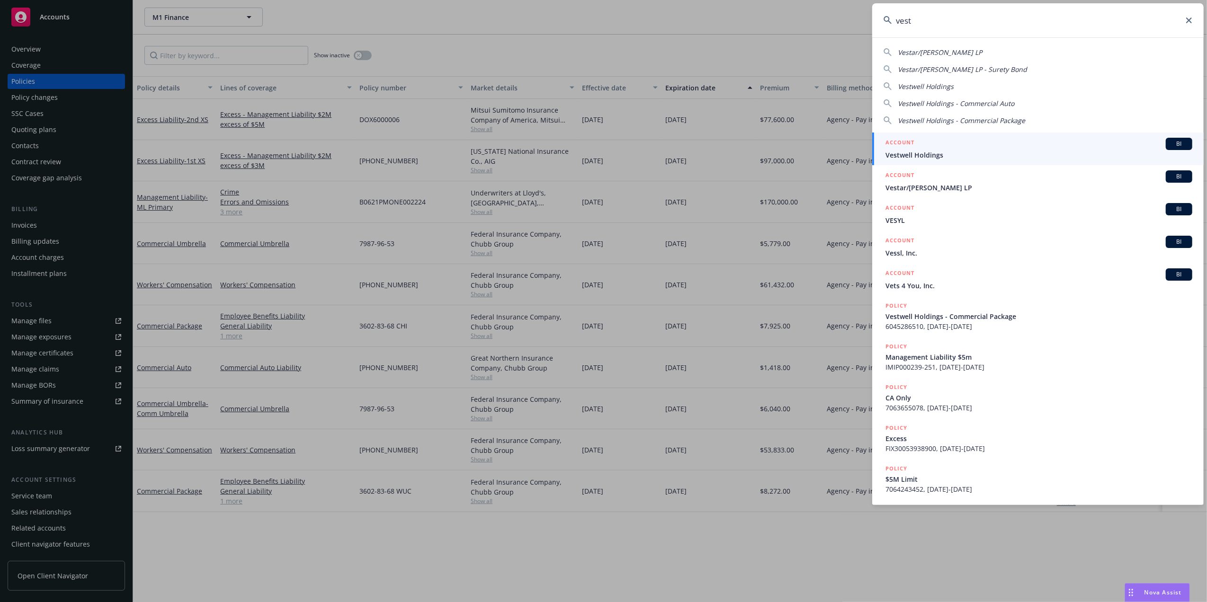
type input "vest"
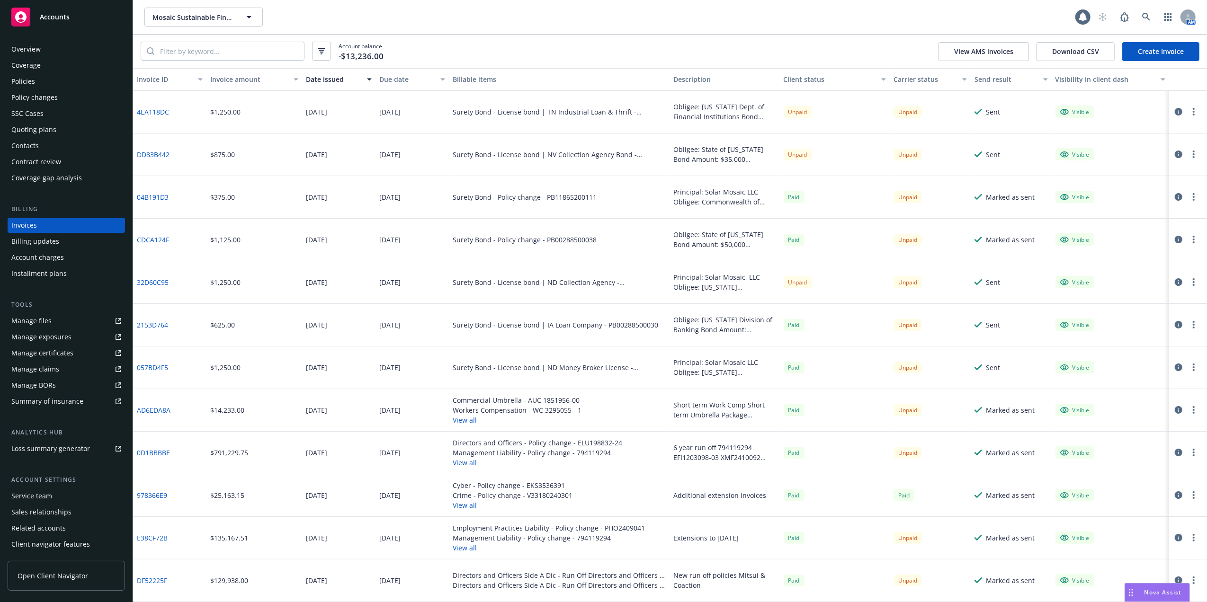
drag, startPoint x: 0, startPoint y: 0, endPoint x: 36, endPoint y: 83, distance: 91.0
click at [36, 83] on div "Policies" at bounding box center [66, 81] width 110 height 15
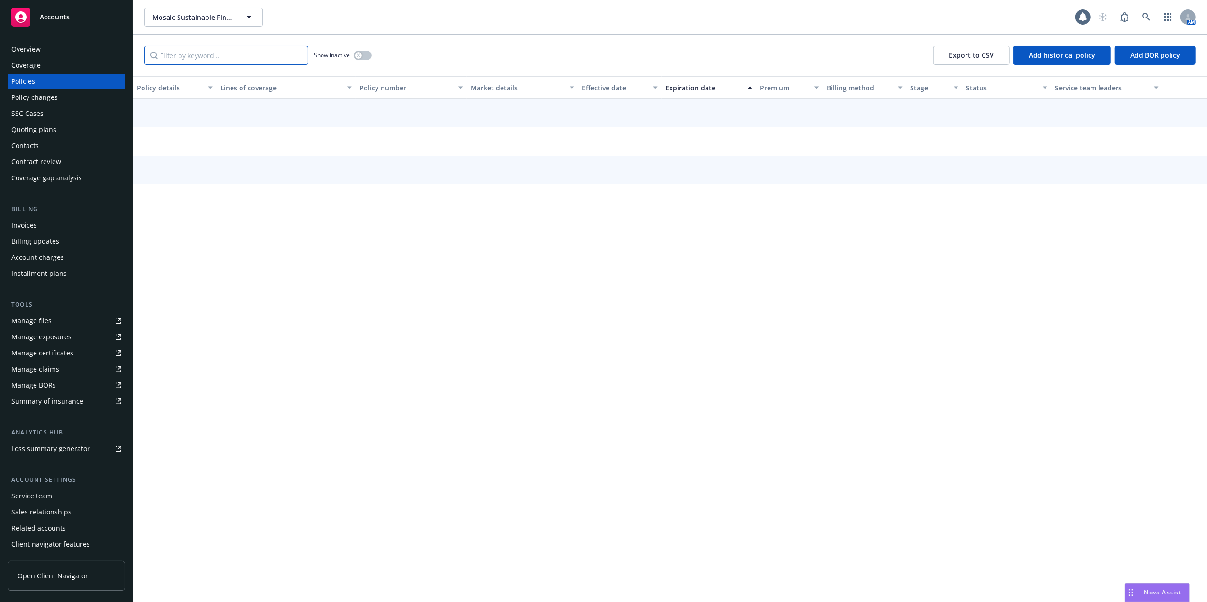
click at [220, 57] on input "Filter by keyword..." at bounding box center [226, 55] width 164 height 19
paste input "ELU198832-24"
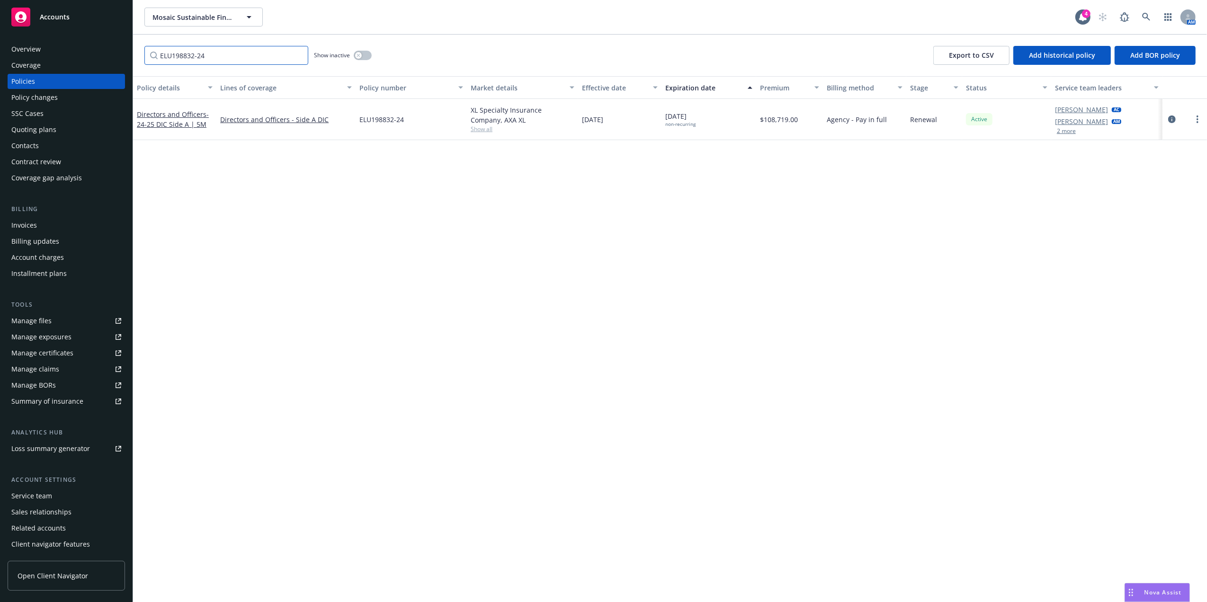
click at [188, 57] on input "ELU198832-24" at bounding box center [226, 55] width 164 height 19
paste input "FI1203098-03"
click at [184, 54] on input "EFI1203098-03" at bounding box center [226, 55] width 164 height 19
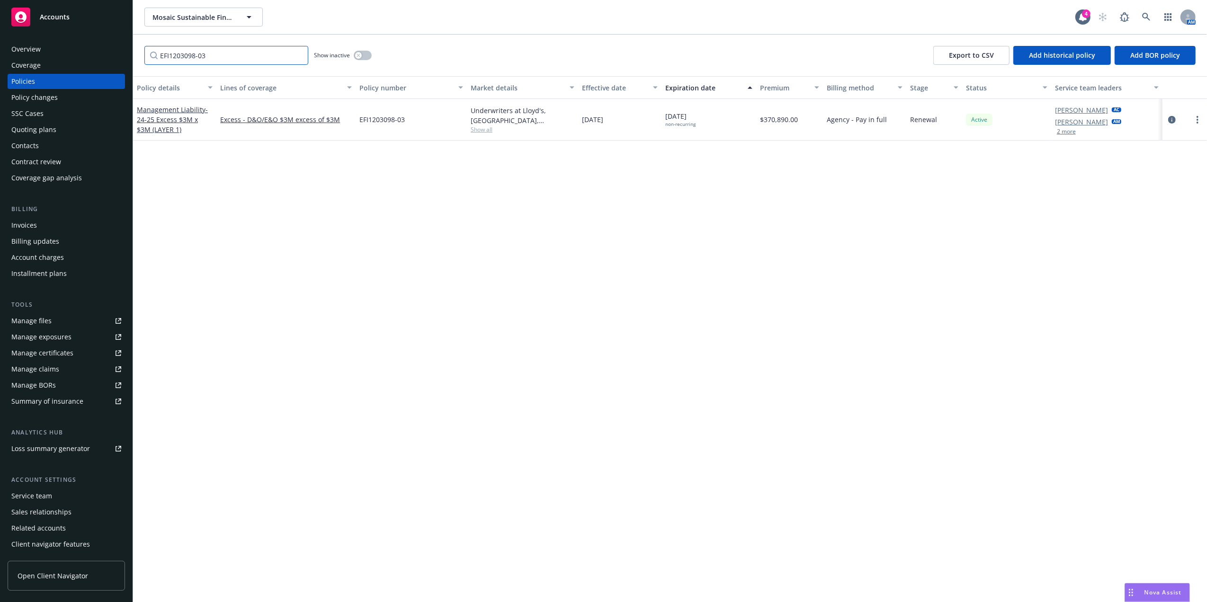
click at [184, 54] on input "EFI1203098-03" at bounding box center [226, 55] width 164 height 19
paste input "OXS2410000966-04"
type input "EOXS2410000966-04"
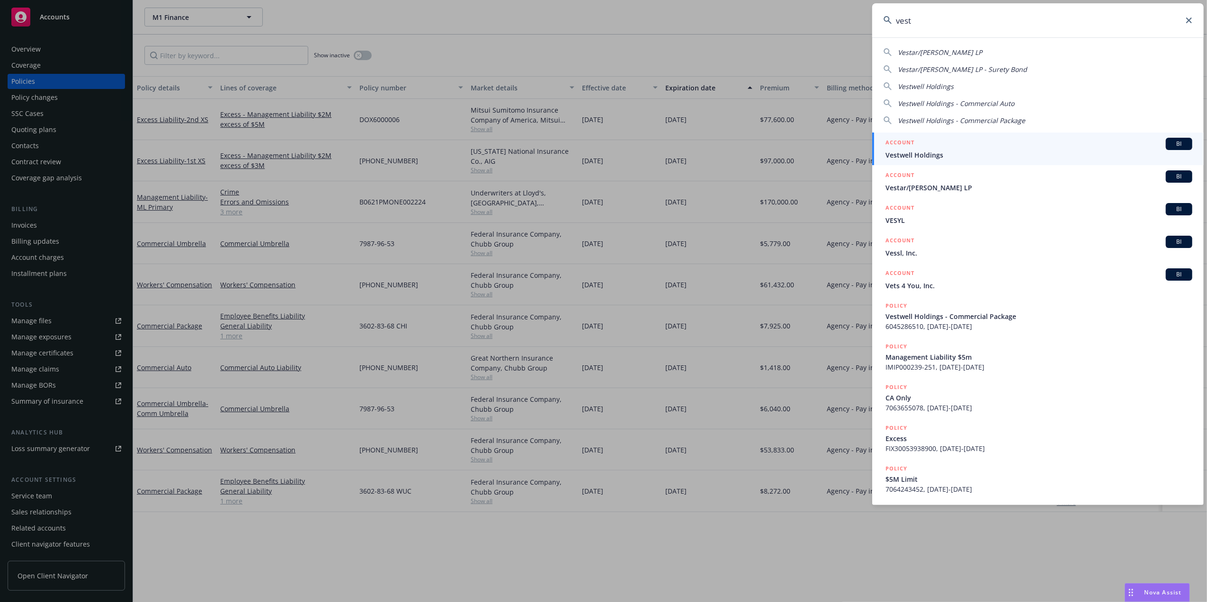
drag, startPoint x: 935, startPoint y: 23, endPoint x: 781, endPoint y: 0, distance: 156.0
click at [781, 1] on div "vest Vestar/Kimco Tustin LP Vestar/Kimco Tustin LP - Surety Bond Vestwell Holdi…" at bounding box center [603, 301] width 1207 height 602
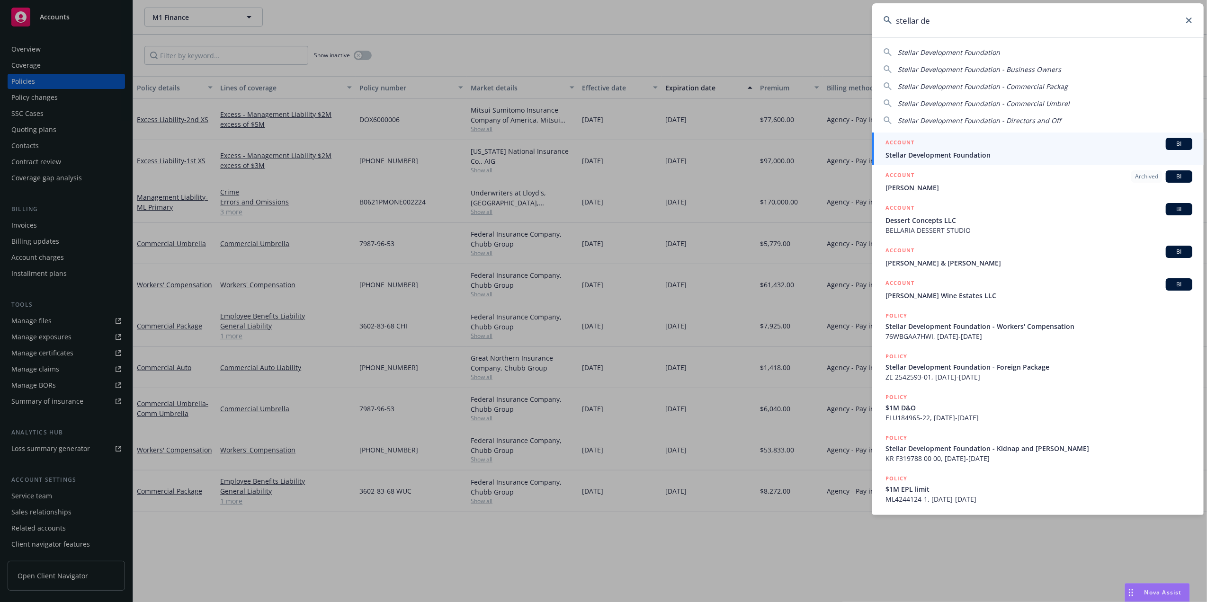
type input "stellar de"
click at [949, 152] on span "Stellar Development Foundation" at bounding box center [1039, 155] width 307 height 10
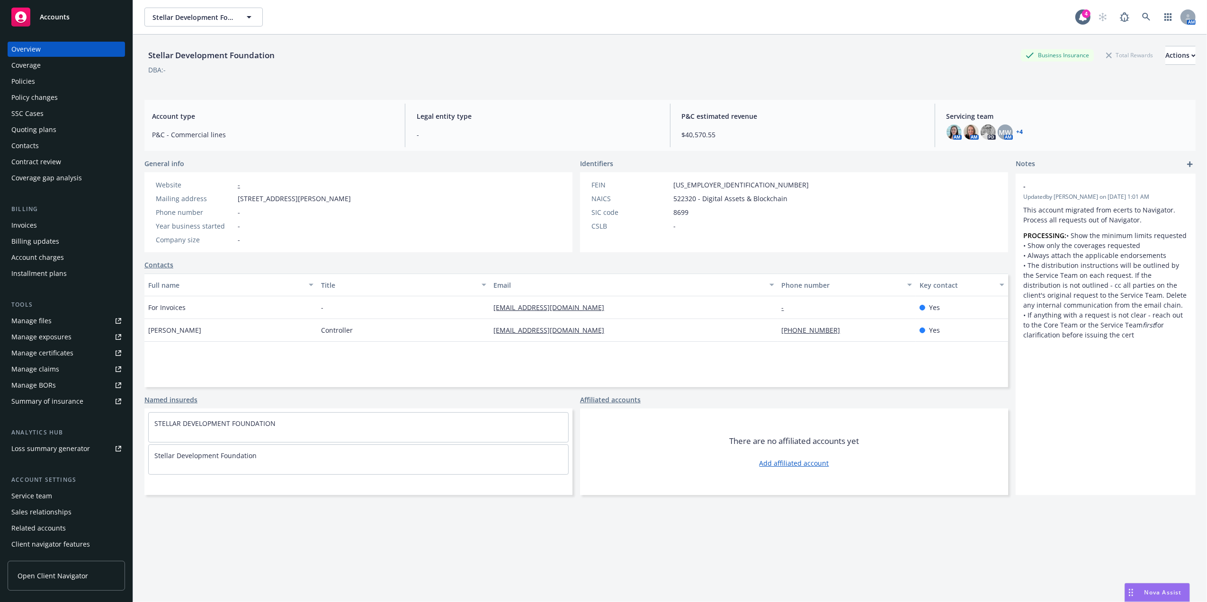
click at [43, 80] on div "Policies" at bounding box center [66, 81] width 110 height 15
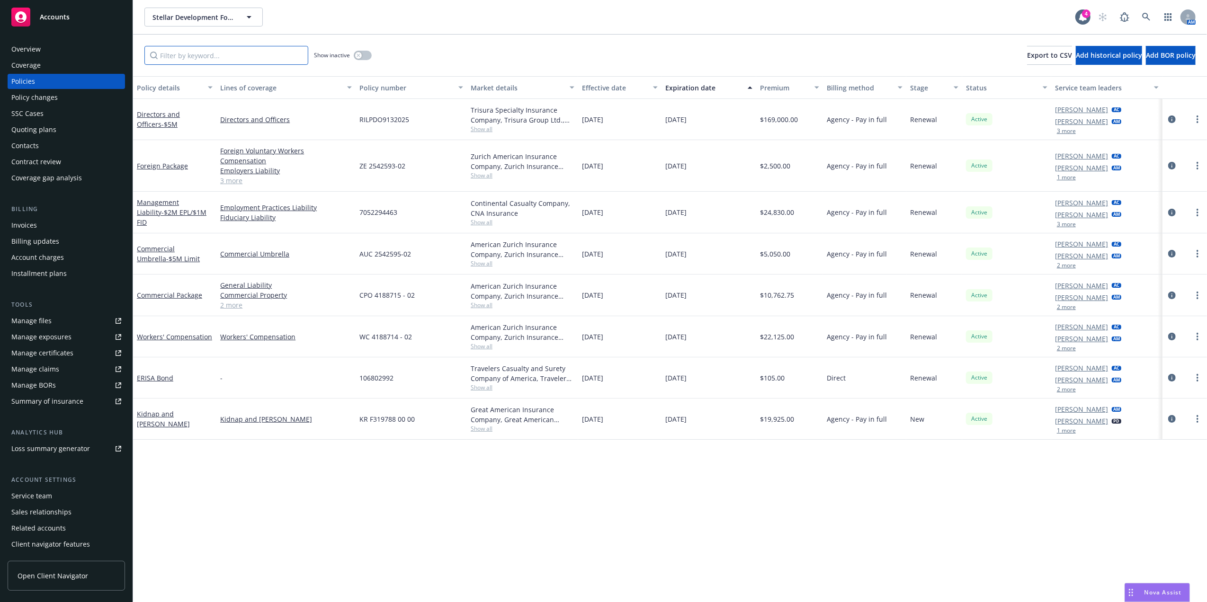
click at [200, 55] on input "Filter by keyword..." at bounding box center [226, 55] width 164 height 19
paste input "7052294463"
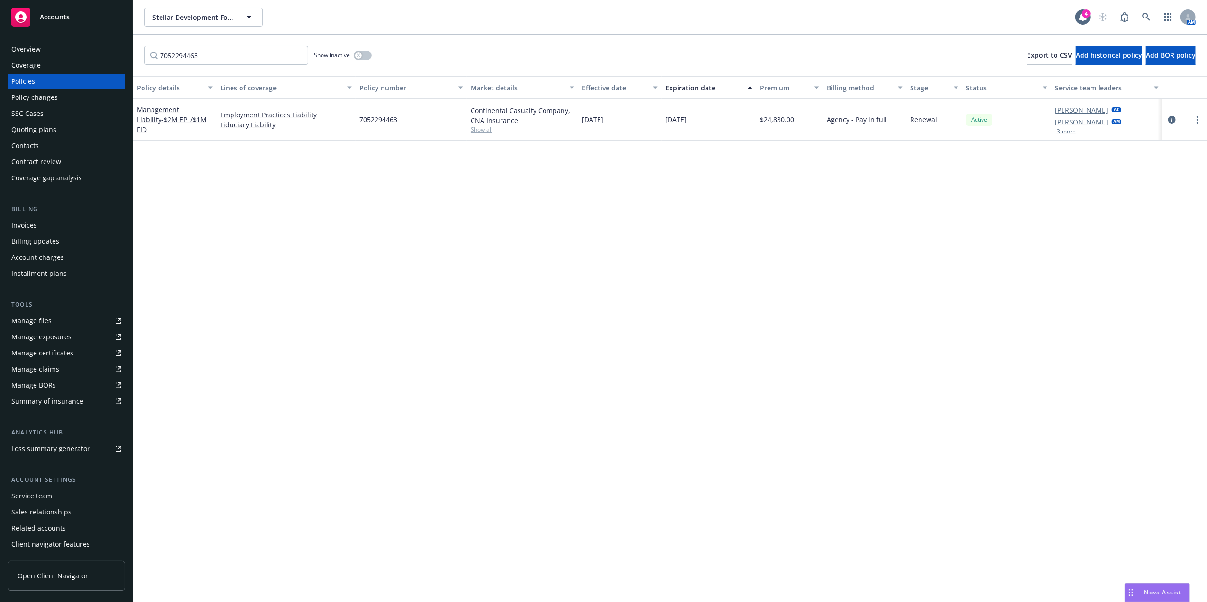
click at [156, 121] on span "- $2M EPL/$1M FID" at bounding box center [172, 124] width 70 height 19
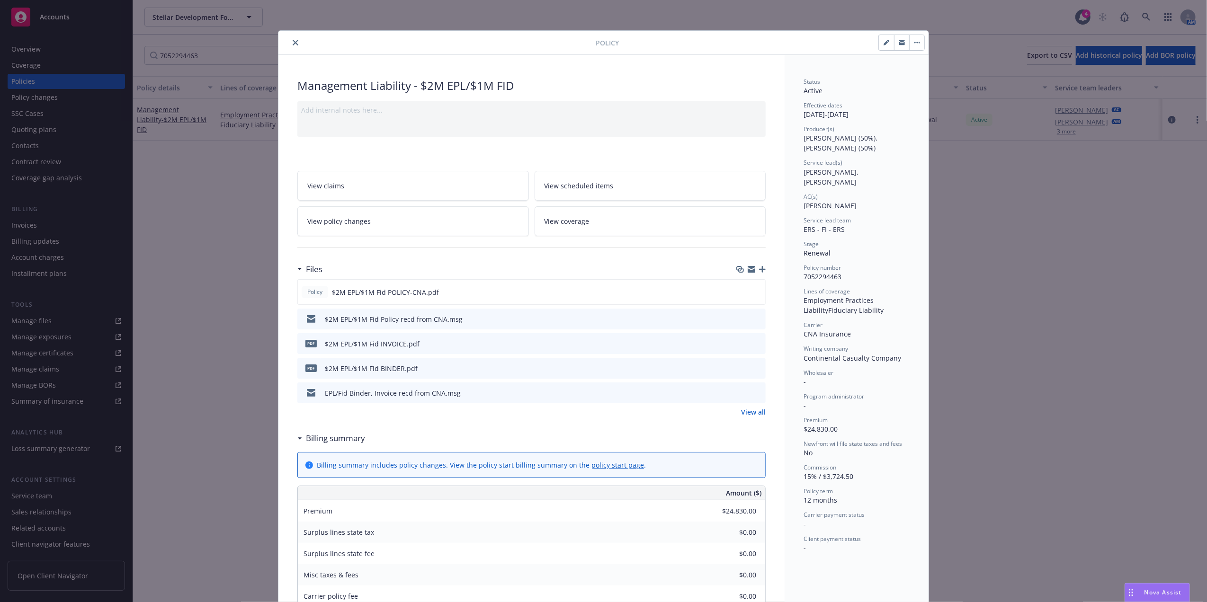
click at [753, 343] on icon "preview file" at bounding box center [757, 343] width 9 height 7
click at [752, 290] on icon "preview file" at bounding box center [756, 291] width 9 height 7
click at [293, 42] on icon "close" at bounding box center [296, 43] width 6 height 6
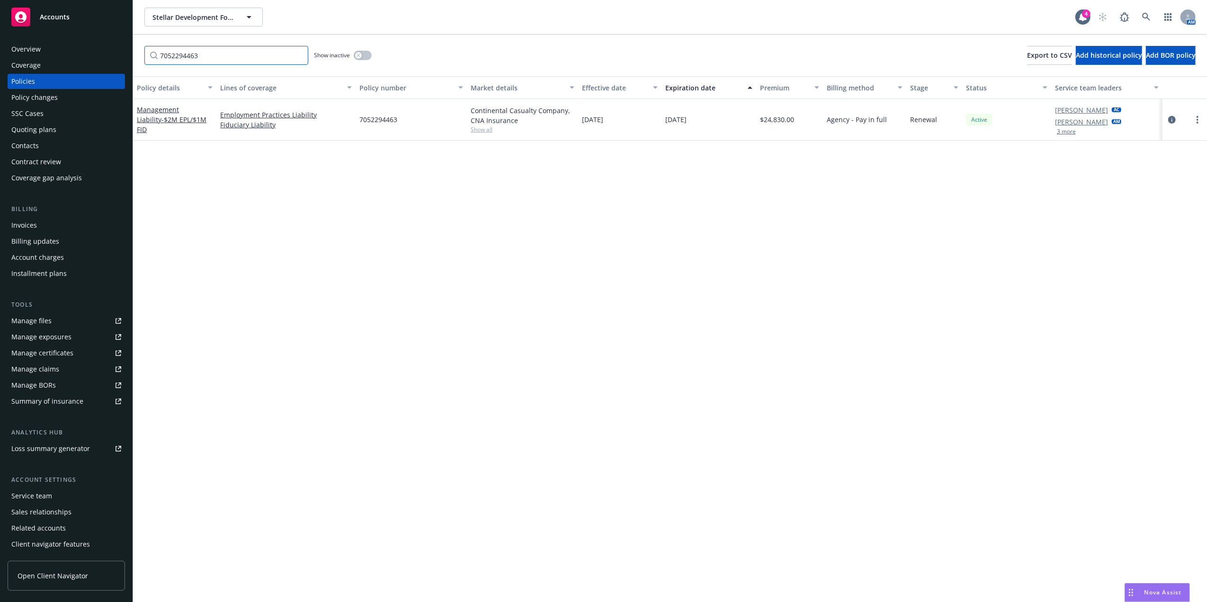
click at [219, 57] on input "7052294463" at bounding box center [226, 55] width 164 height 19
paste input "RILPDO9132025"
type input "RILPDO9132025"
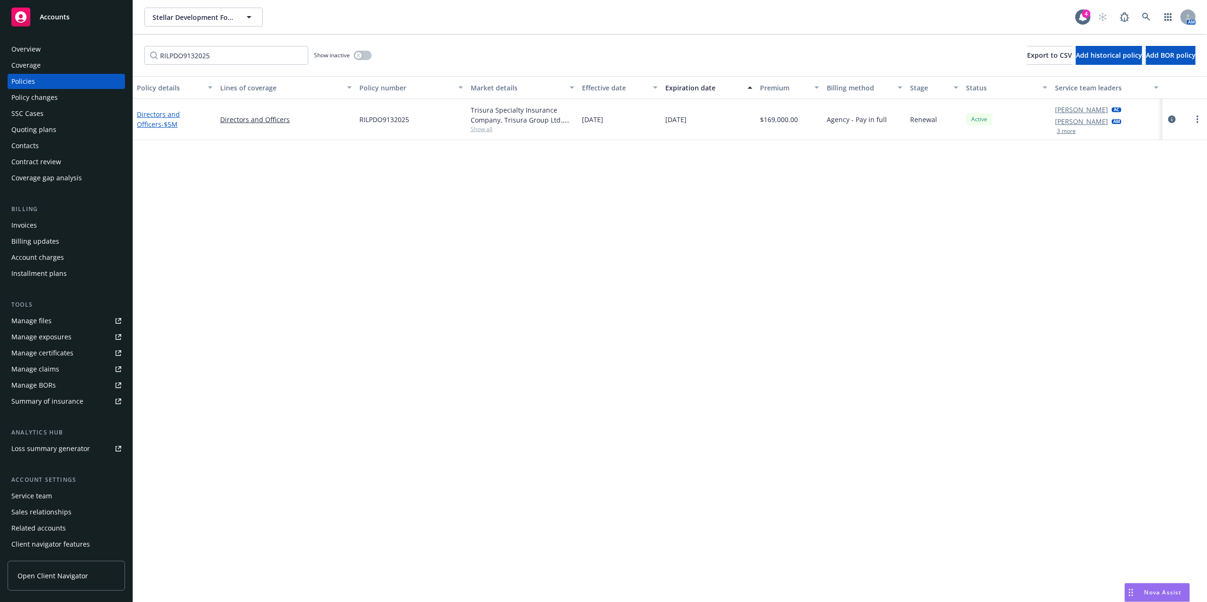
click at [173, 112] on link "Directors and Officers - $5M" at bounding box center [158, 119] width 43 height 19
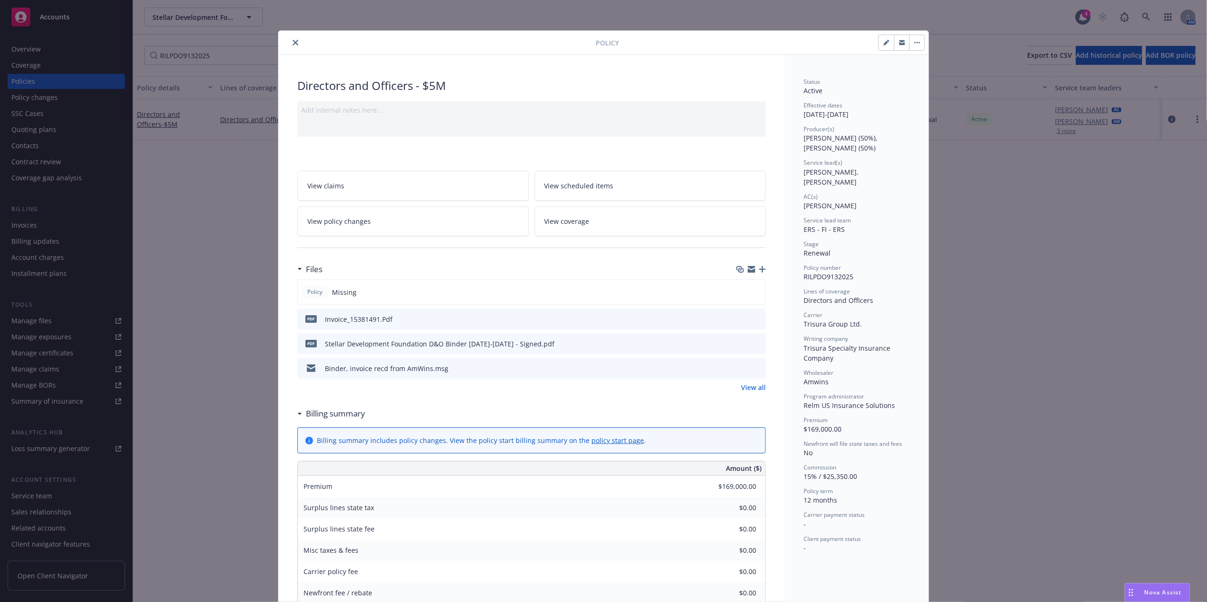
click at [755, 317] on icon "preview file" at bounding box center [757, 318] width 9 height 7
click at [294, 44] on icon "close" at bounding box center [296, 43] width 6 height 6
